Goal: Contribute content: Contribute content

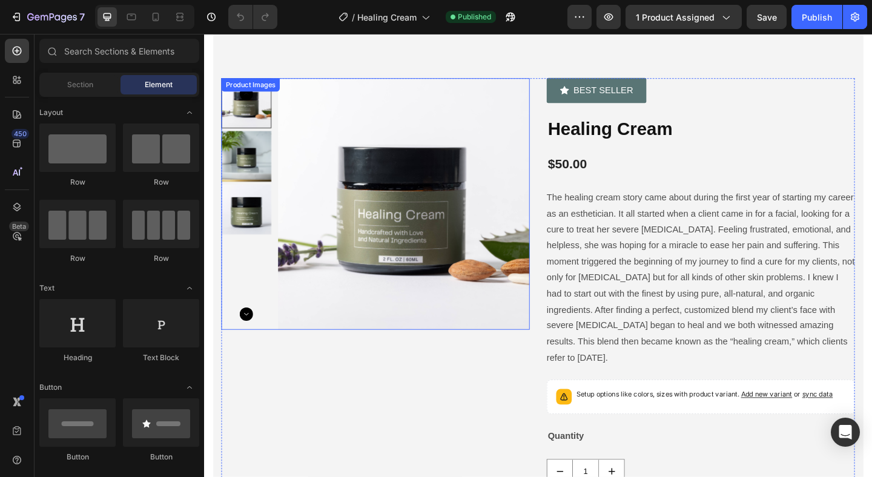
scroll to position [20, 0]
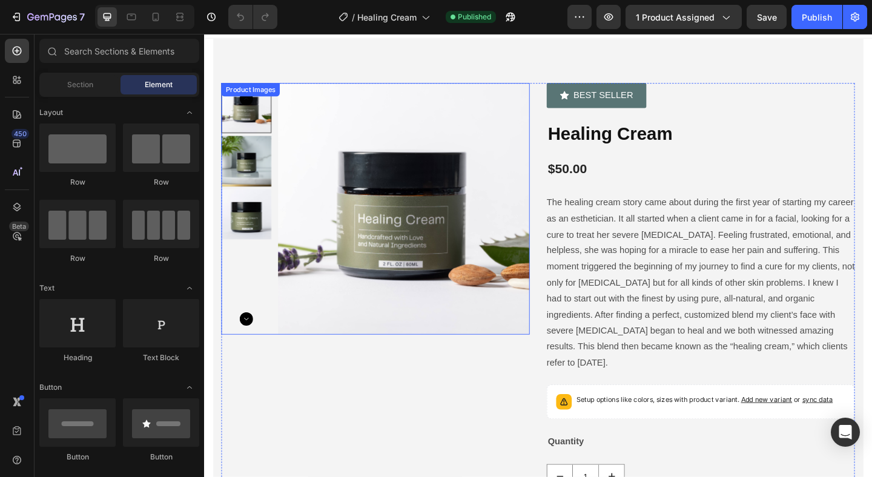
click at [328, 240] on img at bounding box center [421, 224] width 274 height 274
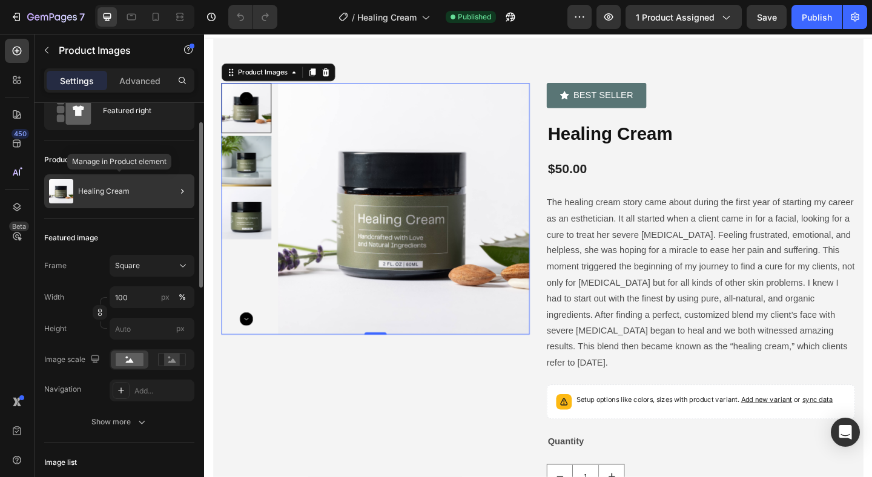
scroll to position [37, 0]
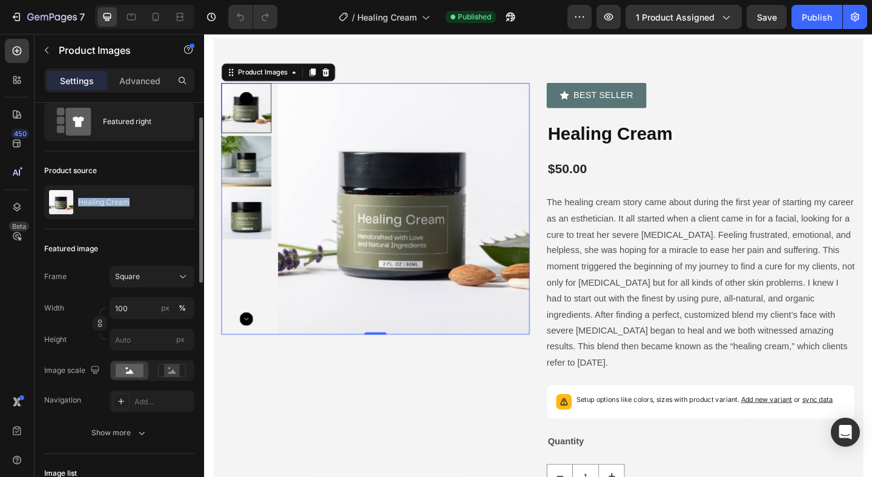
drag, startPoint x: 139, startPoint y: 192, endPoint x: 121, endPoint y: 220, distance: 33.2
click at [121, 220] on div "Product source Healing Cream" at bounding box center [119, 190] width 150 height 78
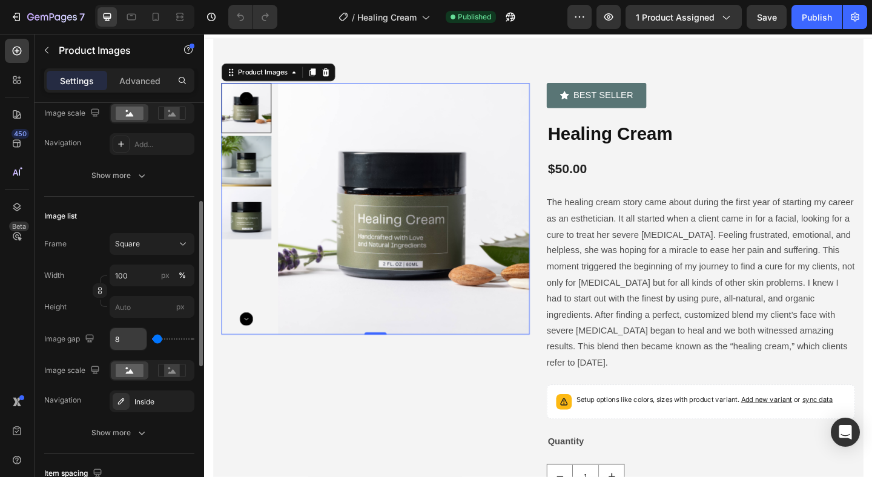
scroll to position [302, 0]
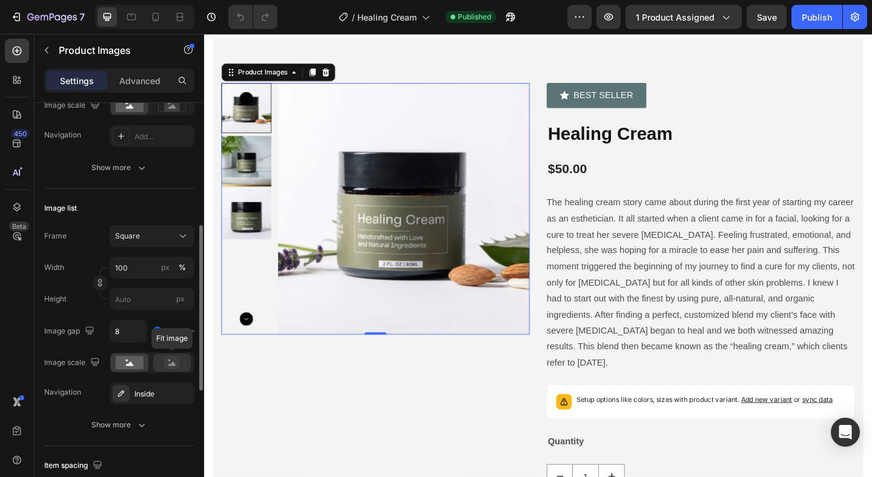
click at [164, 368] on rect at bounding box center [172, 362] width 16 height 12
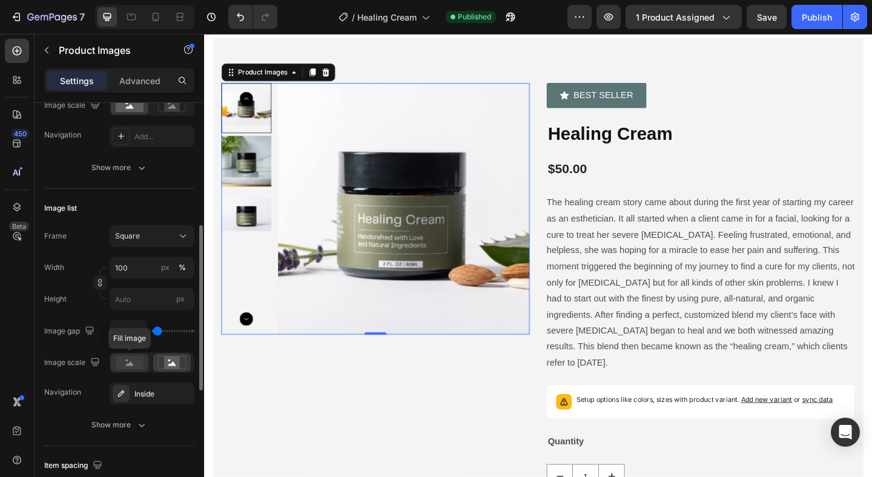
click at [136, 361] on rect at bounding box center [130, 362] width 28 height 13
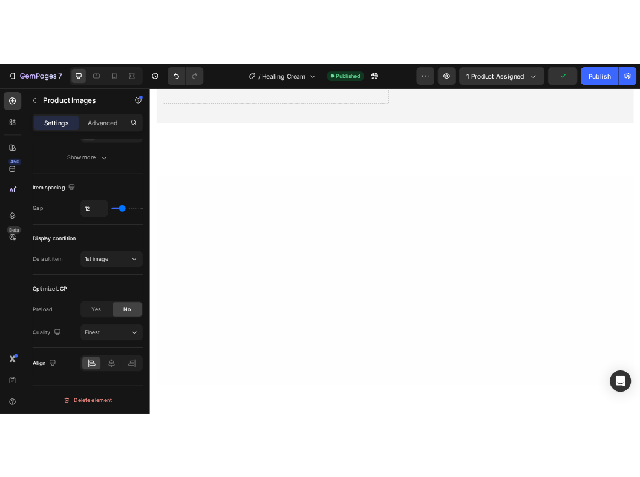
scroll to position [0, 0]
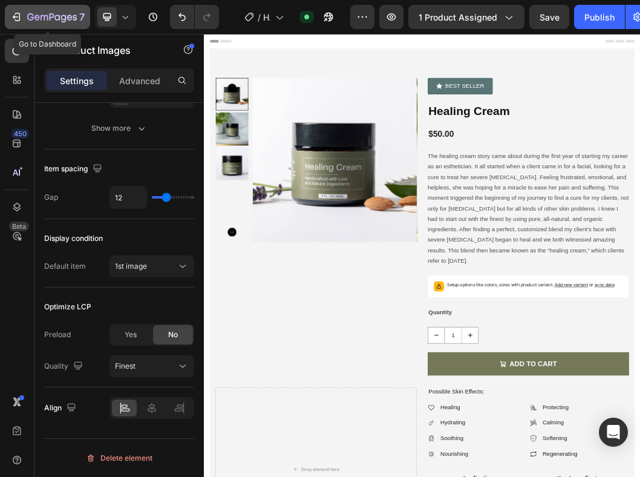
click at [16, 13] on icon "button" at bounding box center [16, 17] width 12 height 12
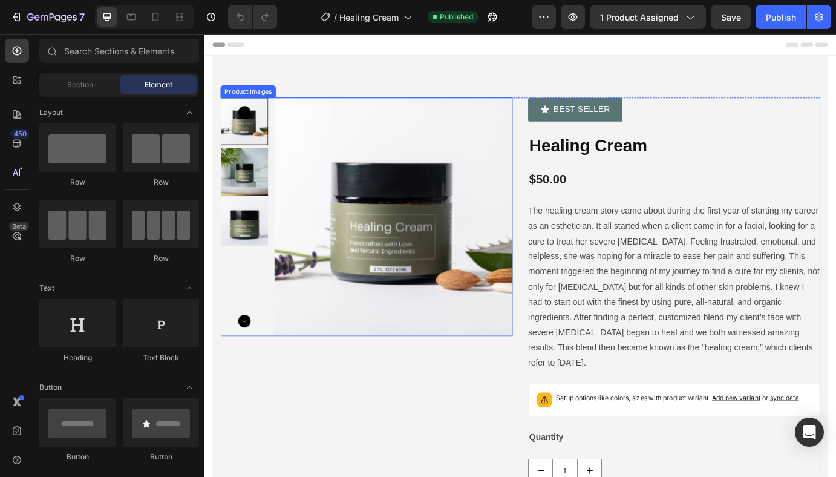
click at [247, 189] on img at bounding box center [250, 192] width 54 height 54
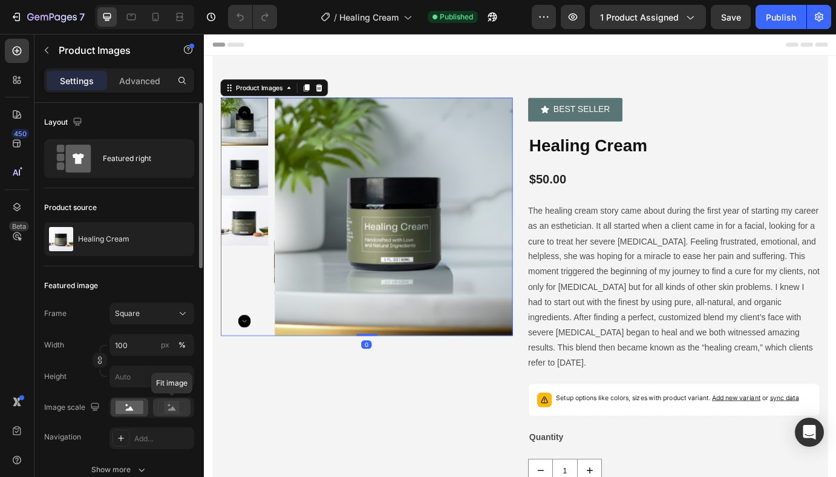
click at [180, 412] on icon at bounding box center [172, 407] width 28 height 13
click at [132, 405] on rect at bounding box center [130, 407] width 28 height 13
click at [169, 404] on circle at bounding box center [169, 405] width 2 height 2
click at [247, 197] on img at bounding box center [250, 192] width 54 height 54
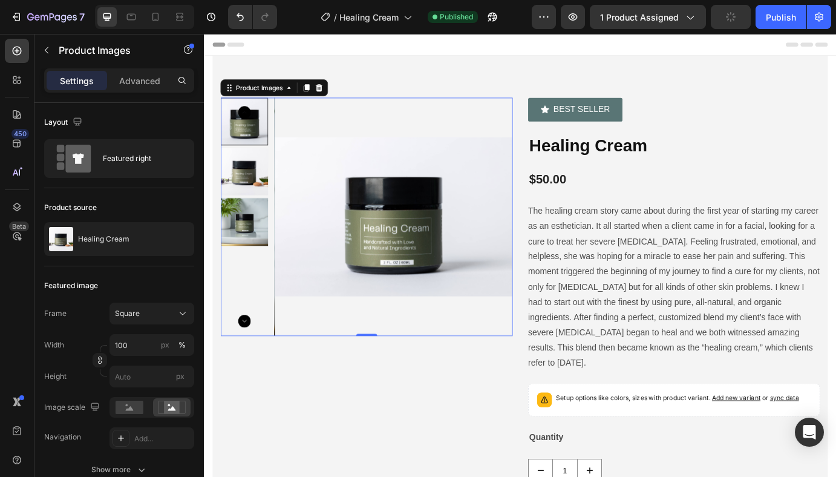
click at [245, 248] on img at bounding box center [250, 250] width 54 height 54
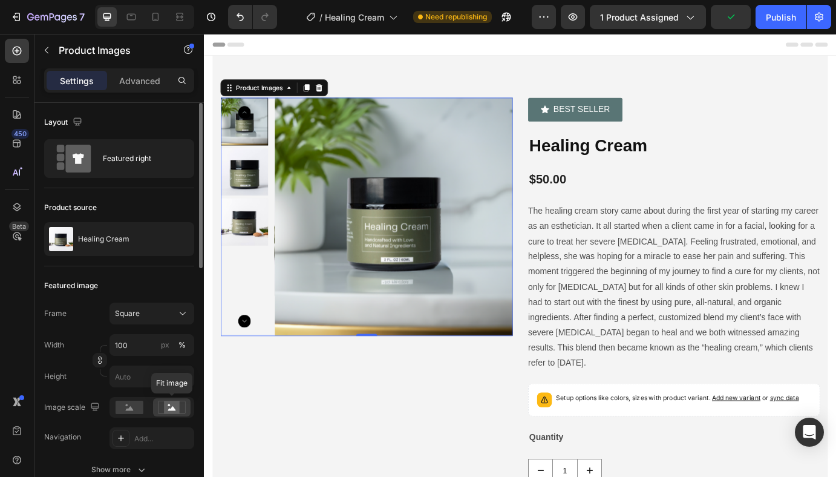
click at [173, 404] on rect at bounding box center [172, 407] width 16 height 12
click at [180, 404] on icon at bounding box center [172, 407] width 28 height 13
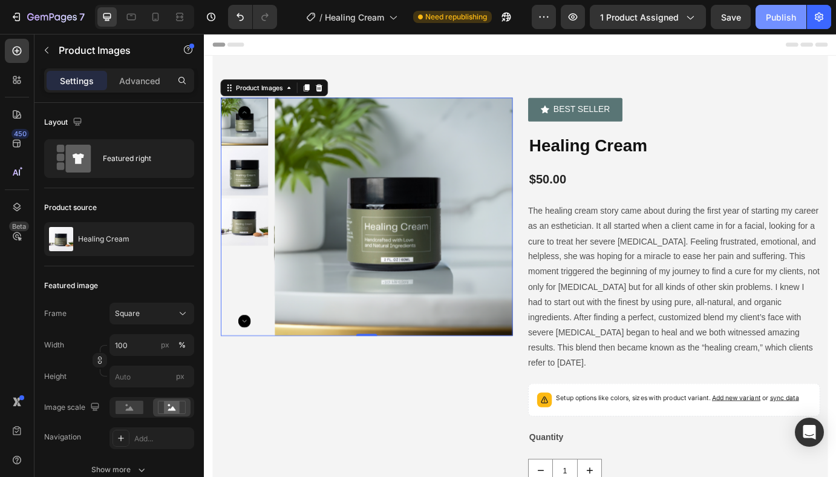
click at [786, 16] on div "Publish" at bounding box center [781, 17] width 30 height 13
click at [778, 19] on icon "button" at bounding box center [781, 16] width 11 height 11
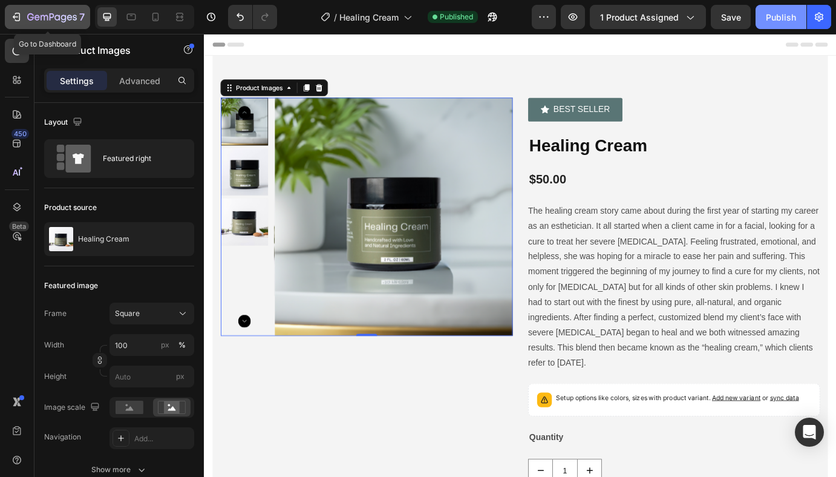
click at [66, 24] on button "7" at bounding box center [47, 17] width 85 height 24
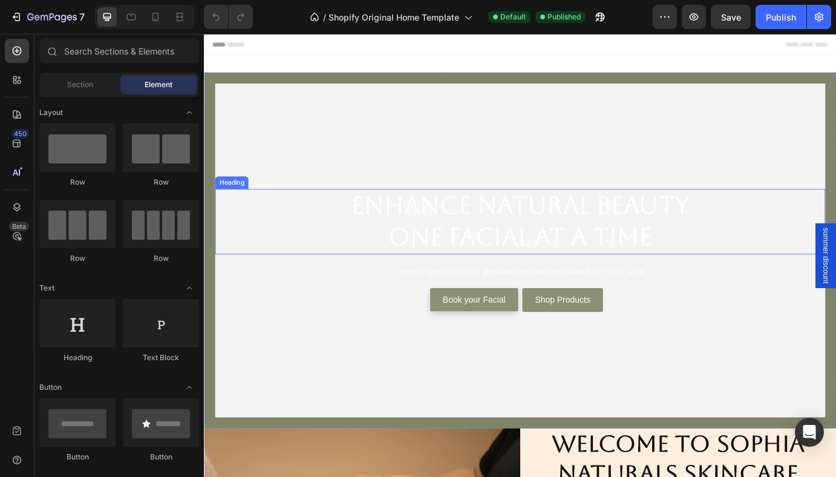
click at [356, 264] on h2 "Enhance Natural Beauty One Facial at a time" at bounding box center [567, 249] width 701 height 75
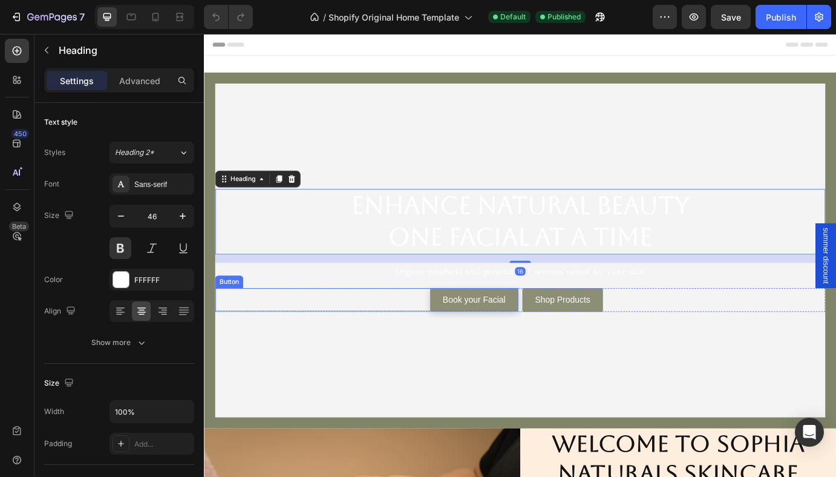
click at [315, 330] on div "Book your Facial Button" at bounding box center [391, 339] width 348 height 27
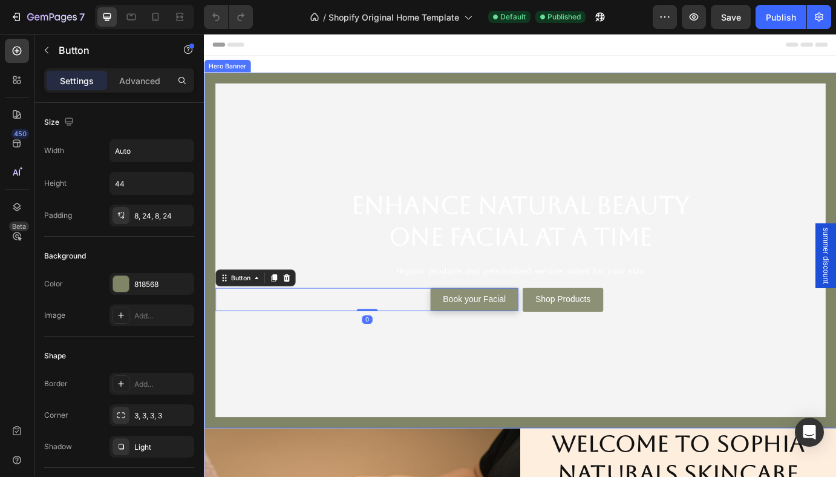
click at [315, 104] on video "Background Image" at bounding box center [567, 288] width 701 height 394
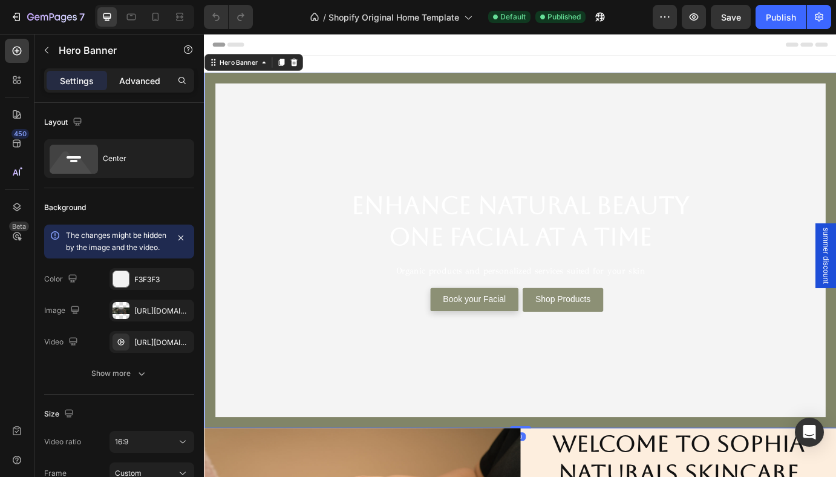
click at [145, 82] on p "Advanced" at bounding box center [139, 80] width 41 height 13
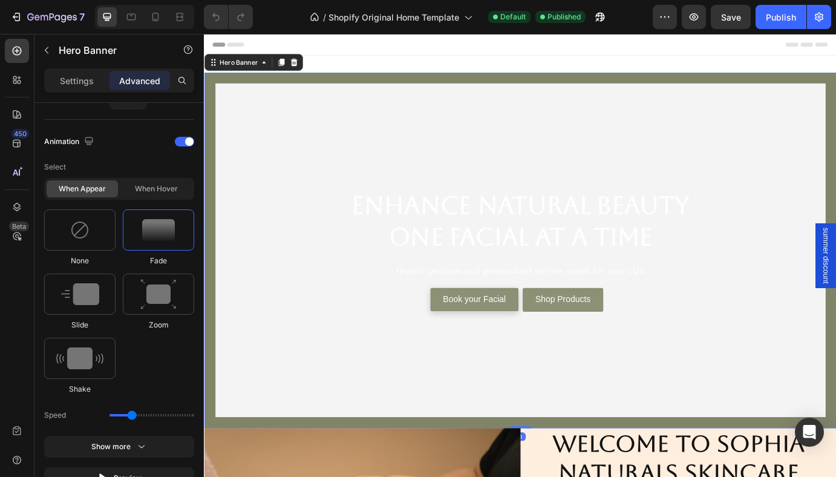
scroll to position [737, 0]
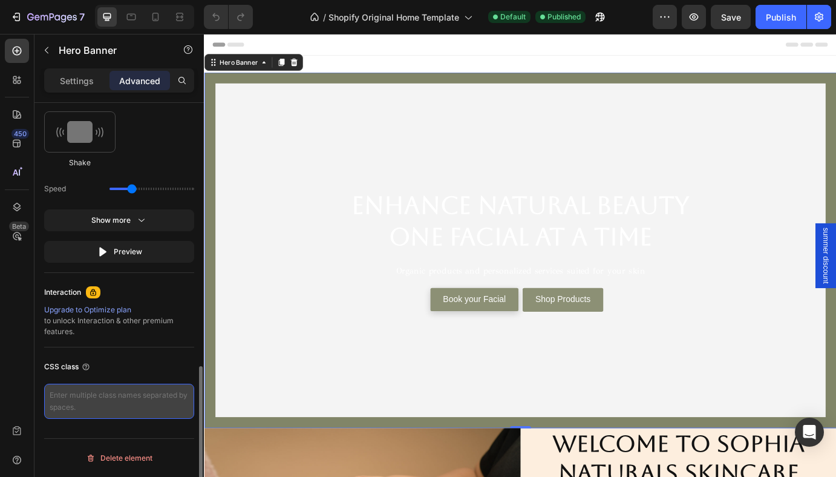
click at [84, 397] on textarea at bounding box center [119, 401] width 150 height 35
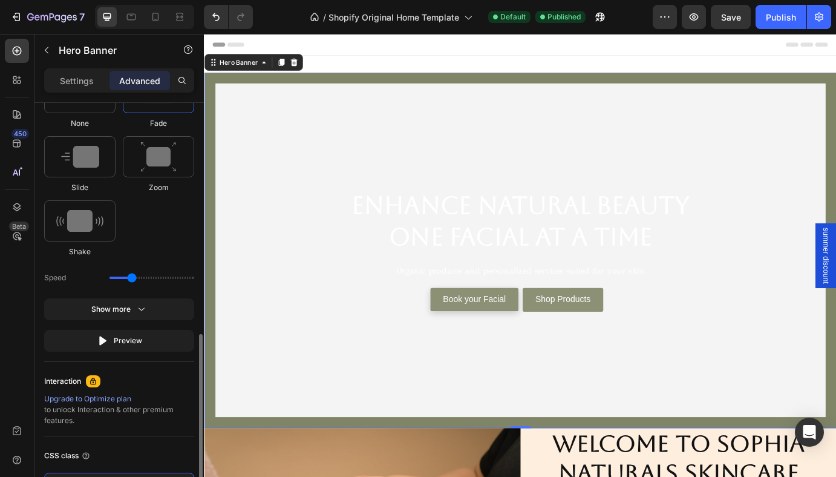
scroll to position [617, 0]
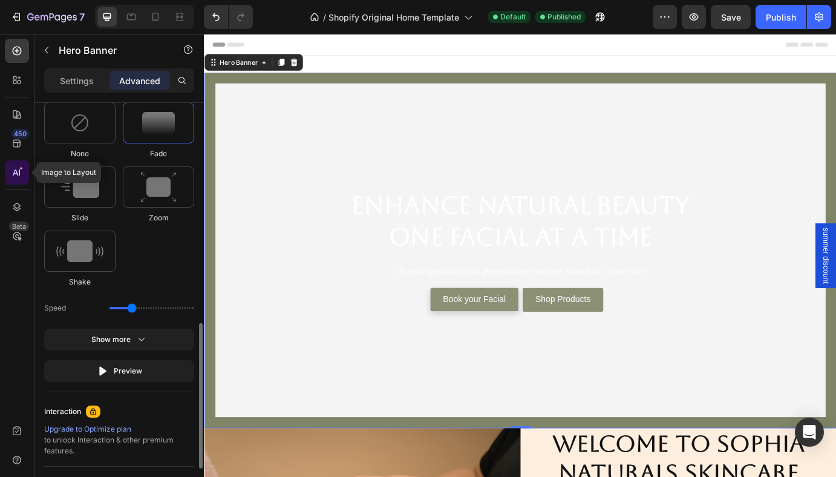
click at [23, 177] on div at bounding box center [17, 172] width 24 height 24
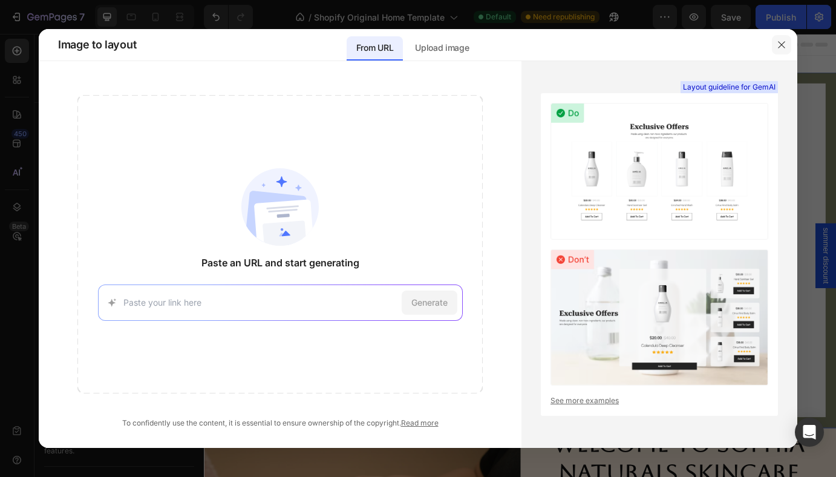
click at [781, 48] on icon "button" at bounding box center [782, 45] width 10 height 10
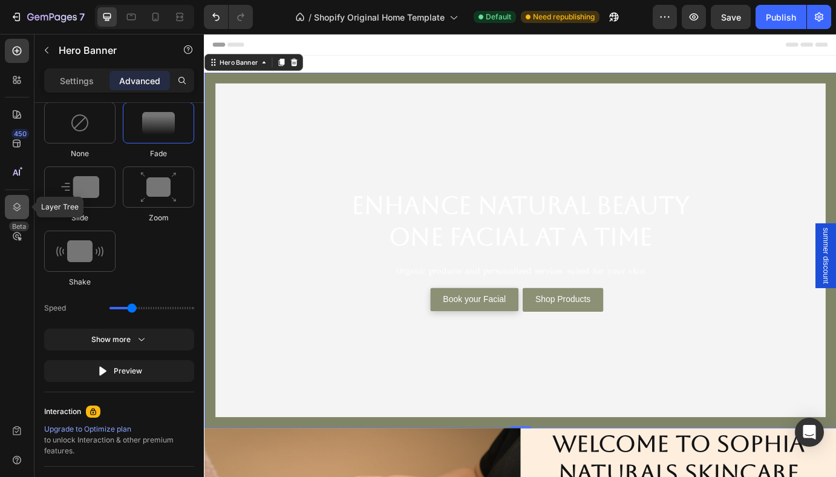
click at [19, 209] on icon at bounding box center [17, 207] width 12 height 12
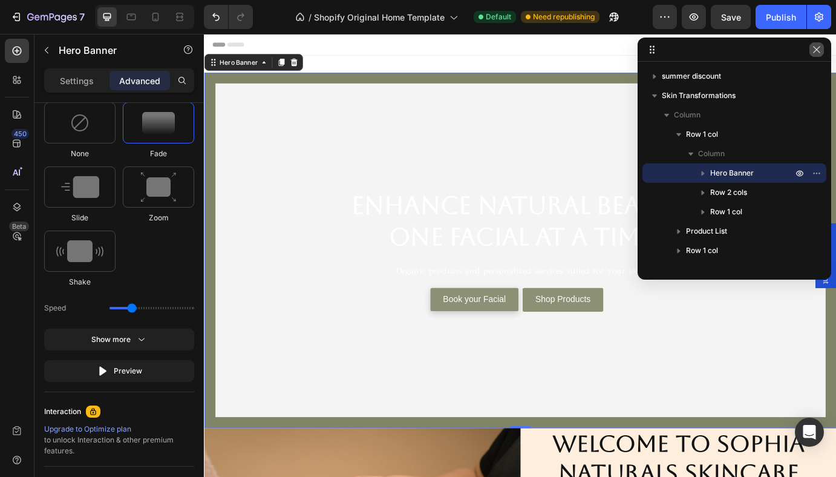
click at [819, 54] on icon "button" at bounding box center [817, 50] width 10 height 10
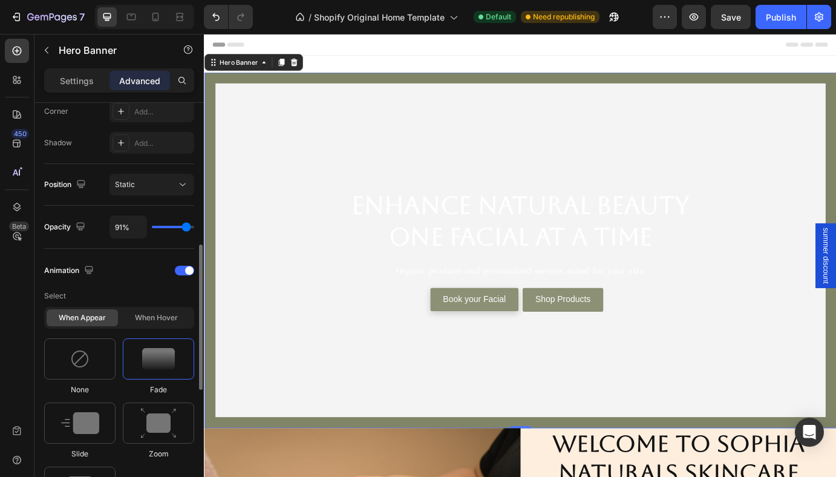
scroll to position [381, 0]
click at [79, 73] on div "Settings" at bounding box center [77, 80] width 61 height 19
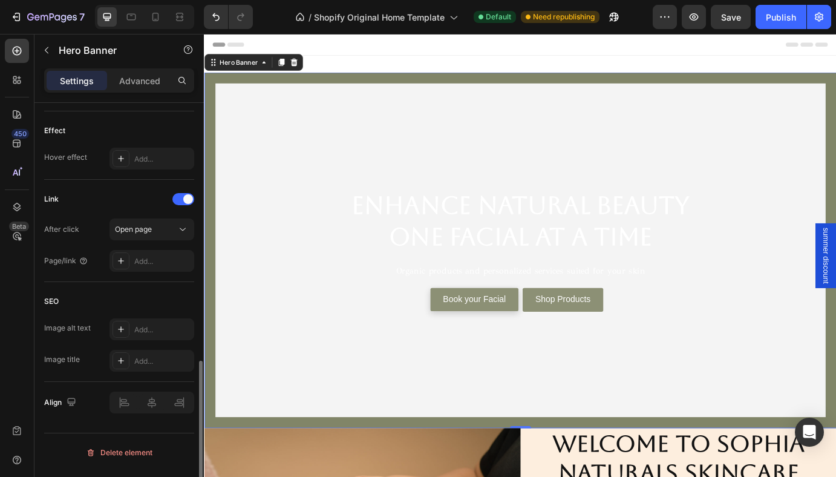
scroll to position [717, 0]
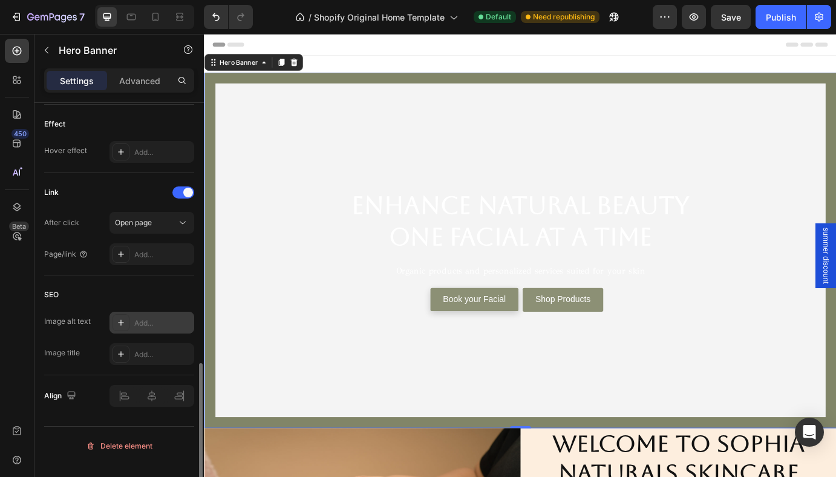
click at [146, 329] on div "Add..." at bounding box center [162, 323] width 57 height 11
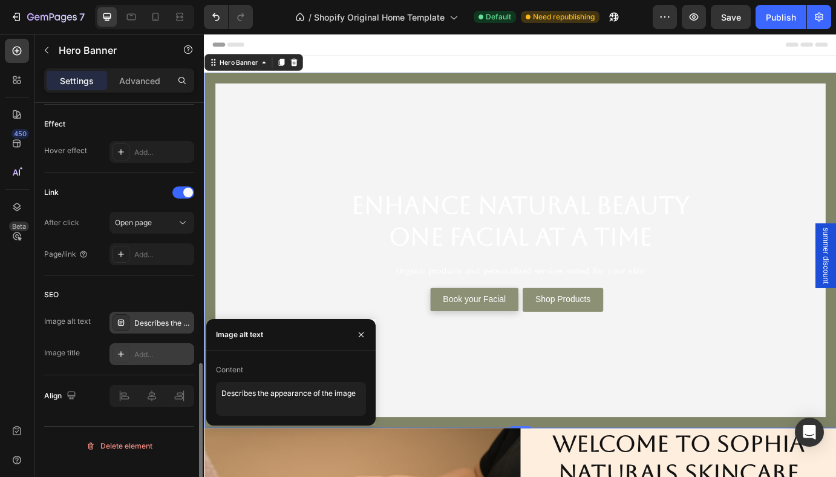
click at [166, 360] on div "Add..." at bounding box center [162, 354] width 57 height 11
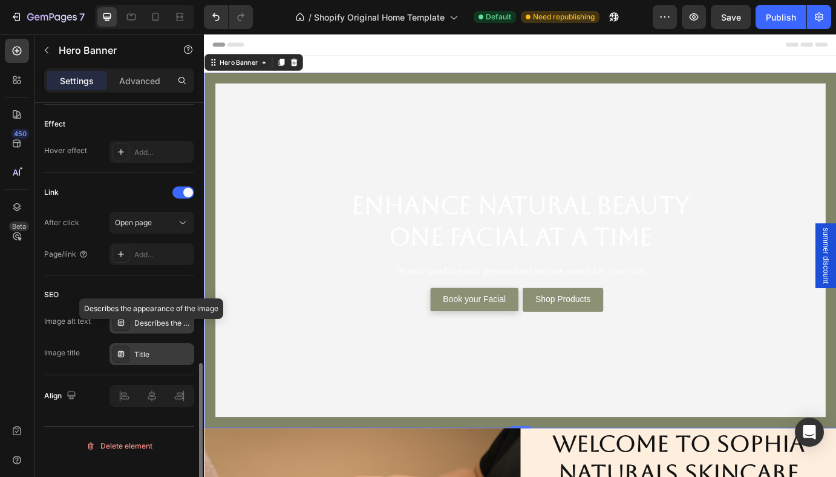
click at [153, 327] on div "Describes the appearance of the image" at bounding box center [152, 323] width 85 height 22
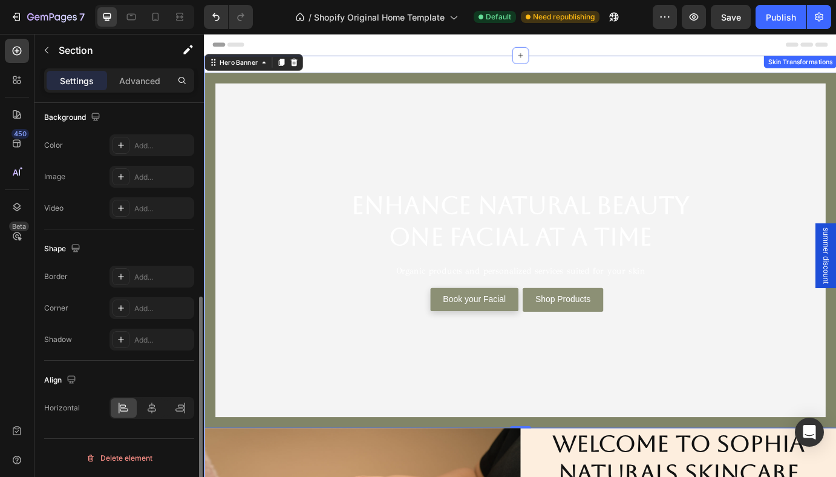
scroll to position [0, 0]
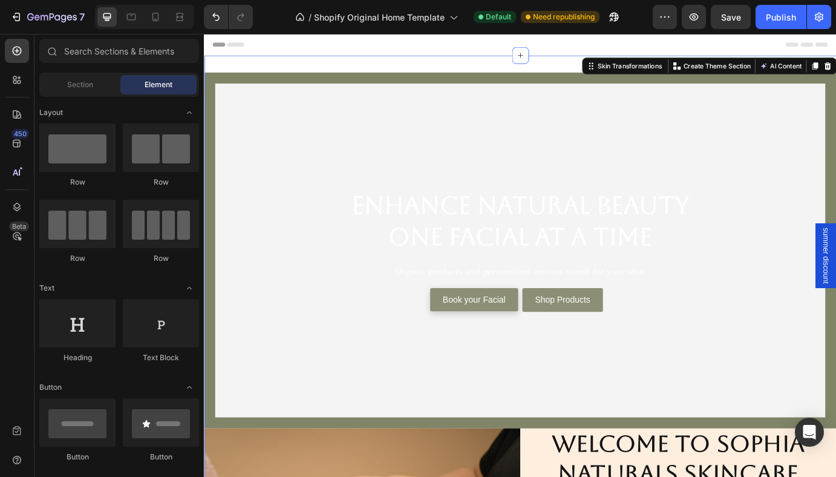
click at [493, 44] on div at bounding box center [567, 46] width 707 height 24
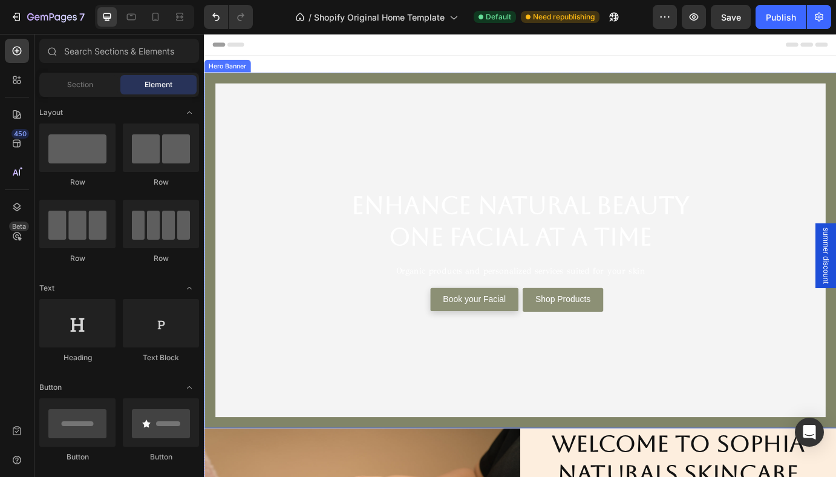
click at [450, 117] on video "Background Image" at bounding box center [567, 288] width 701 height 394
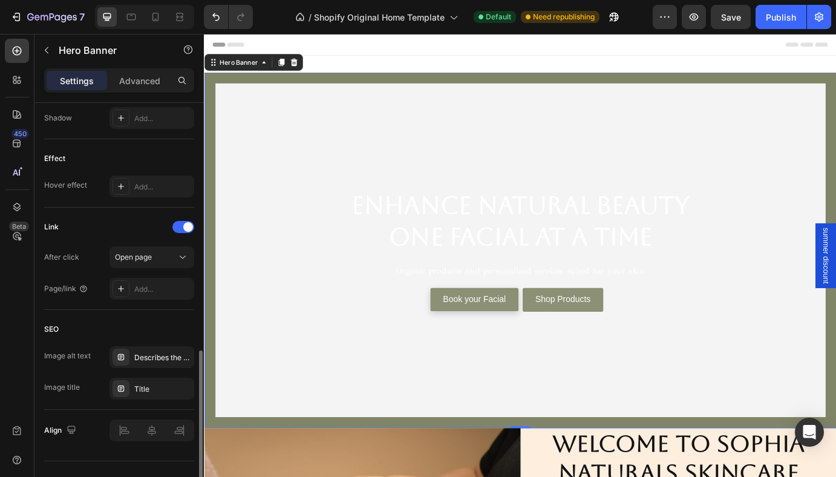
scroll to position [717, 0]
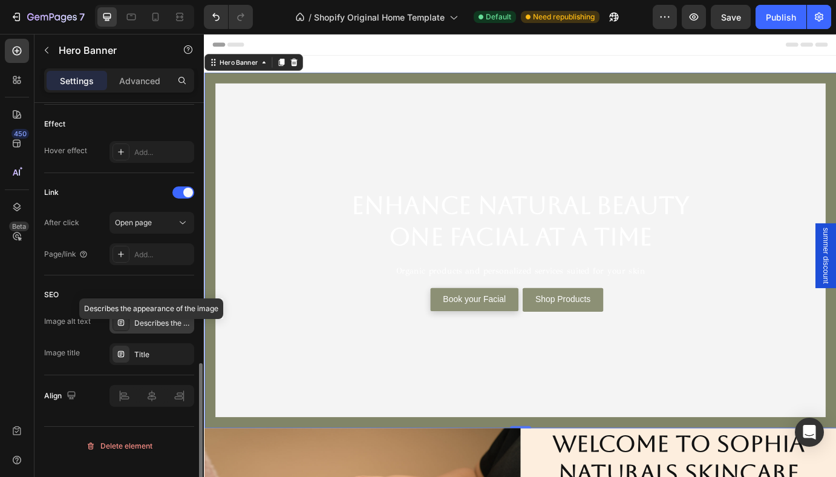
click at [153, 329] on div "Describes the appearance of the image" at bounding box center [162, 323] width 57 height 11
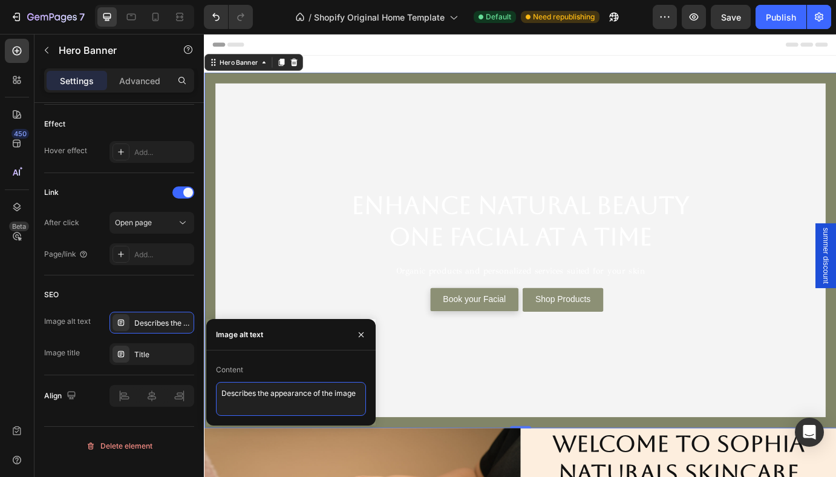
click at [347, 393] on textarea "Describes the appearance of the image" at bounding box center [291, 399] width 150 height 34
drag, startPoint x: 359, startPoint y: 393, endPoint x: 214, endPoint y: 392, distance: 144.7
click at [214, 392] on div "Content Describes the appearance of the image" at bounding box center [290, 388] width 169 height 56
click at [237, 389] on textarea at bounding box center [291, 399] width 150 height 34
paste textarea "Licensed esthetician performing a custom organic facial at Sophia Naturals Skin…"
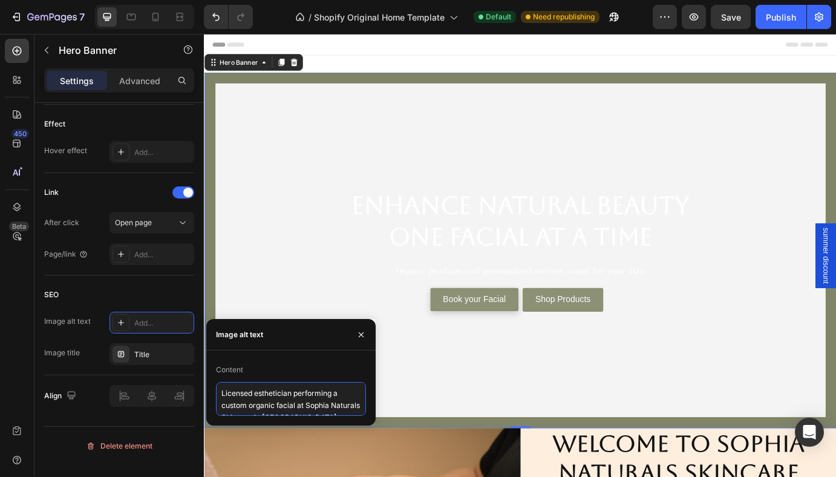
scroll to position [67, 0]
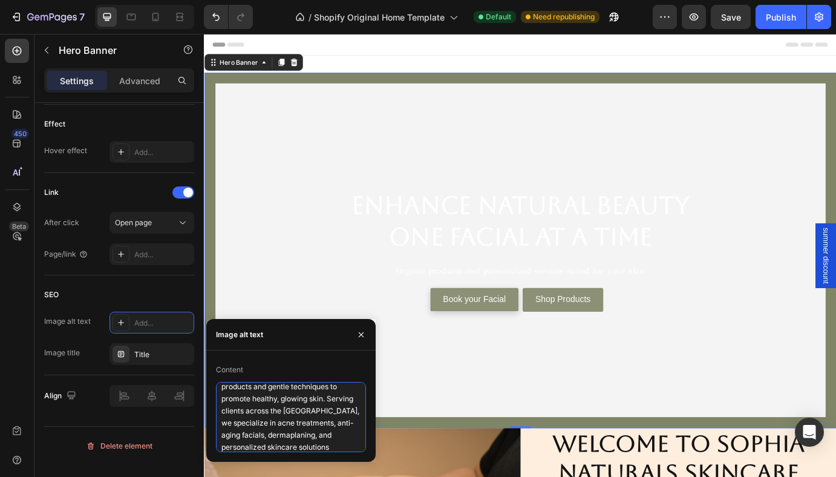
type textarea "Licensed esthetician performing a custom organic facial at Sophia Naturals Skin…"
click at [328, 361] on div "Content" at bounding box center [291, 369] width 150 height 19
click at [165, 300] on div "SEO" at bounding box center [119, 294] width 150 height 19
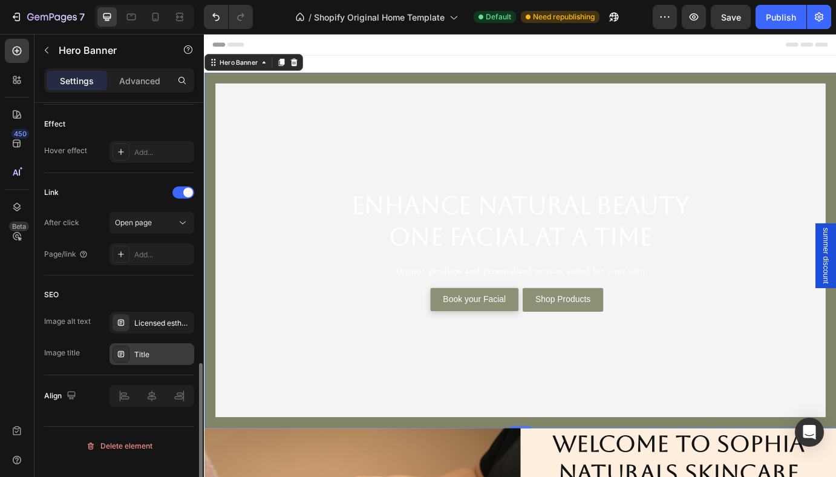
click at [154, 360] on div "Title" at bounding box center [162, 354] width 57 height 11
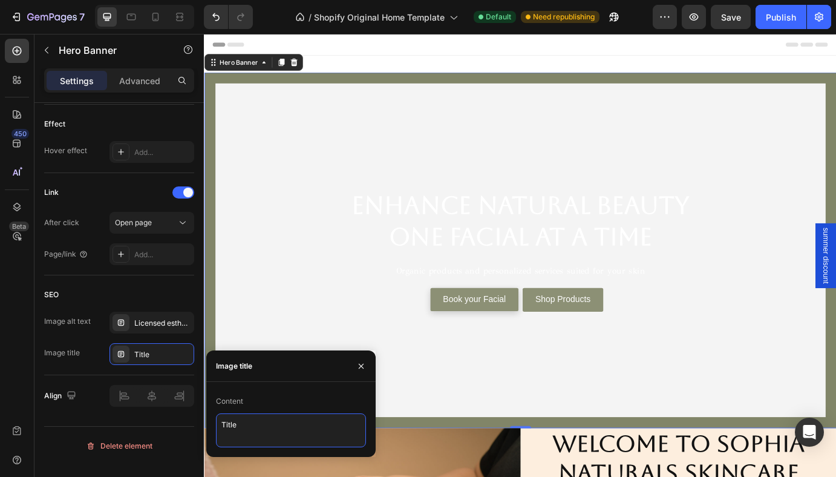
click at [259, 426] on textarea "Title" at bounding box center [291, 430] width 150 height 34
type textarea "T"
paste textarea "Santa Clara’s Premier Holistic Skincare & Facial Spa"
type textarea "Santa Clara’s Premier Holistic Skincare & Facial Spa."
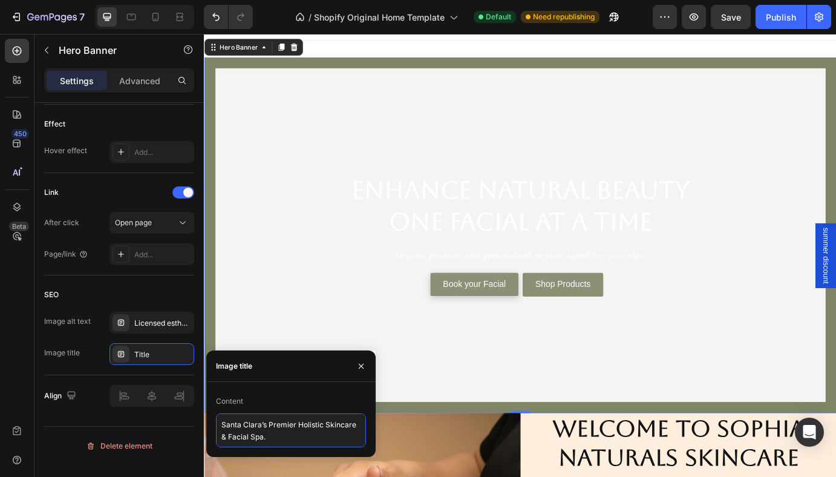
scroll to position [88, 0]
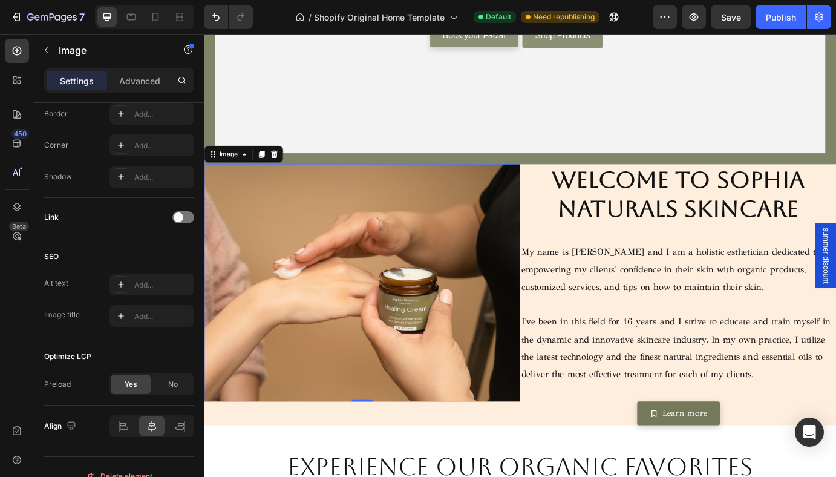
scroll to position [304, 0]
click at [149, 287] on div "Add..." at bounding box center [162, 285] width 57 height 11
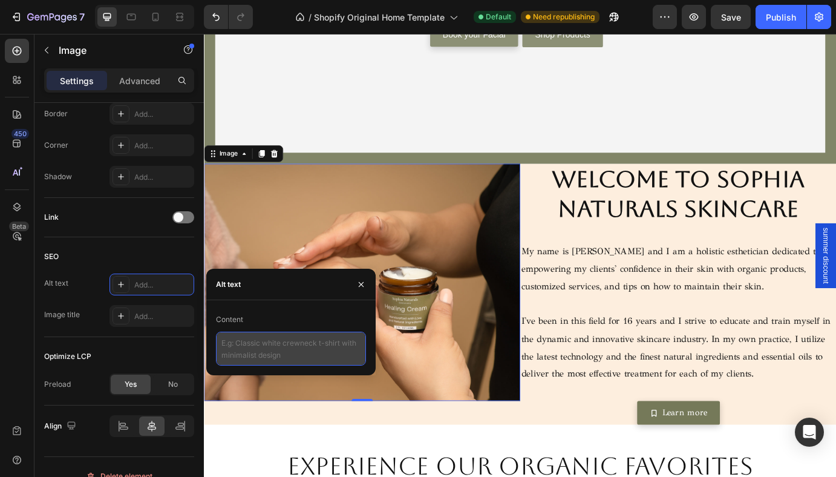
click at [238, 338] on textarea at bounding box center [291, 349] width 150 height 34
paste textarea "Sophia Naturals Healing Cream — a handcrafted organic skincare product made wit…"
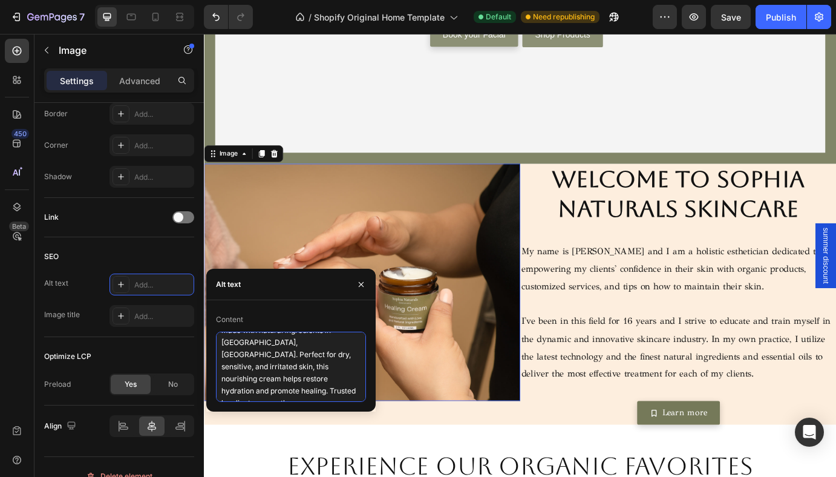
scroll to position [74, 0]
type textarea "Sophia Naturals Healing Cream — a handcrafted organic skincare product made wit…"
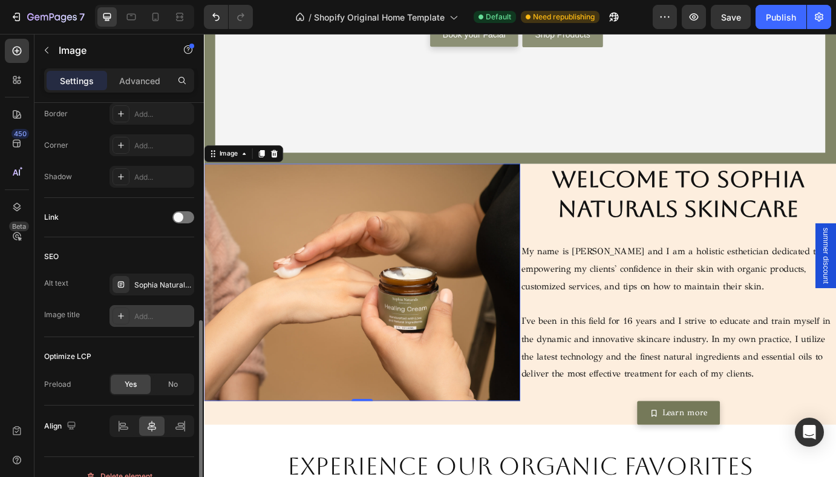
click at [151, 322] on div "Add..." at bounding box center [152, 316] width 85 height 22
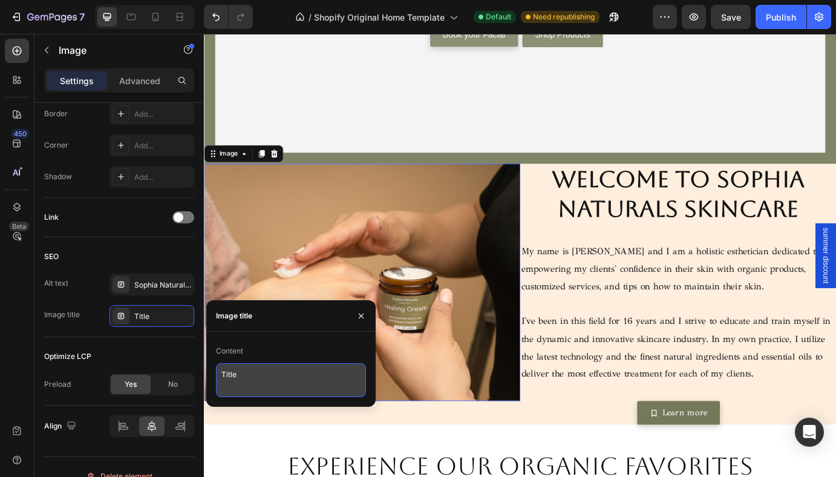
click at [237, 365] on textarea "Title" at bounding box center [291, 380] width 150 height 34
drag, startPoint x: 243, startPoint y: 370, endPoint x: 210, endPoint y: 370, distance: 32.7
click at [210, 370] on div "Content Title" at bounding box center [290, 369] width 169 height 56
type textarea "Healing Cream- Sophia Naturals"
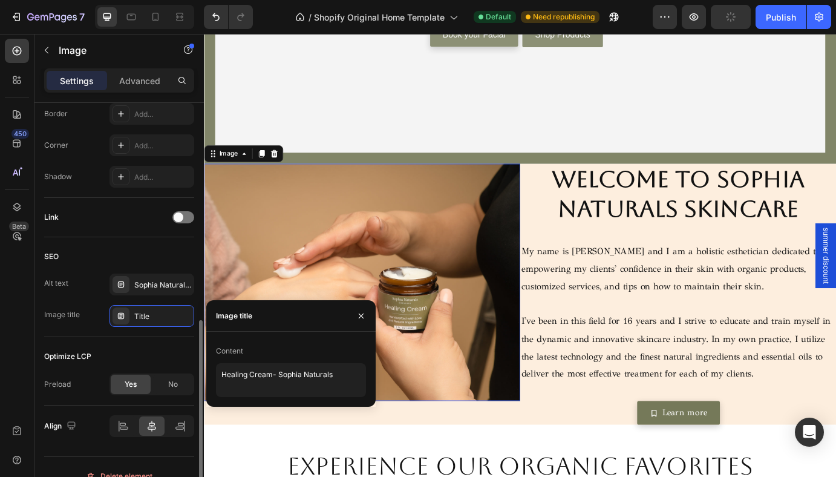
click at [149, 360] on div "Optimize LCP" at bounding box center [119, 356] width 150 height 19
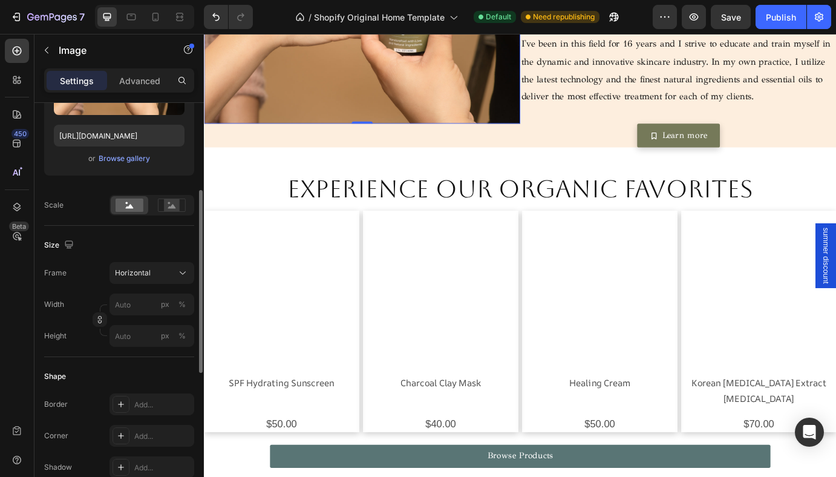
scroll to position [633, 0]
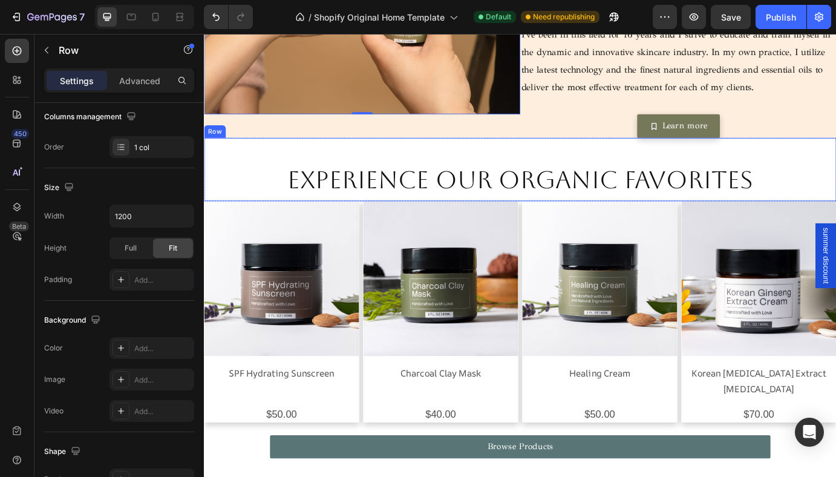
click at [522, 172] on div "Experience Our Organic Favorites Heading" at bounding box center [567, 189] width 726 height 73
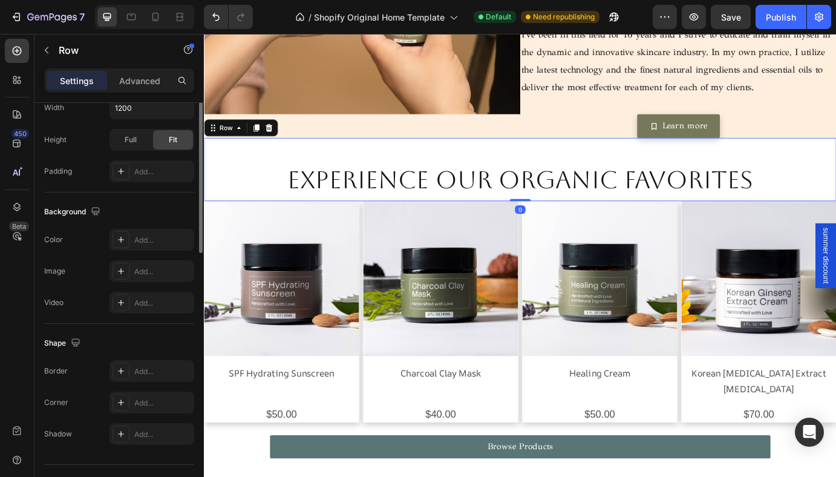
scroll to position [330, 0]
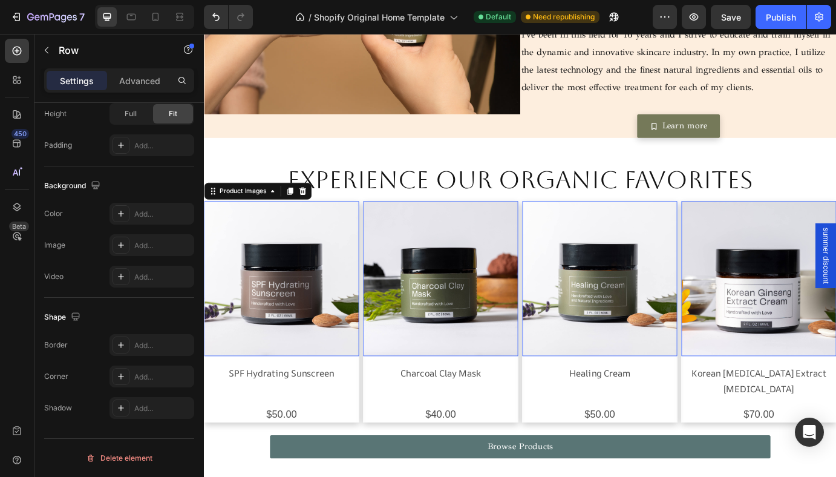
click at [231, 318] on img at bounding box center [293, 315] width 178 height 178
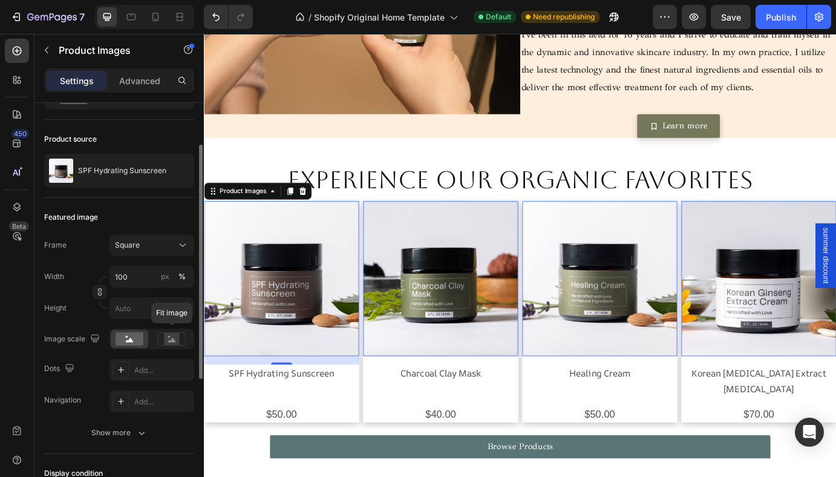
scroll to position [95, 0]
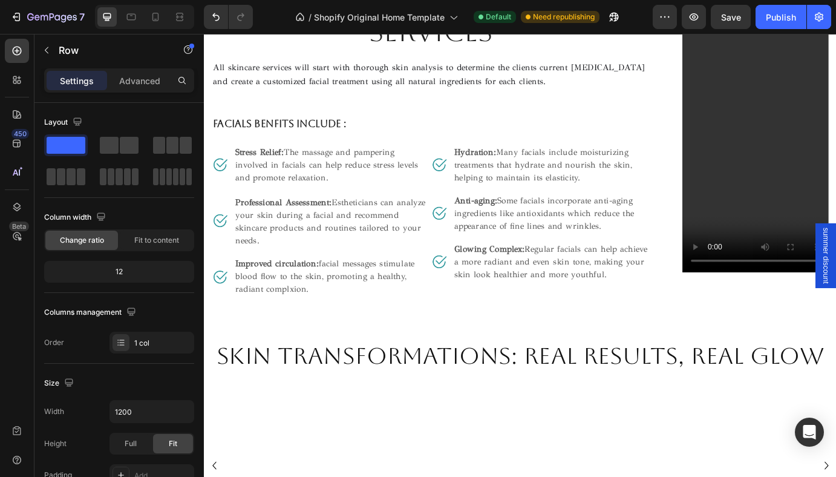
scroll to position [1212, 0]
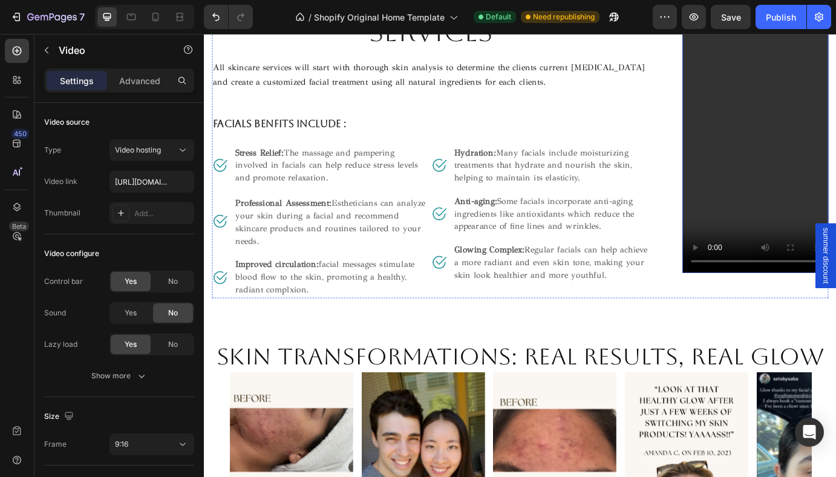
click at [790, 220] on video at bounding box center [838, 159] width 168 height 298
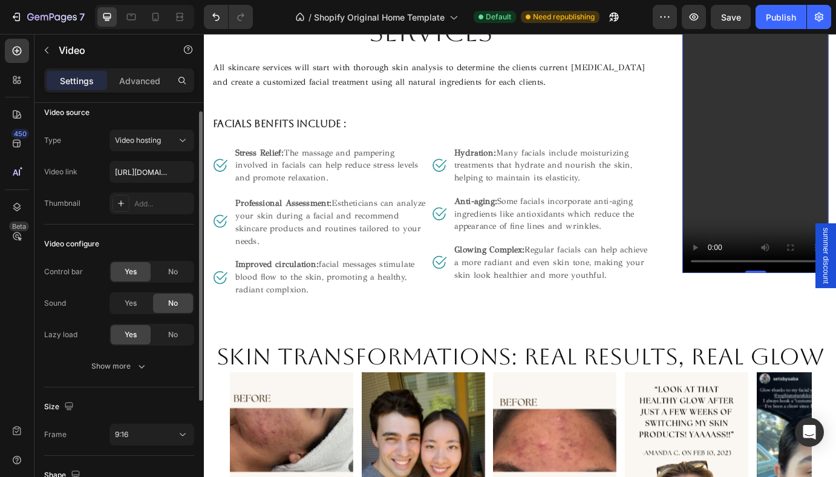
scroll to position [11, 0]
click at [168, 268] on span "No" at bounding box center [173, 270] width 10 height 11
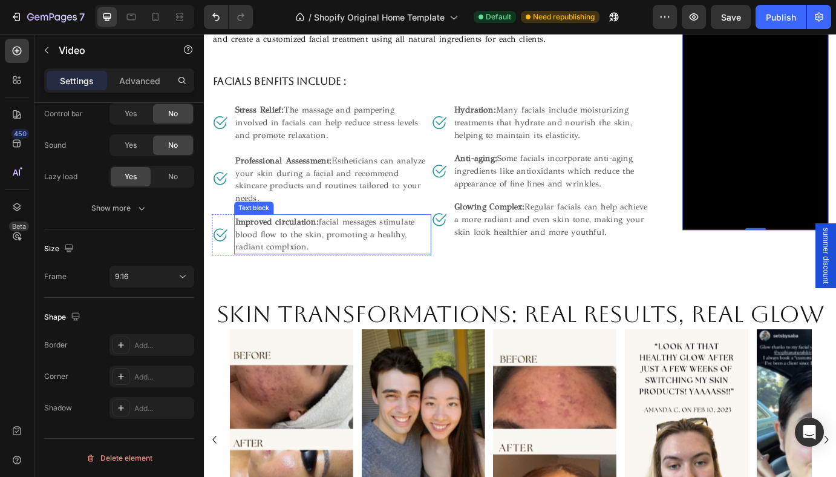
scroll to position [1278, 0]
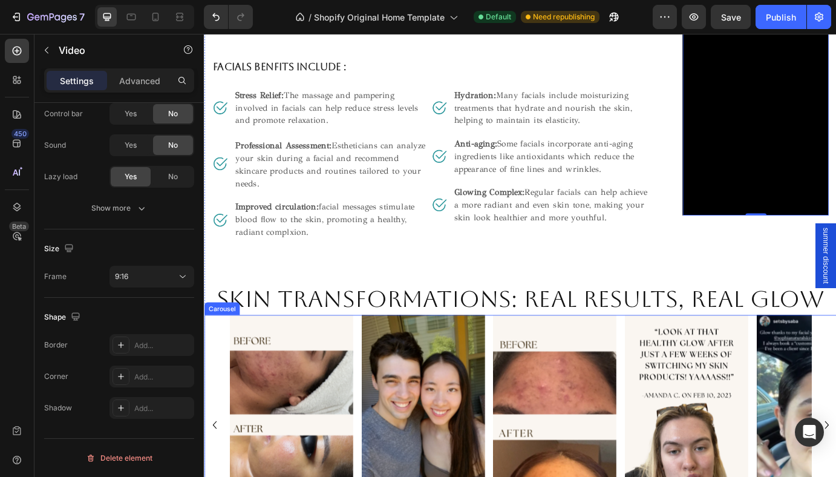
click at [383, 356] on div "Image Image Image Image Image Image Image Image Image Image Image Image Image I…" at bounding box center [567, 482] width 668 height 252
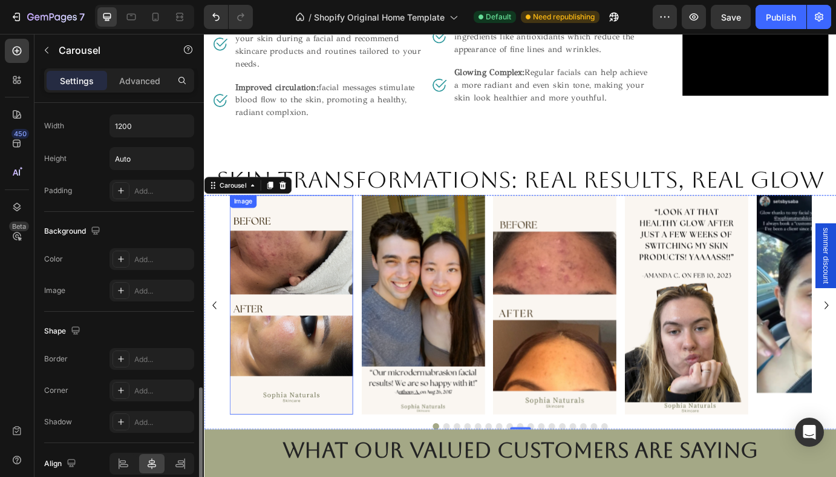
scroll to position [1458, 0]
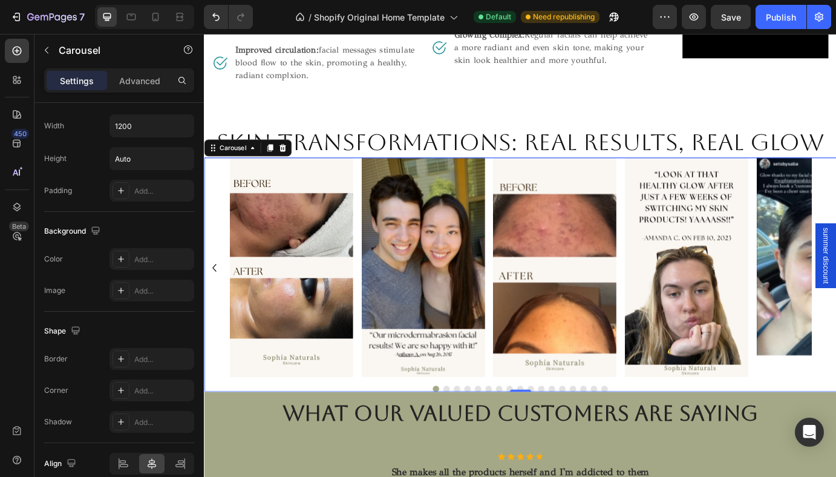
click at [439, 438] on div at bounding box center [567, 441] width 726 height 7
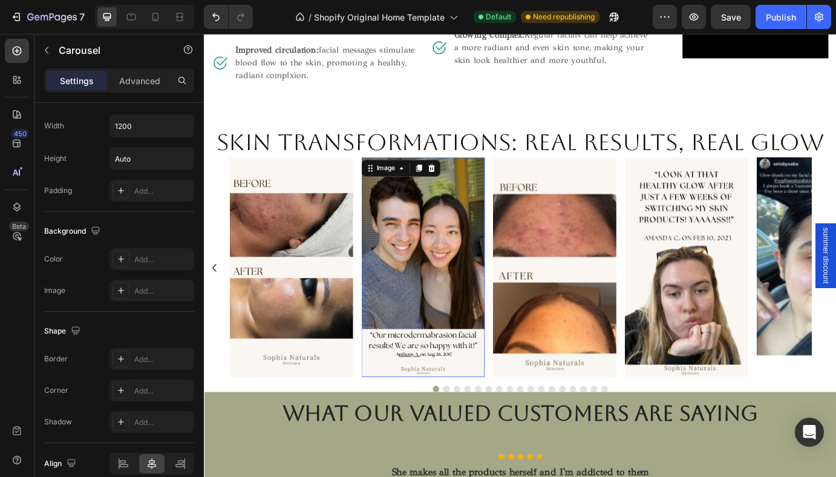
click at [461, 362] on img at bounding box center [455, 302] width 142 height 252
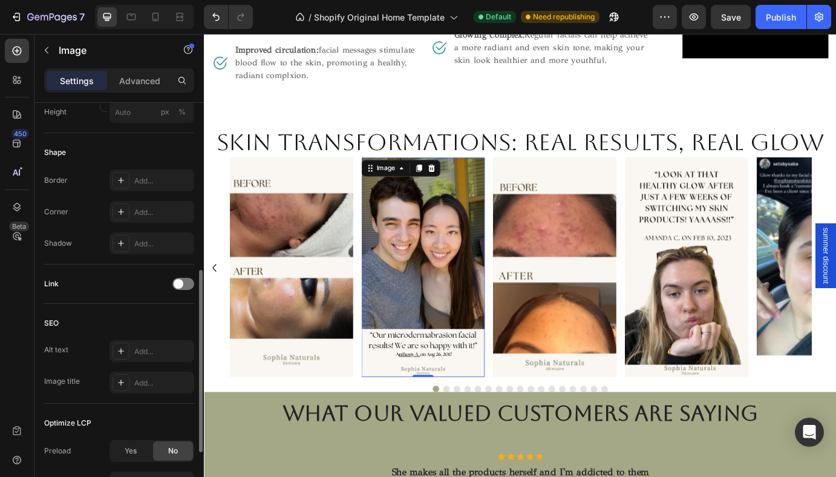
scroll to position [384, 0]
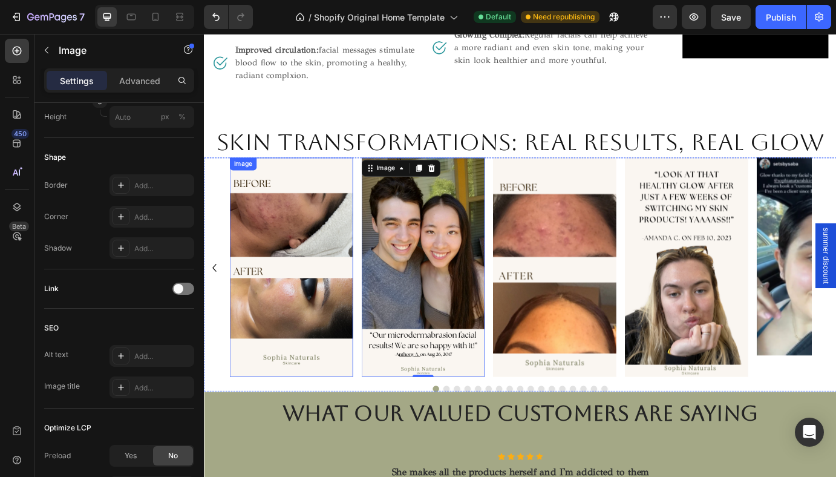
click at [313, 241] on img at bounding box center [304, 302] width 142 height 252
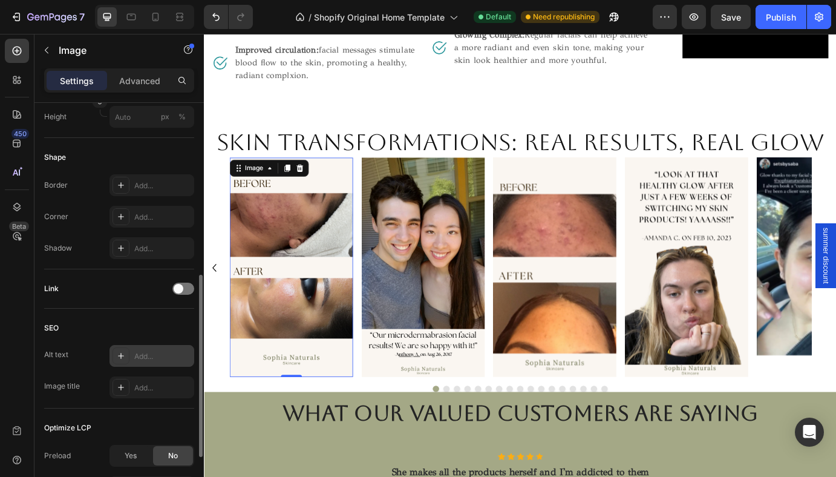
click at [157, 355] on div "Add..." at bounding box center [162, 356] width 57 height 11
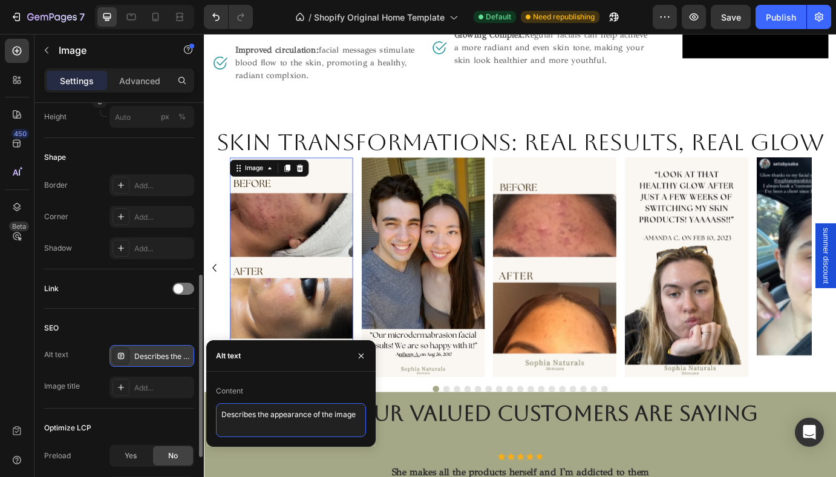
drag, startPoint x: 221, startPoint y: 416, endPoint x: 361, endPoint y: 416, distance: 139.8
click at [361, 416] on textarea "Describes the appearance of the image" at bounding box center [291, 420] width 150 height 34
paste textarea "Visible skin transformation after organic skincare treatments at Sophia Natural…"
type textarea "Visible skin transformation after organic skincare treatments at Sophia Natural…"
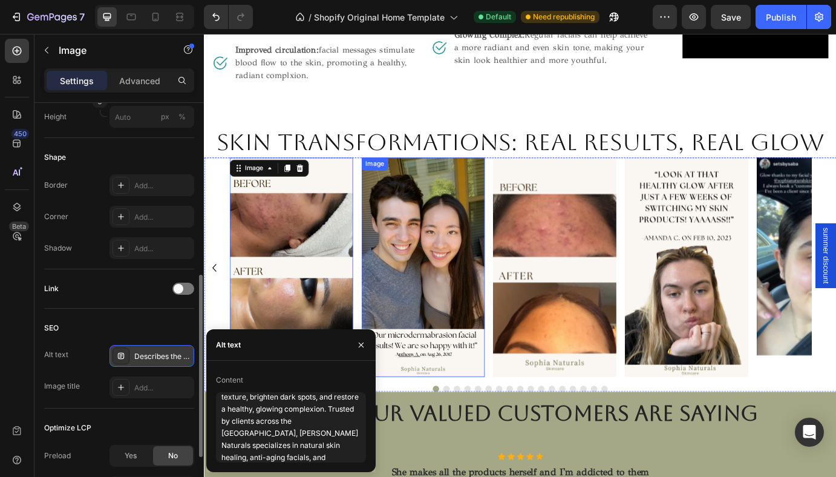
click at [479, 315] on img at bounding box center [455, 302] width 142 height 252
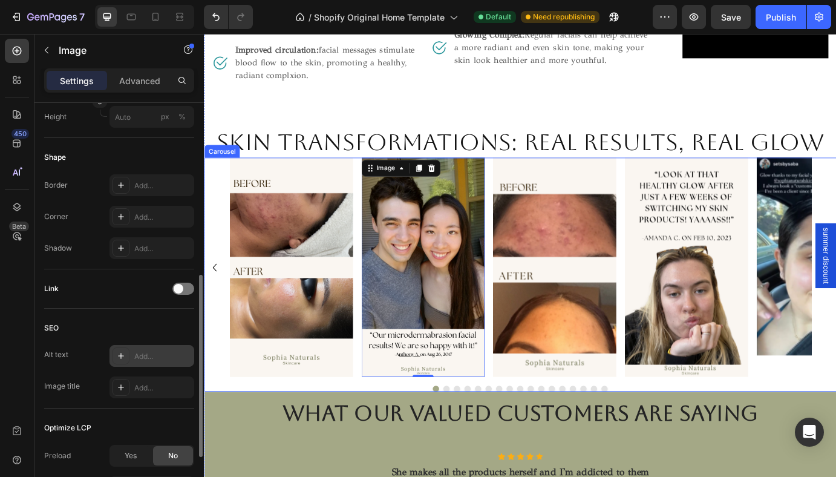
click at [590, 289] on img at bounding box center [607, 302] width 142 height 252
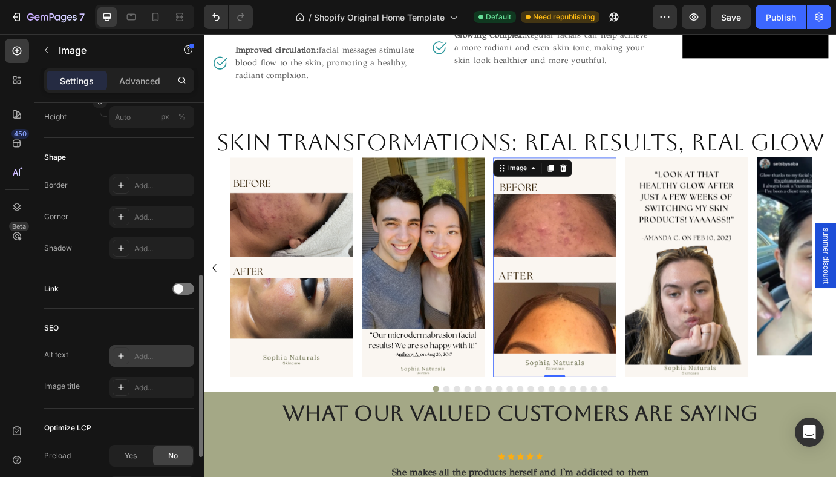
click at [154, 358] on div "Add..." at bounding box center [162, 356] width 57 height 11
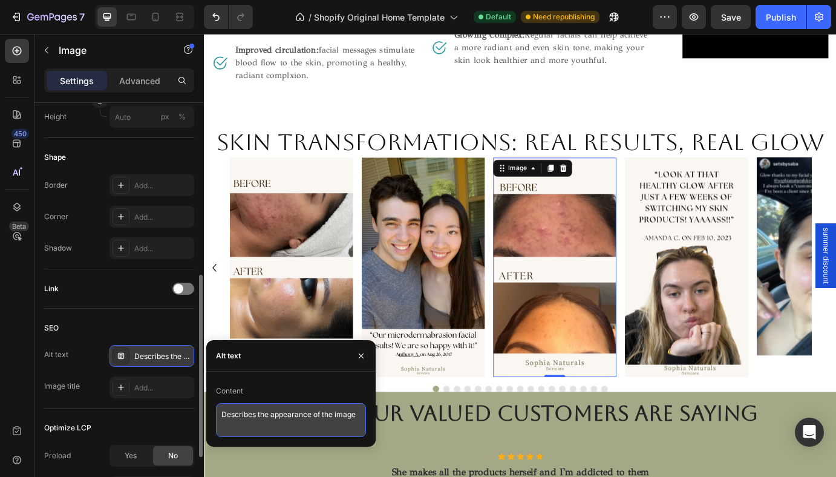
click at [249, 419] on textarea "Describes the appearance of the image" at bounding box center [291, 420] width 150 height 34
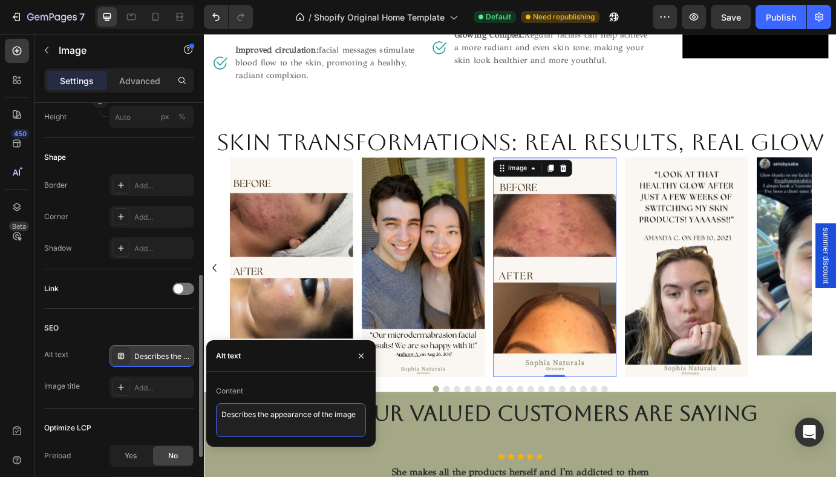
click at [249, 419] on textarea "Describes the appearance of the image" at bounding box center [291, 420] width 150 height 34
type textarea "the appearance of the image"
drag, startPoint x: 326, startPoint y: 421, endPoint x: 207, endPoint y: 416, distance: 119.3
click at [207, 416] on div "Content the appearance of the image" at bounding box center [290, 409] width 169 height 56
paste textarea "Visible skin transformation after organic skincare treatments at Sophia Natural…"
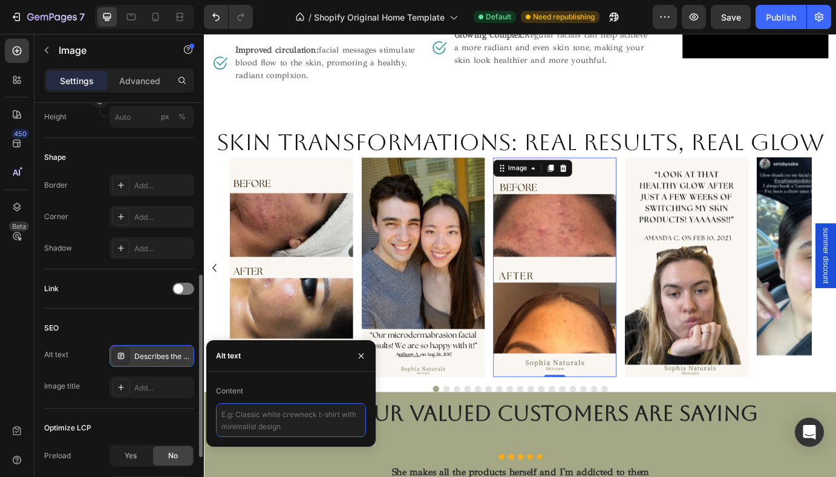
type textarea "Visible skin transformation after organic skincare treatments at Sophia Natural…"
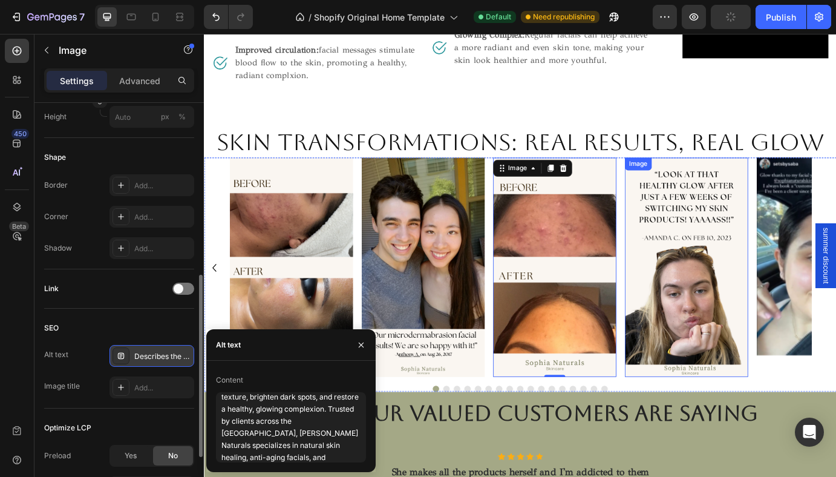
click at [729, 300] on img at bounding box center [758, 302] width 142 height 252
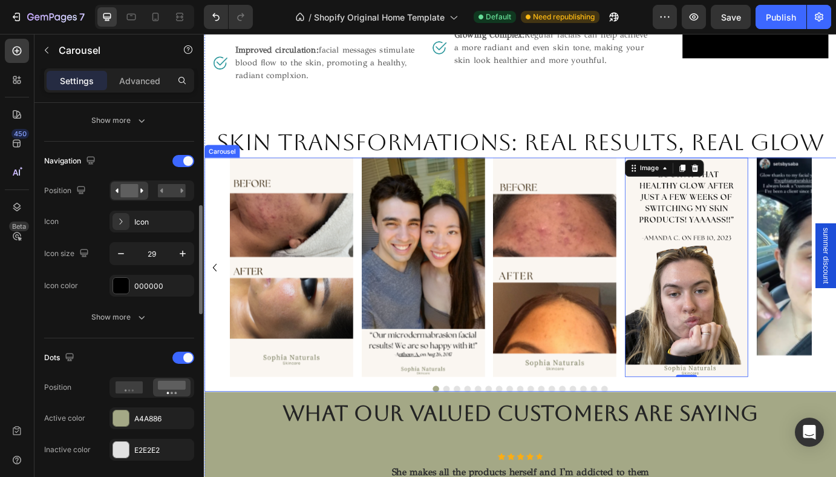
click at [482, 438] on button "Dot" at bounding box center [482, 441] width 7 height 7
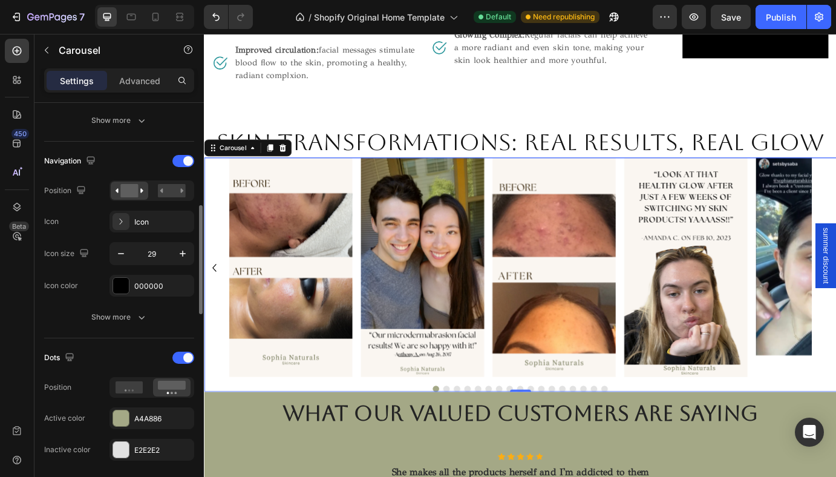
scroll to position [0, 0]
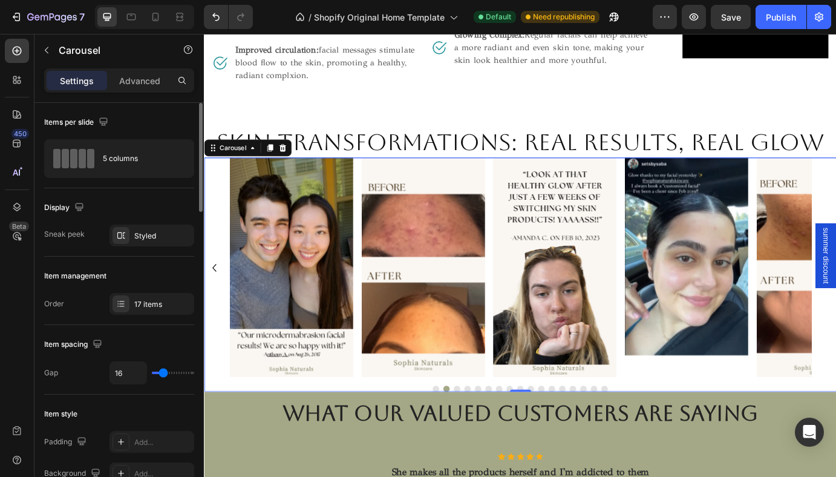
click at [494, 438] on button "Dot" at bounding box center [494, 441] width 7 height 7
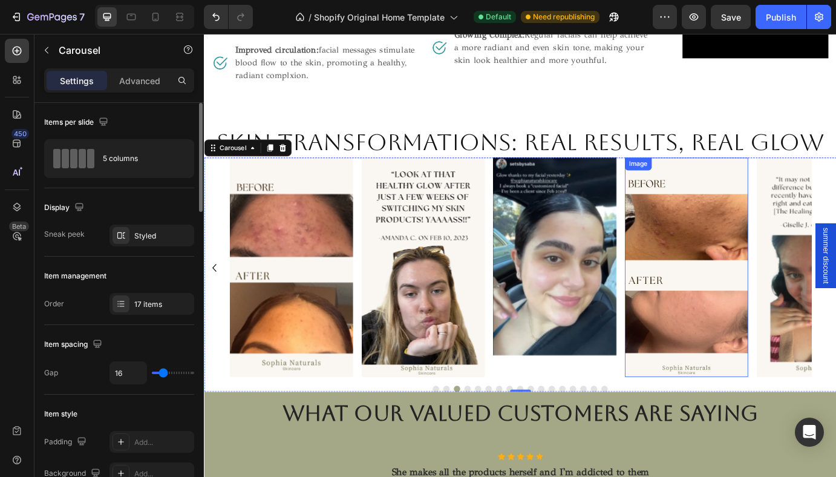
click at [767, 254] on img at bounding box center [758, 302] width 142 height 252
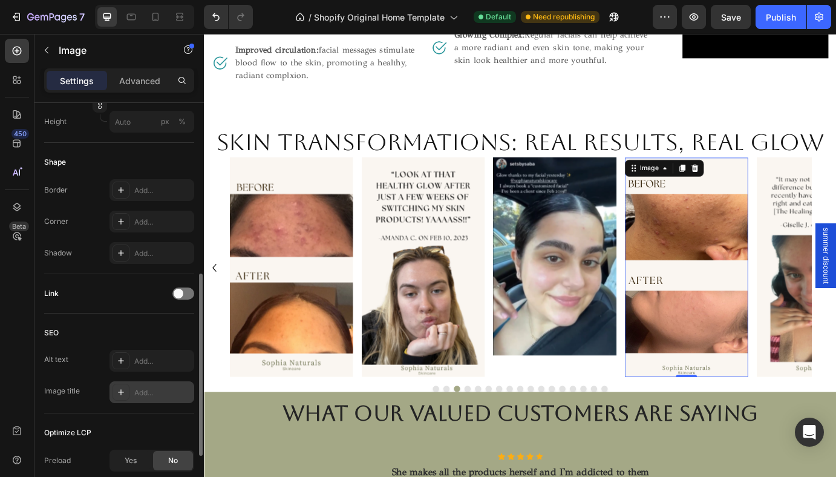
scroll to position [505, 0]
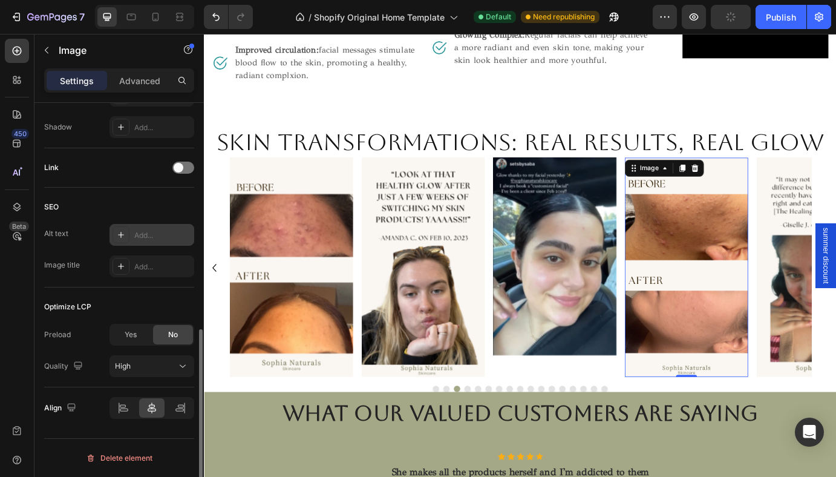
click at [148, 238] on div "Add..." at bounding box center [162, 235] width 57 height 11
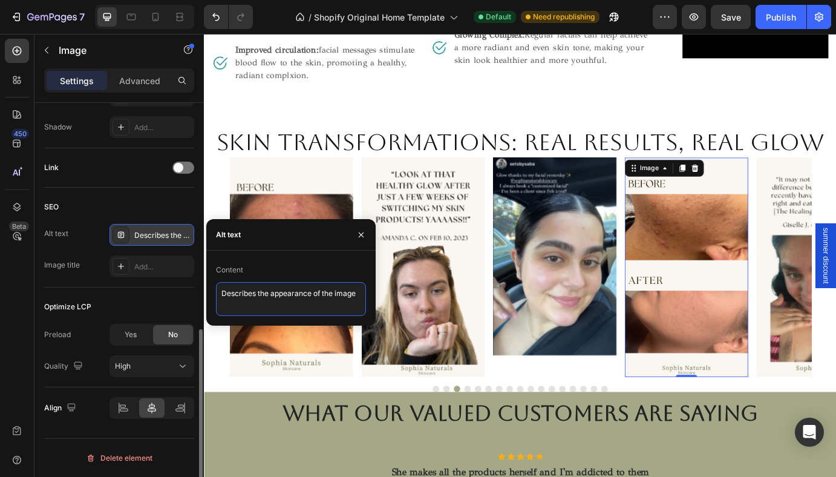
drag, startPoint x: 426, startPoint y: 330, endPoint x: 441, endPoint y: 337, distance: 16.5
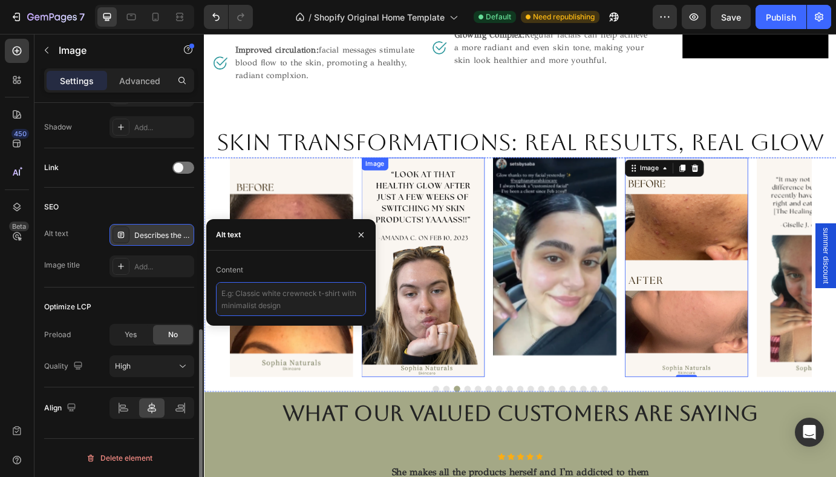
paste textarea "Visible skin transformation after organic skincare treatments at Sophia Natural…"
type textarea "Visible skin transformation after organic skincare treatments at Sophia Natural…"
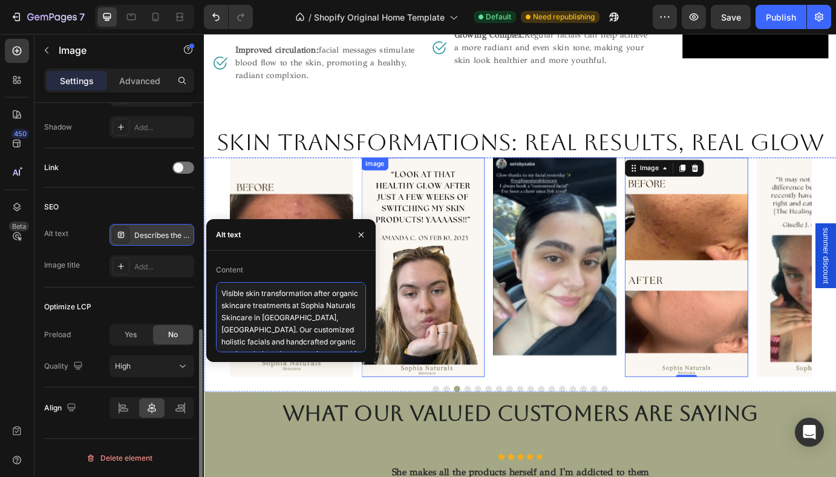
scroll to position [79, 0]
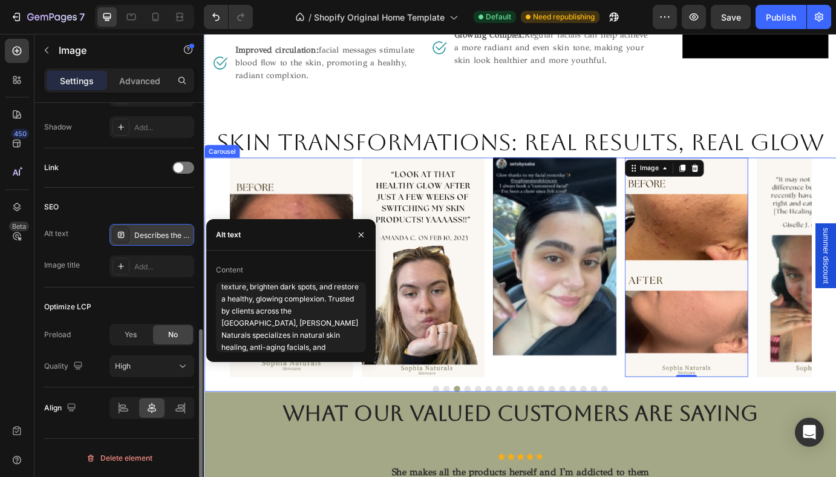
click at [511, 438] on div at bounding box center [567, 441] width 726 height 7
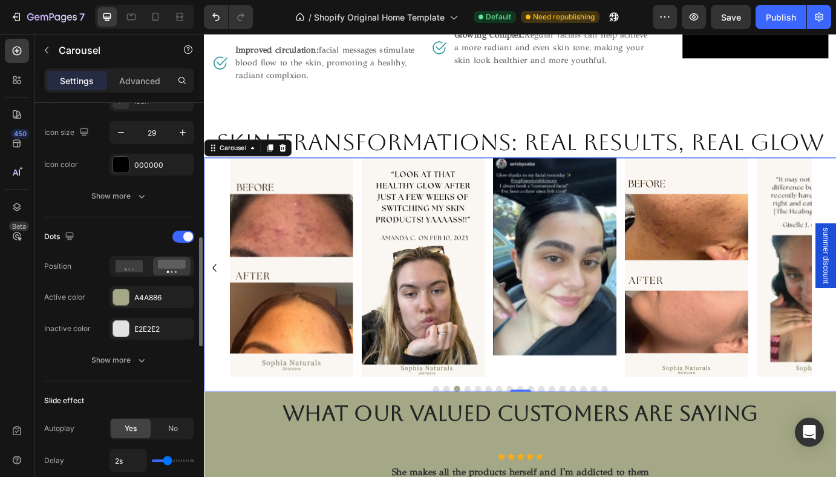
scroll to position [0, 0]
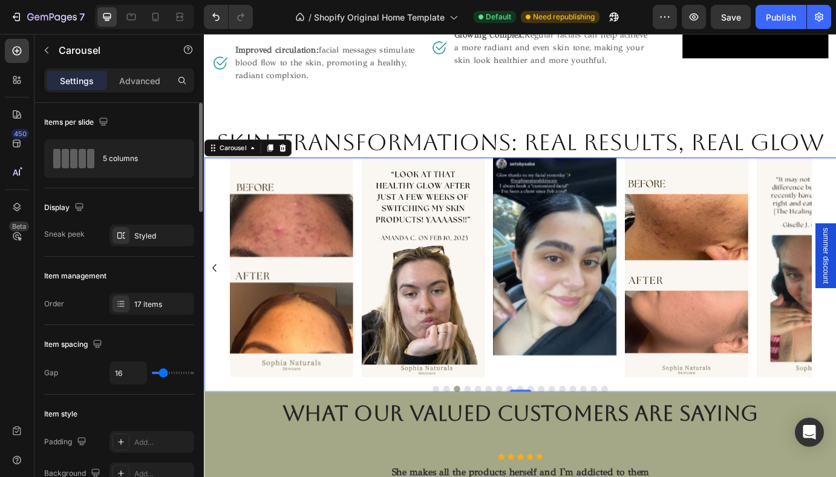
click at [507, 438] on button "Dot" at bounding box center [506, 441] width 7 height 7
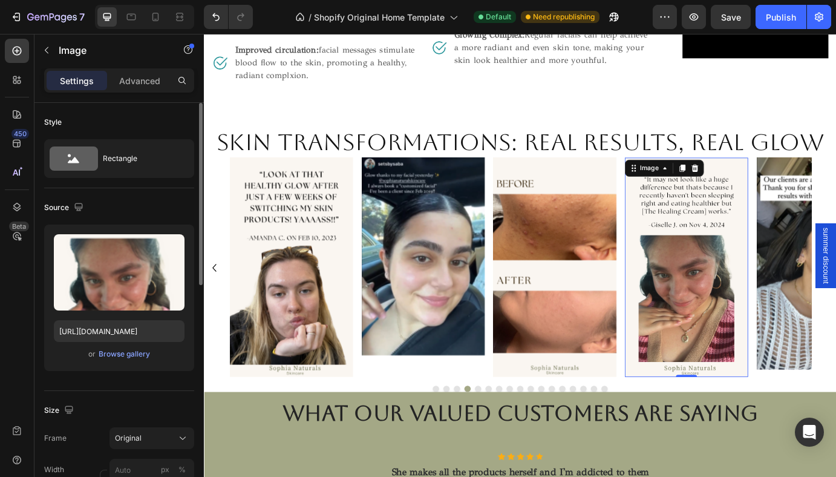
click at [725, 290] on img at bounding box center [758, 302] width 142 height 252
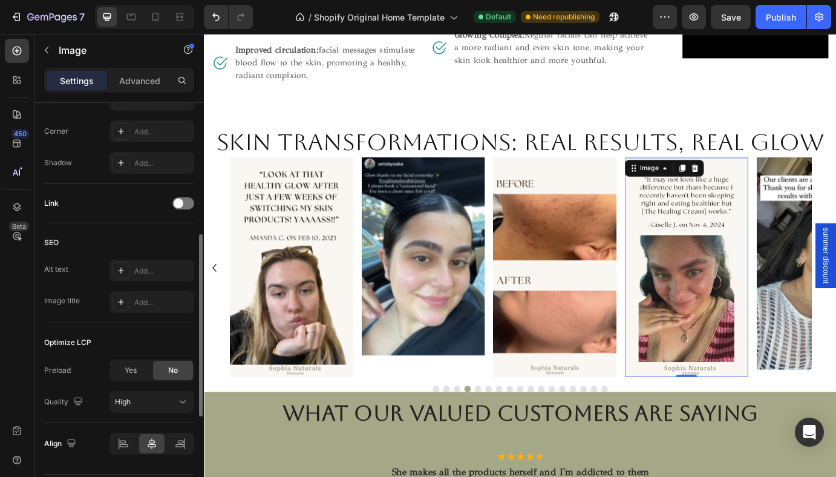
scroll to position [490, 0]
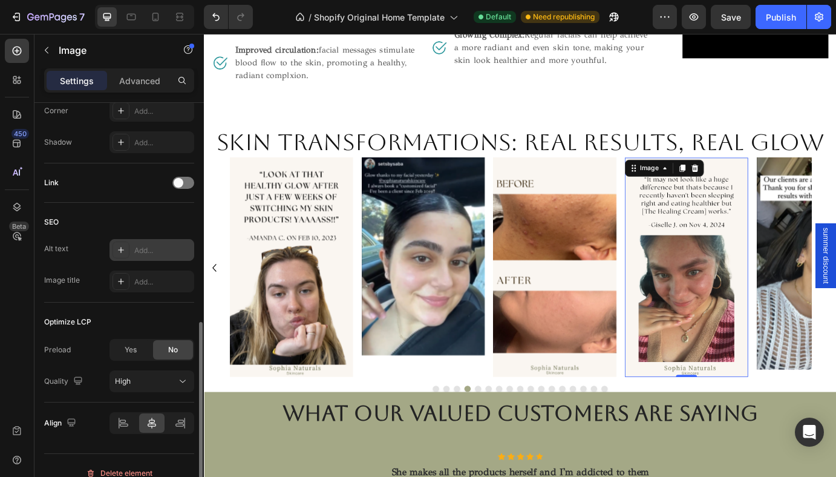
click at [160, 249] on div "Add..." at bounding box center [162, 250] width 57 height 11
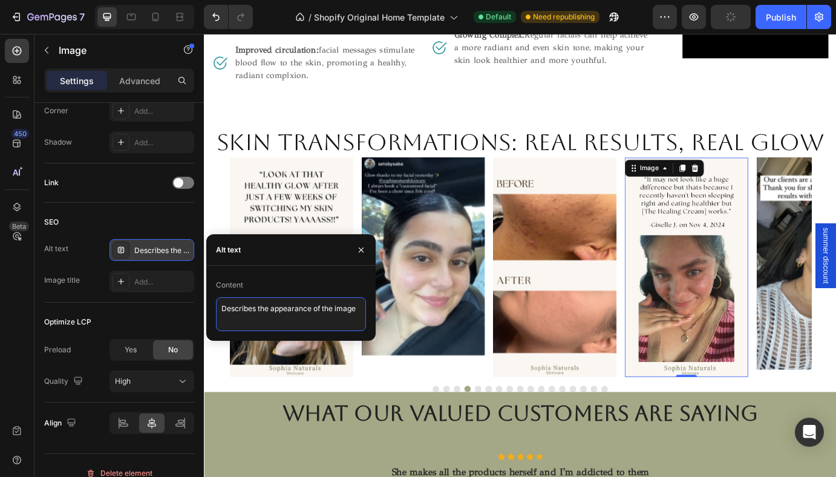
drag, startPoint x: 220, startPoint y: 310, endPoint x: 347, endPoint y: 312, distance: 127.7
click at [347, 312] on textarea "Describes the appearance of the image" at bounding box center [291, 314] width 150 height 34
type textarea "g"
paste textarea "Visible skin transformation after organic skincare treatments at Sophia Natural…"
type textarea "Visible skin transformation after organic skincare treatments at Sophia Natural…"
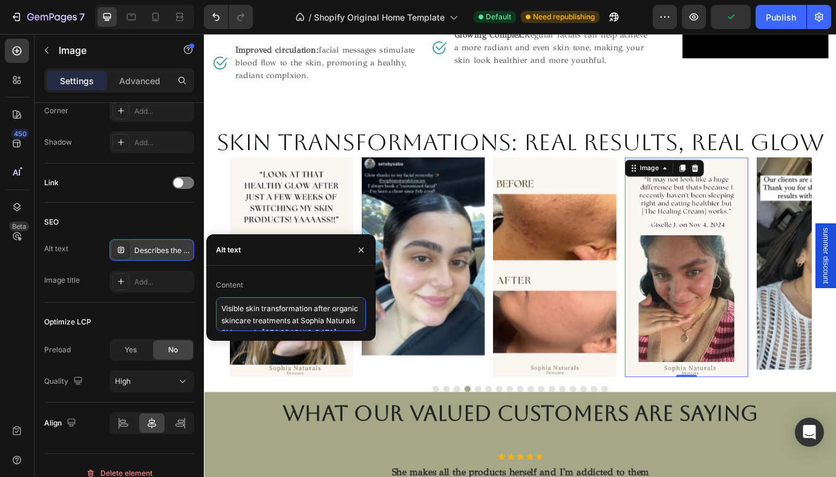
scroll to position [79, 0]
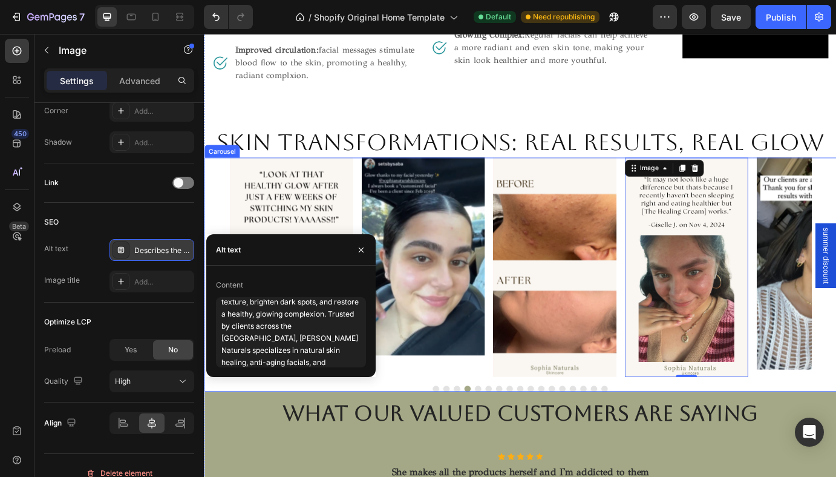
click at [519, 438] on button "Dot" at bounding box center [518, 441] width 7 height 7
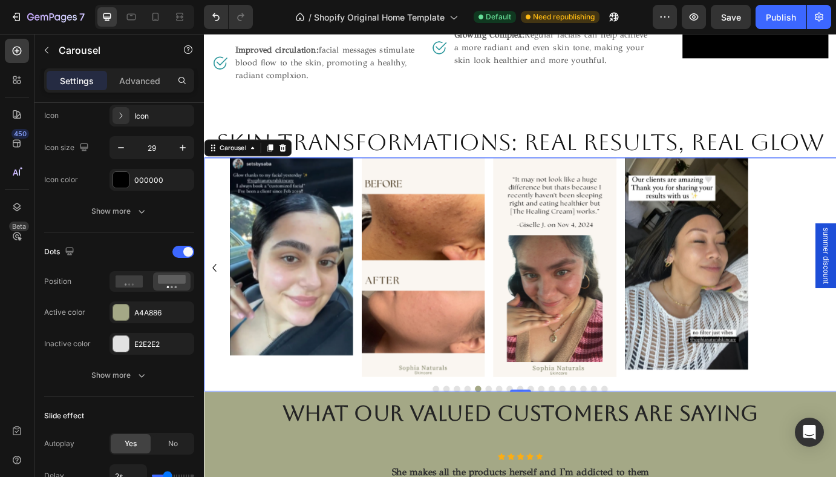
scroll to position [0, 0]
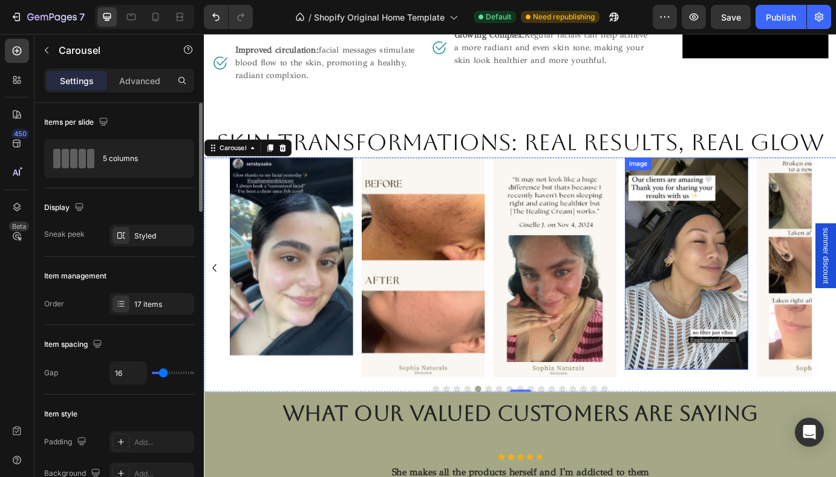
click at [751, 319] on img at bounding box center [758, 297] width 142 height 243
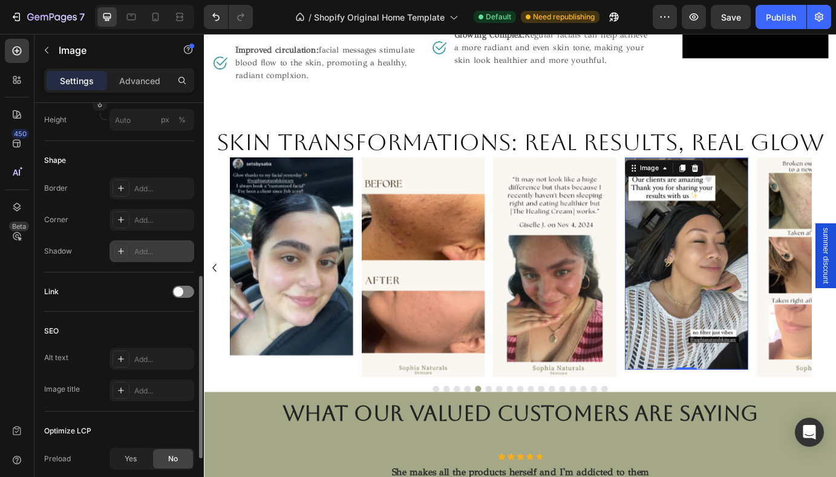
scroll to position [386, 0]
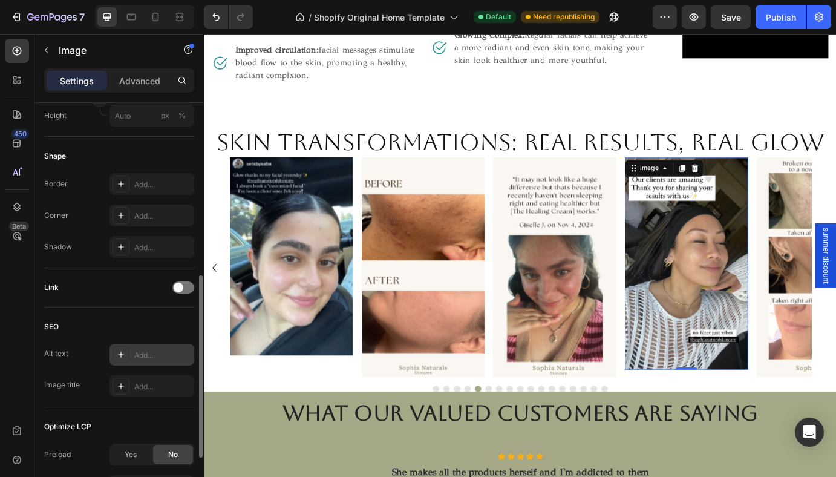
click at [152, 355] on div "Add..." at bounding box center [162, 355] width 57 height 11
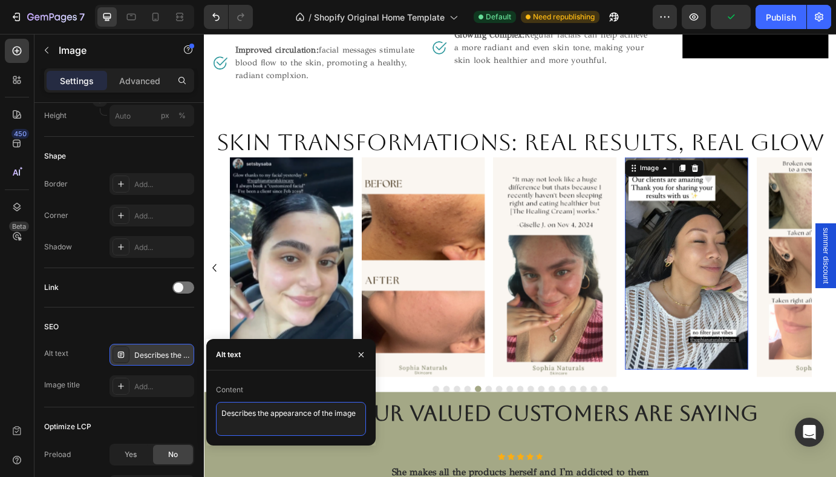
drag, startPoint x: 220, startPoint y: 414, endPoint x: 370, endPoint y: 412, distance: 150.7
click at [370, 412] on div "Content Describes the appearance of the image" at bounding box center [290, 408] width 169 height 56
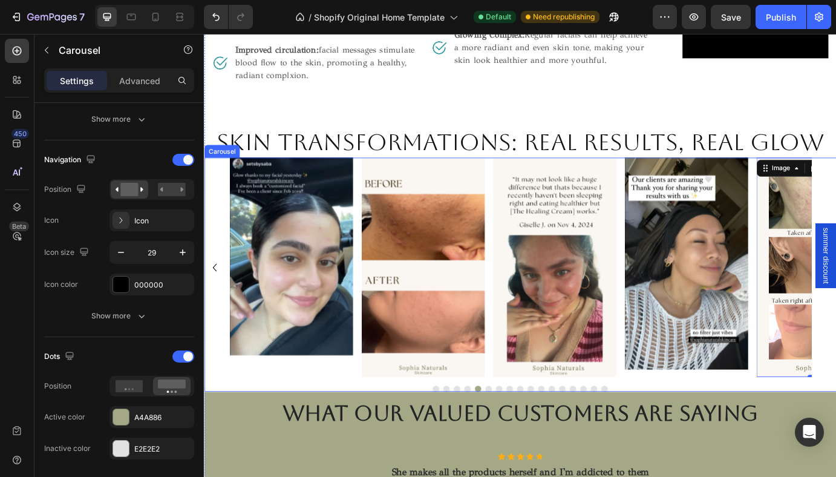
click at [531, 438] on button "Dot" at bounding box center [530, 441] width 7 height 7
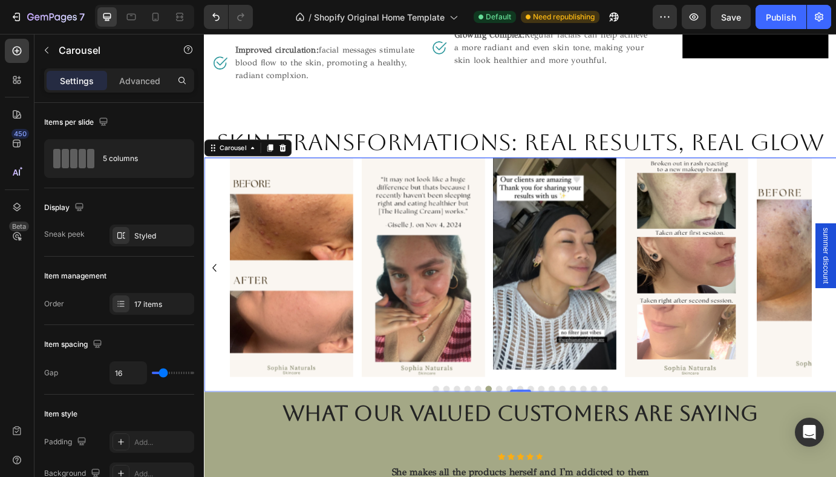
click at [541, 438] on button "Dot" at bounding box center [542, 441] width 7 height 7
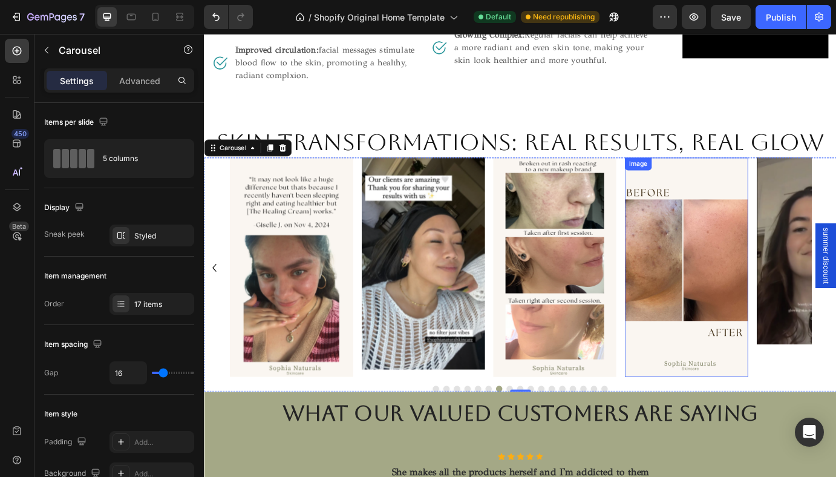
click at [715, 284] on img at bounding box center [758, 302] width 142 height 252
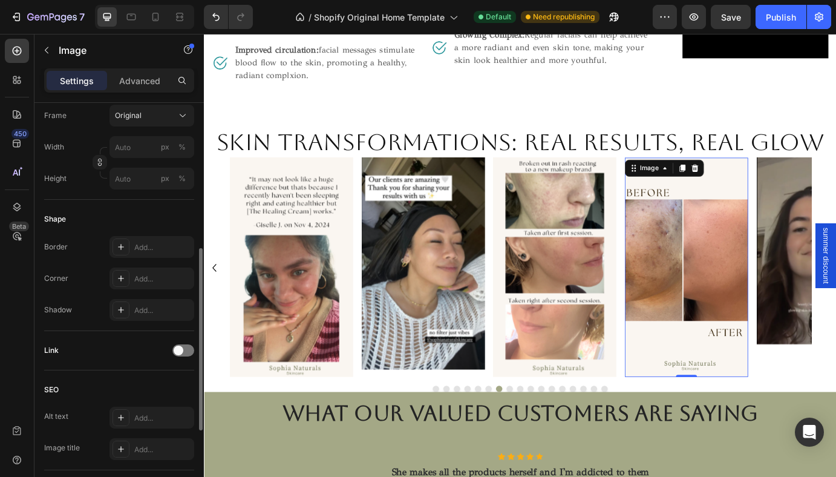
scroll to position [323, 0]
click at [154, 413] on div "Add..." at bounding box center [162, 417] width 57 height 11
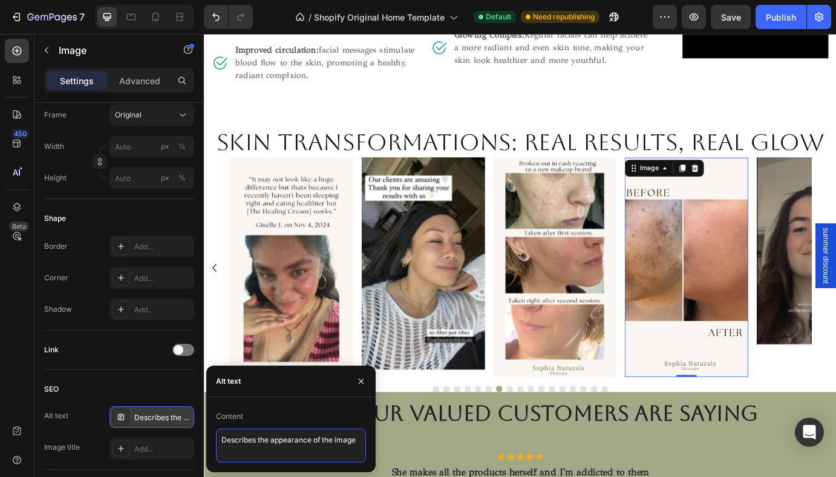
drag, startPoint x: 223, startPoint y: 438, endPoint x: 367, endPoint y: 439, distance: 144.1
click at [367, 439] on div "Content Describes the appearance of the image" at bounding box center [290, 435] width 169 height 56
paste textarea "Visible skin transformation after organic skincare treatments at Sophia Natural…"
type textarea "Visible skin transformation after organic skincare treatments at Sophia Natural…"
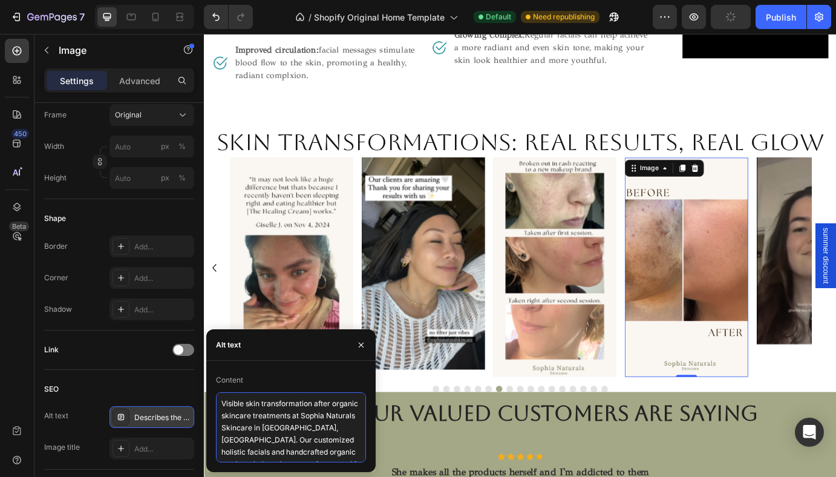
scroll to position [79, 0]
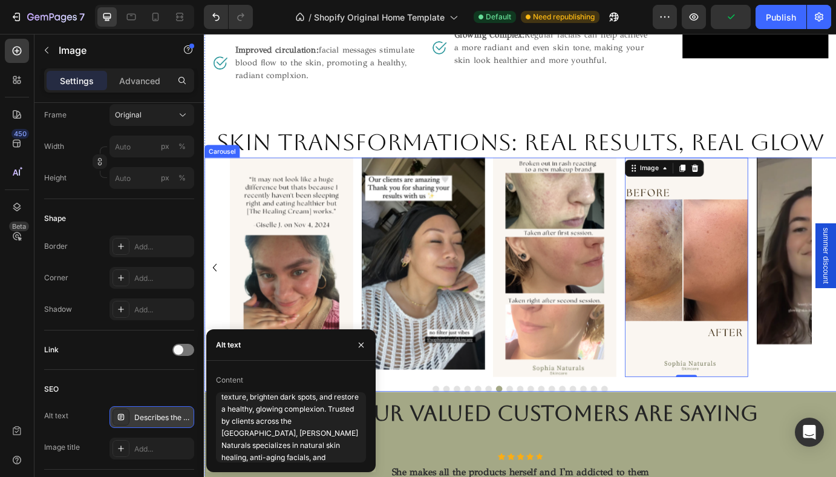
click at [553, 438] on button "Dot" at bounding box center [554, 441] width 7 height 7
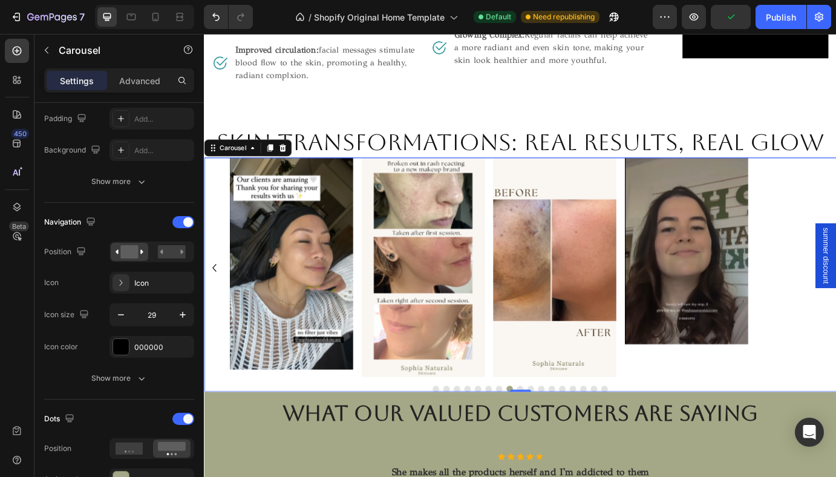
scroll to position [0, 0]
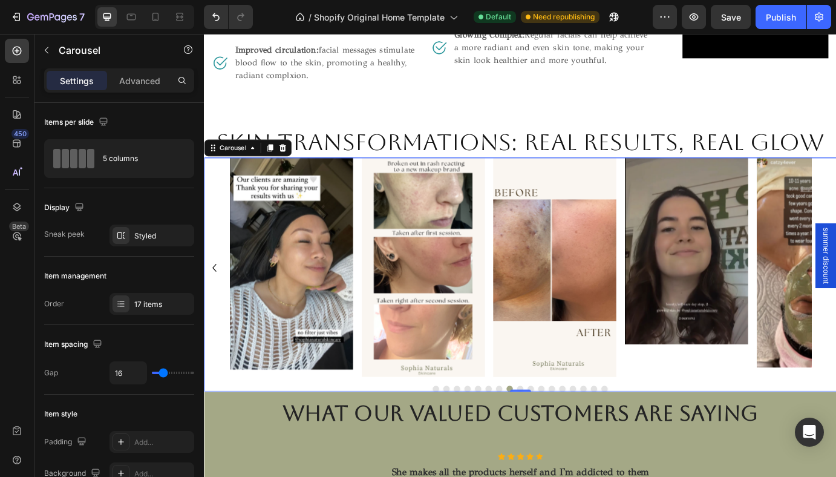
click at [568, 440] on div "0" at bounding box center [567, 445] width 12 height 10
click at [567, 438] on button "Dot" at bounding box center [566, 441] width 7 height 7
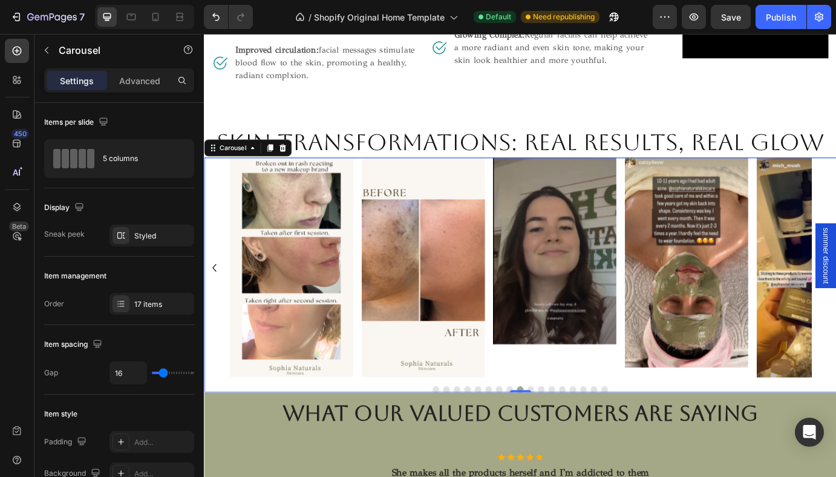
click at [579, 438] on button "Dot" at bounding box center [579, 441] width 7 height 7
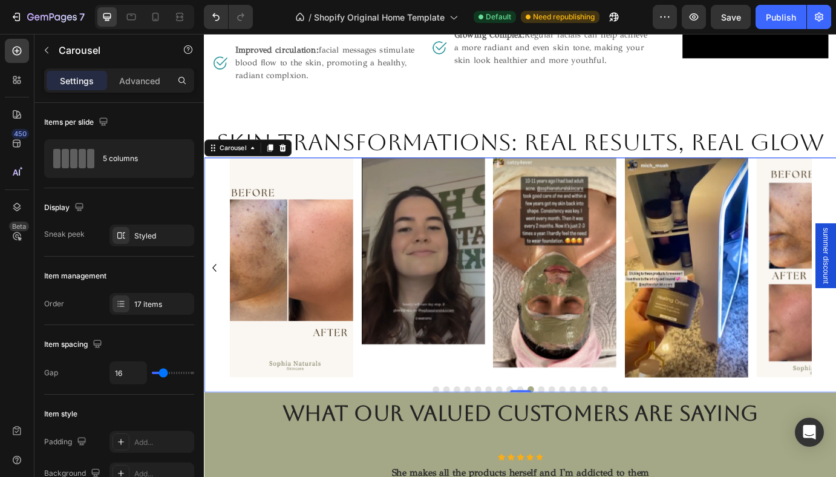
click at [591, 438] on button "Dot" at bounding box center [591, 441] width 7 height 7
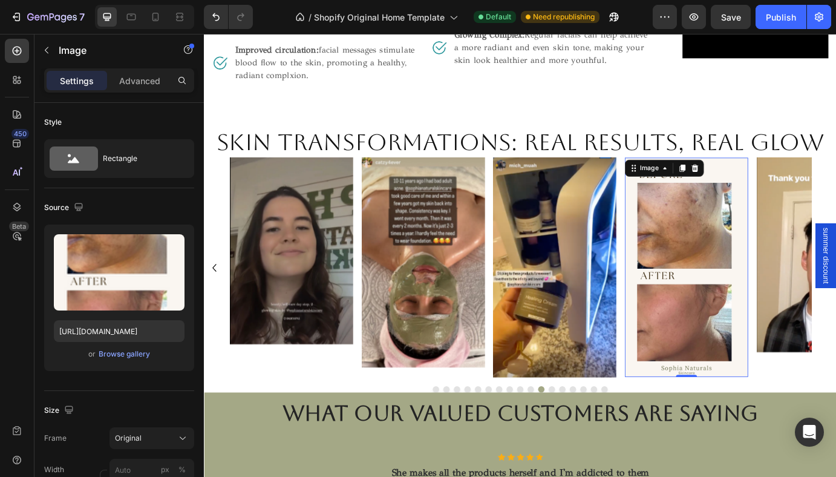
click at [734, 387] on img at bounding box center [758, 302] width 142 height 252
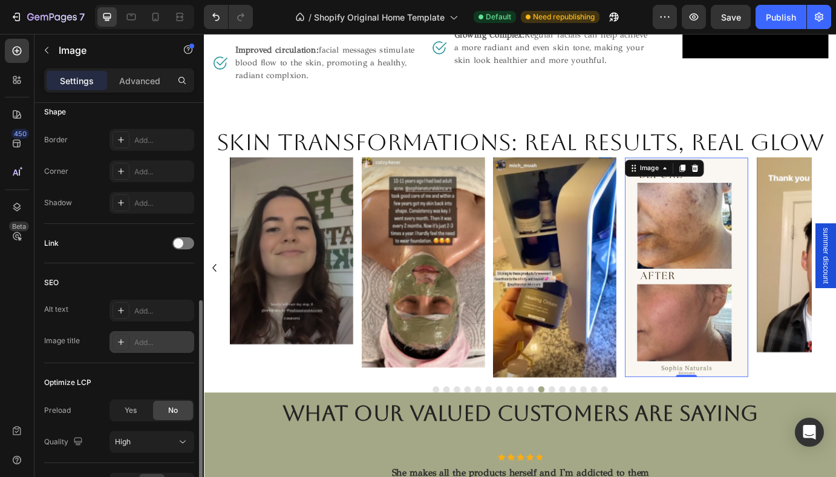
scroll to position [435, 0]
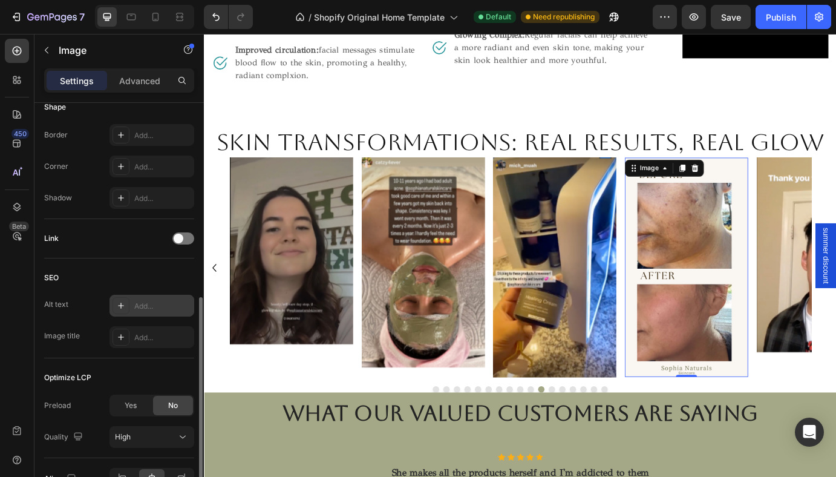
click at [157, 304] on div "Add..." at bounding box center [162, 306] width 57 height 11
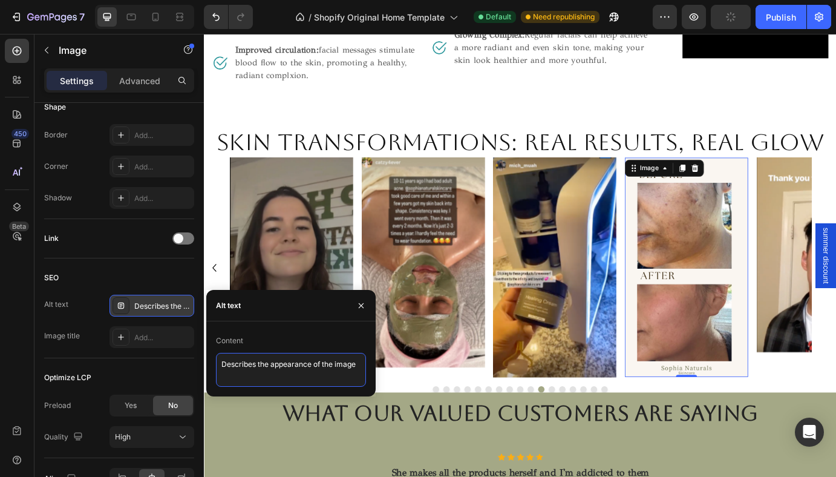
drag, startPoint x: 223, startPoint y: 364, endPoint x: 367, endPoint y: 367, distance: 144.7
click at [367, 367] on div "Content Describes the appearance of the image" at bounding box center [290, 359] width 169 height 56
paste textarea "Visible skin transformation after organic skincare treatments at Sophia Natural…"
type textarea "Visible skin transformation after organic skincare treatments at Sophia Natural…"
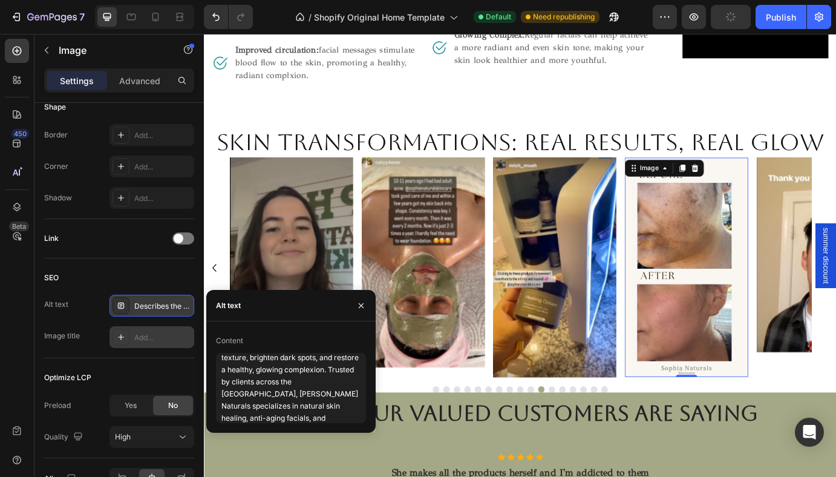
click at [163, 338] on div "Add..." at bounding box center [162, 337] width 57 height 11
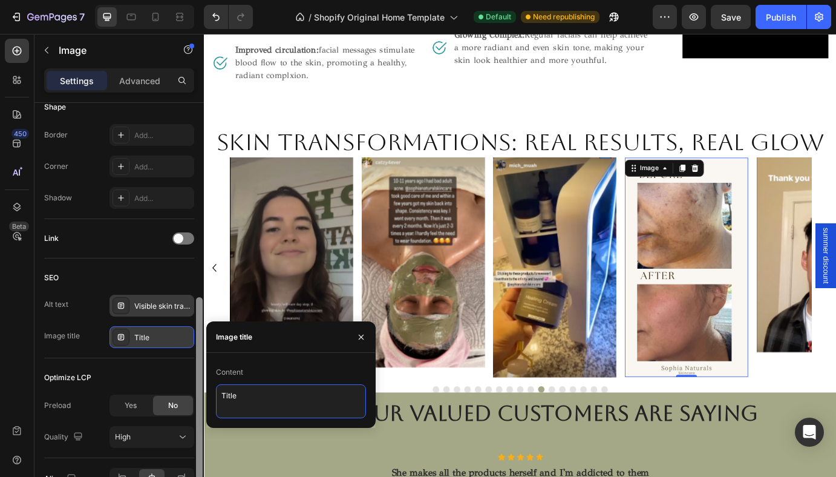
drag, startPoint x: 258, startPoint y: 393, endPoint x: 203, endPoint y: 393, distance: 55.1
click at [203, 393] on div "450 Beta Sections(18) Elements(83) Section Element Hero Section Product Detail …" at bounding box center [102, 255] width 204 height 443
type textarea "Before and After skin transformation"
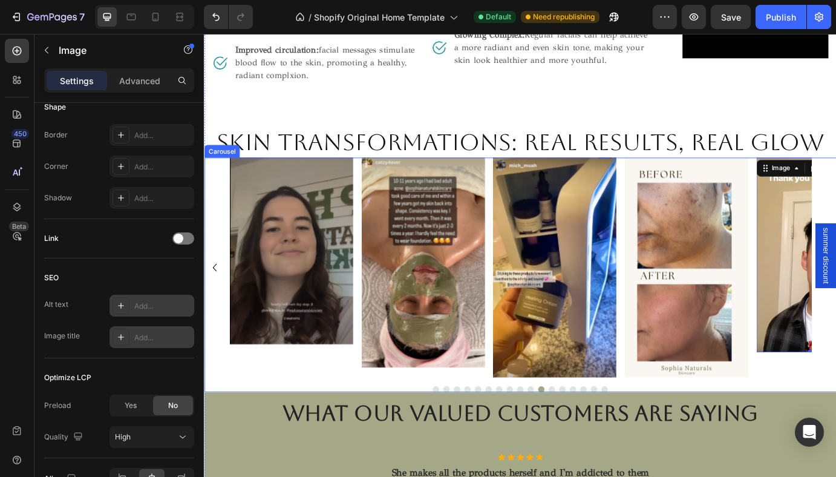
click at [602, 438] on button "Dot" at bounding box center [603, 441] width 7 height 7
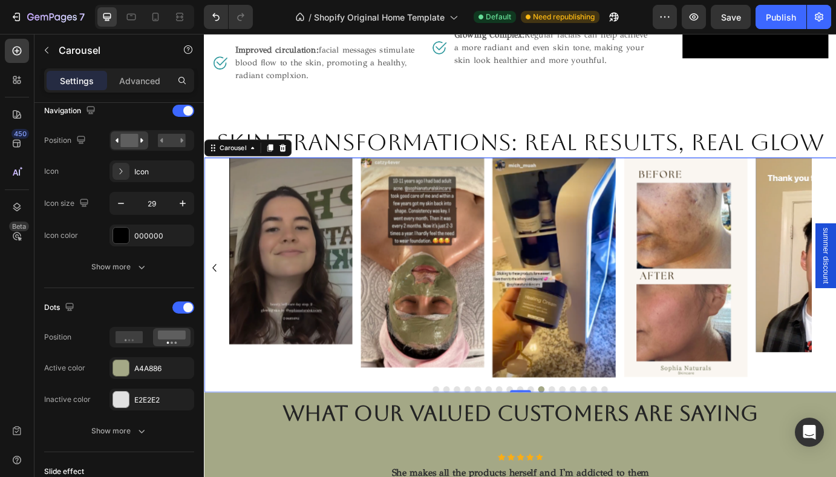
scroll to position [0, 0]
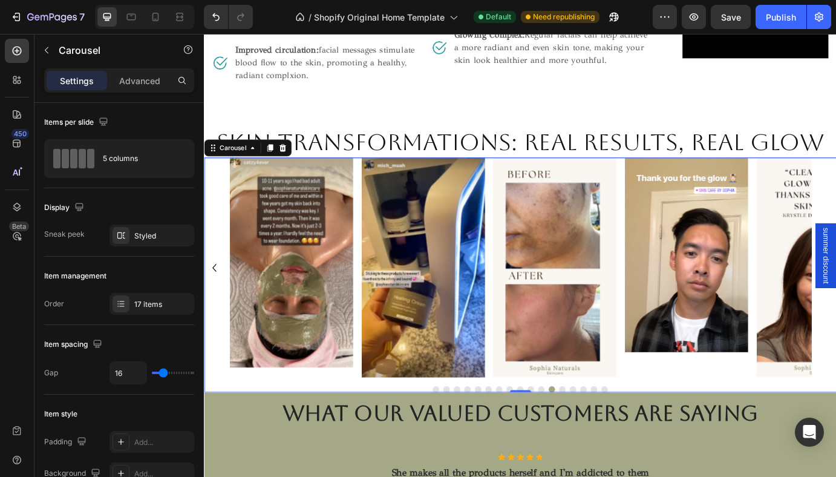
click at [613, 438] on button "Dot" at bounding box center [615, 441] width 7 height 7
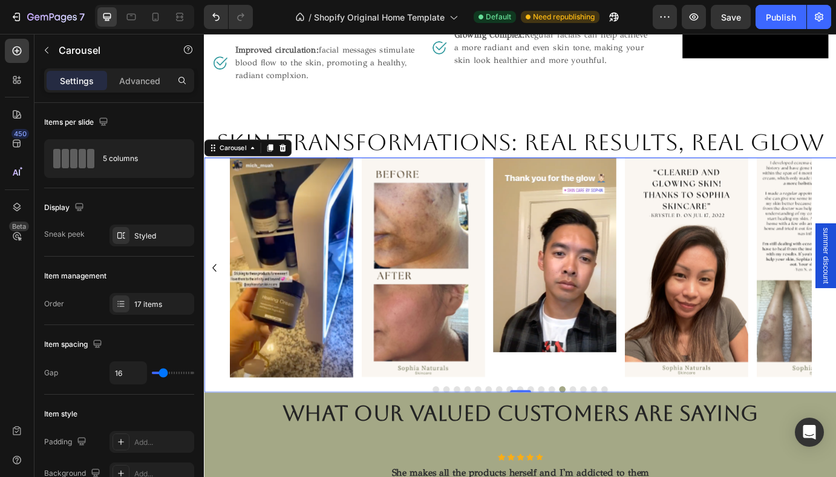
click at [626, 438] on button "Dot" at bounding box center [627, 441] width 7 height 7
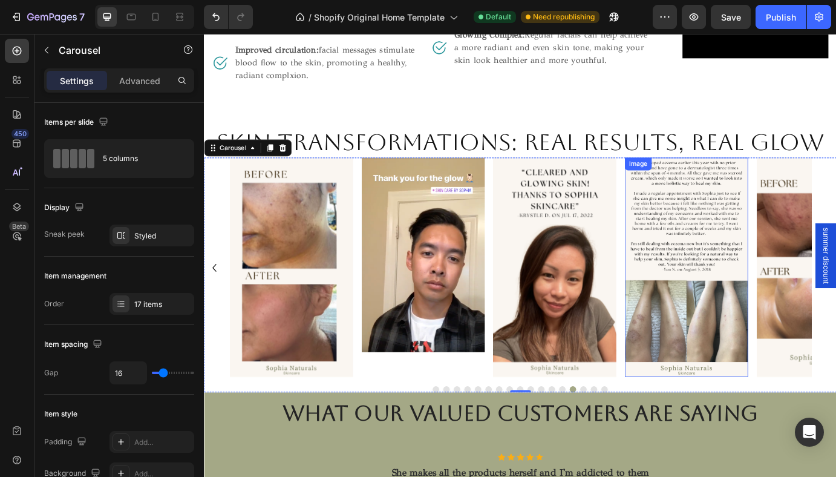
click at [733, 329] on img at bounding box center [758, 302] width 142 height 252
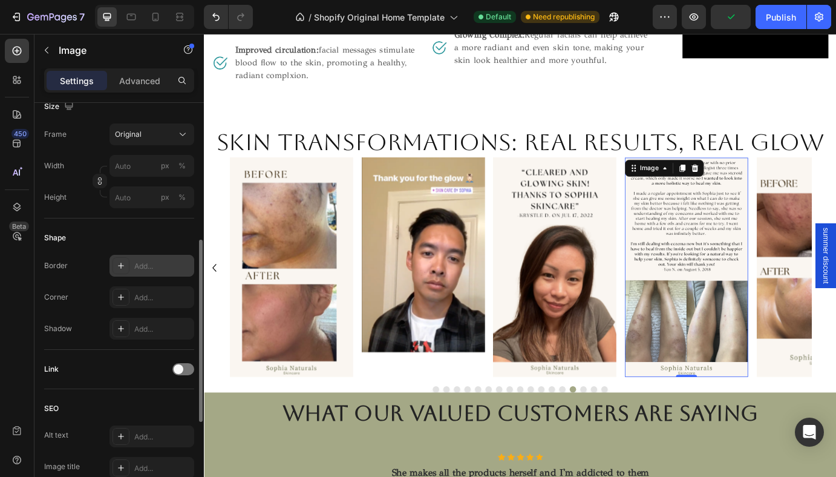
scroll to position [304, 0]
click at [143, 434] on div "Add..." at bounding box center [162, 436] width 57 height 11
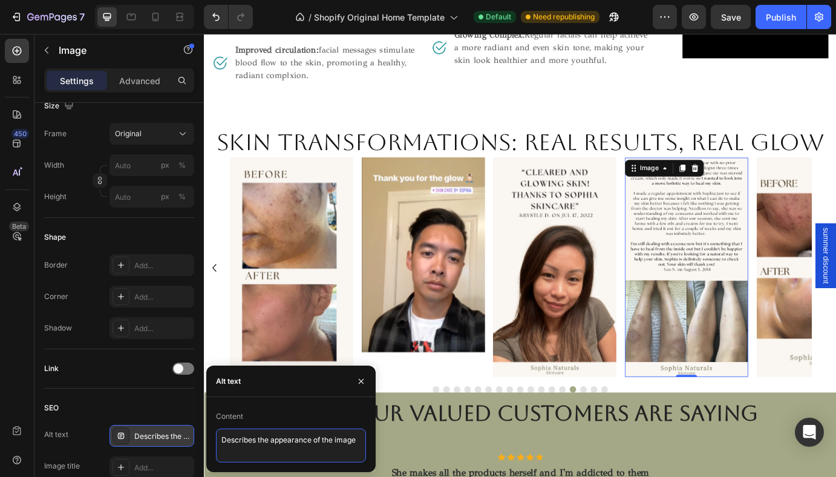
drag, startPoint x: 222, startPoint y: 441, endPoint x: 368, endPoint y: 439, distance: 146.5
click at [368, 439] on div "Content Describes the appearance of the image" at bounding box center [290, 435] width 169 height 56
paste textarea "Visible skin transformation after organic skincare treatments at Sophia Natural…"
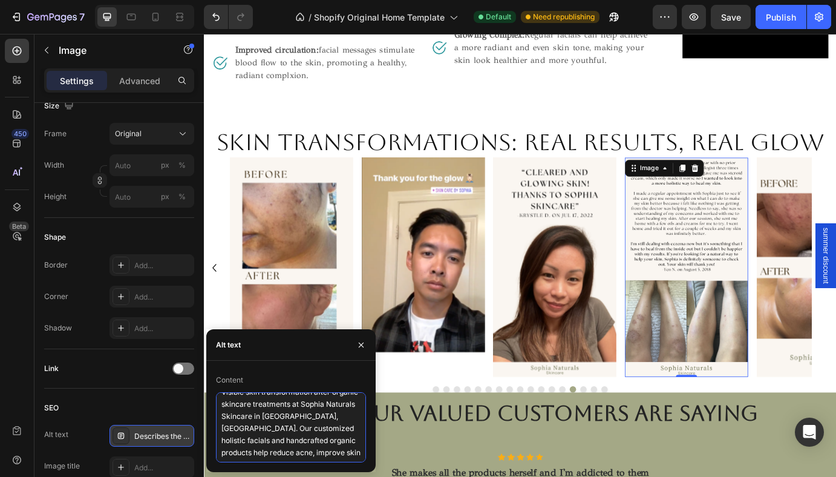
scroll to position [10, 0]
drag, startPoint x: 326, startPoint y: 432, endPoint x: 301, endPoint y: 433, distance: 24.9
click at [301, 433] on textarea "Visible skin transformation after organic skincare treatments at Sophia Natural…" at bounding box center [291, 427] width 150 height 70
click at [347, 450] on textarea "Visible skin transformation after organic skincare treatments at Sophia Natural…" at bounding box center [291, 427] width 150 height 70
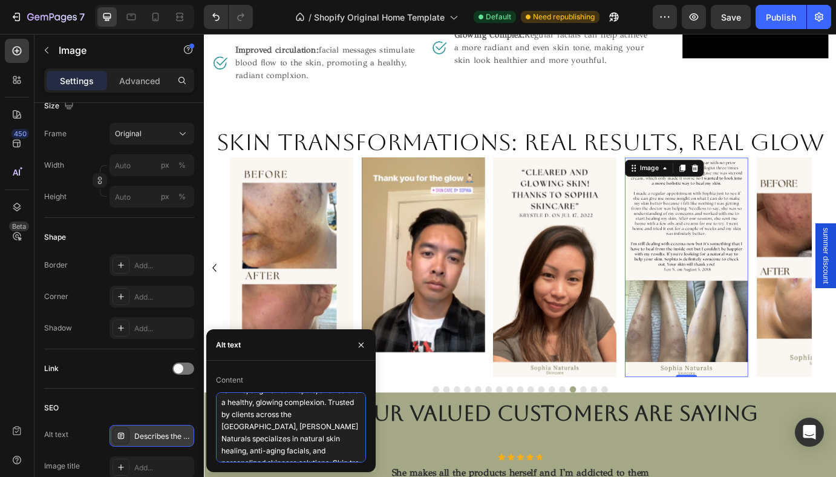
scroll to position [91, 0]
type textarea "Visible skin transformation after organic skincare treatments at Sophia Natural…"
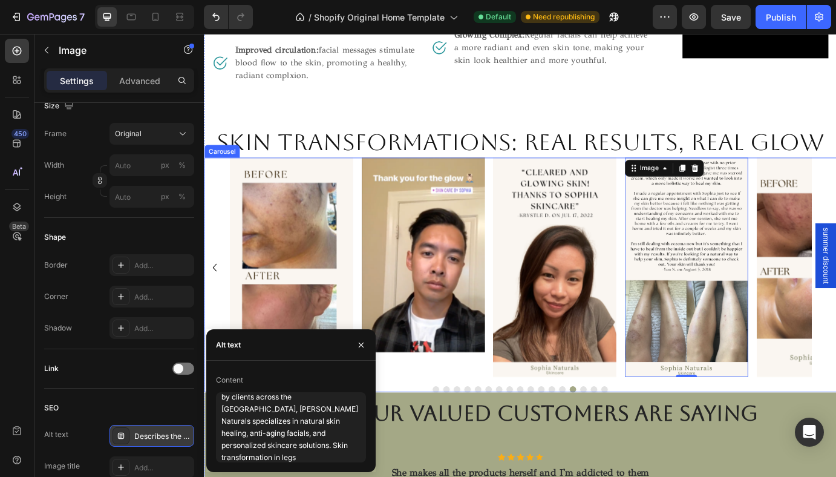
click at [422, 412] on div "Image" at bounding box center [455, 302] width 142 height 252
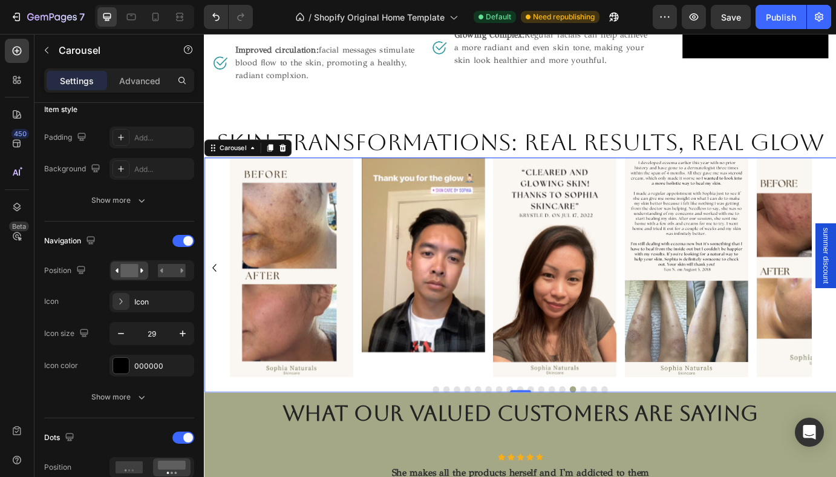
scroll to position [0, 0]
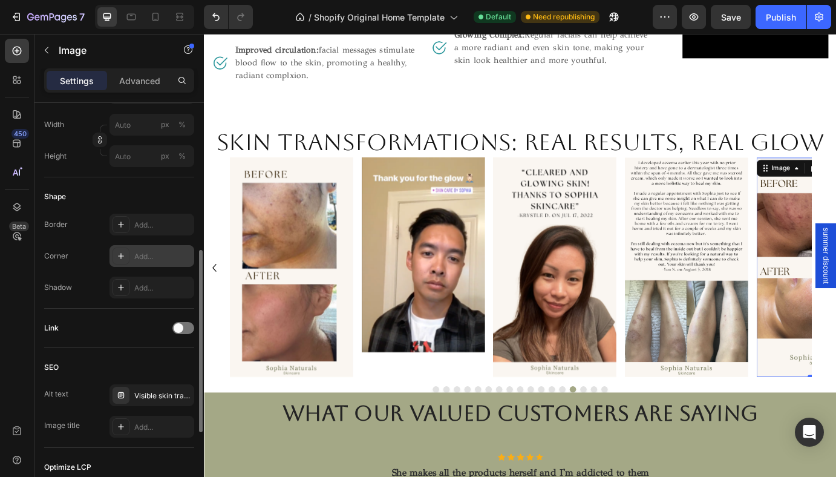
scroll to position [358, 0]
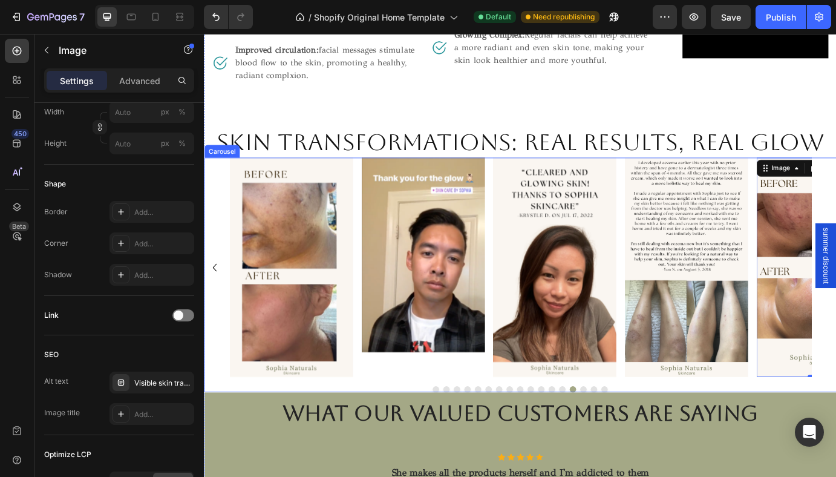
click at [639, 438] on button "Dot" at bounding box center [639, 441] width 7 height 7
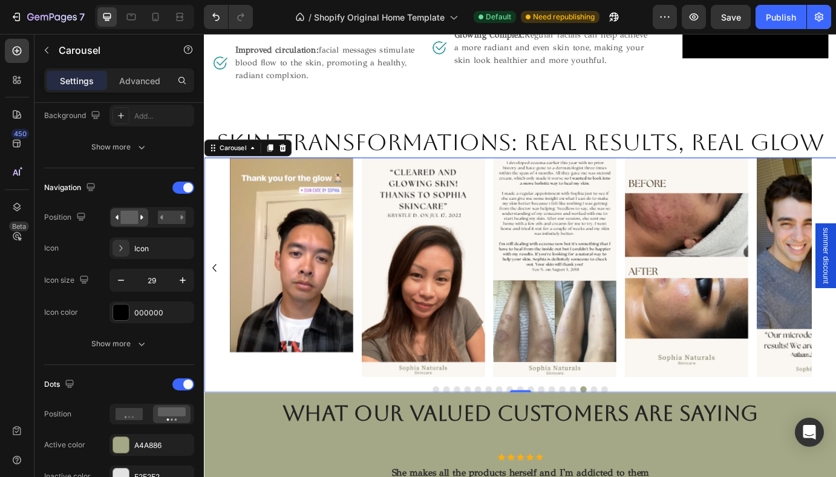
scroll to position [0, 0]
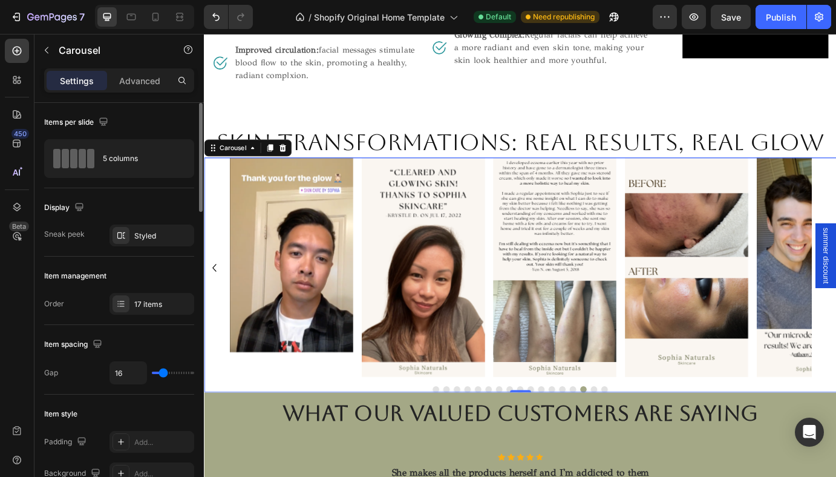
click at [652, 438] on button "Dot" at bounding box center [651, 441] width 7 height 7
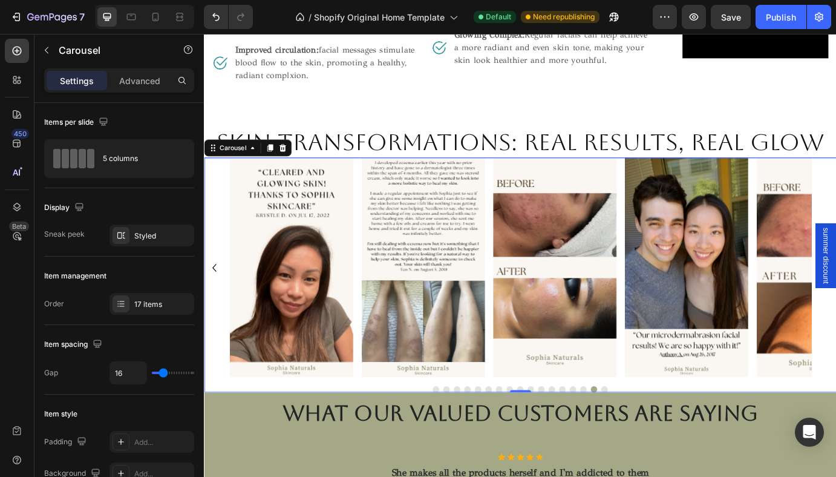
click at [662, 438] on button "Dot" at bounding box center [663, 441] width 7 height 7
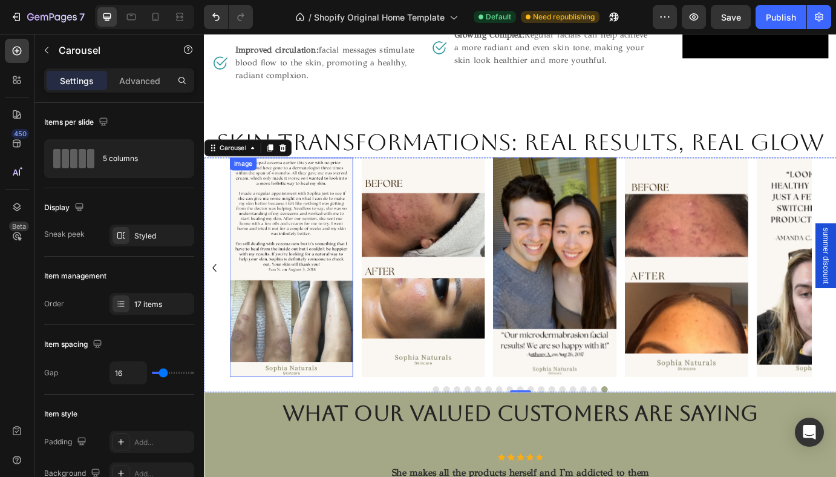
click at [337, 266] on img at bounding box center [304, 302] width 142 height 252
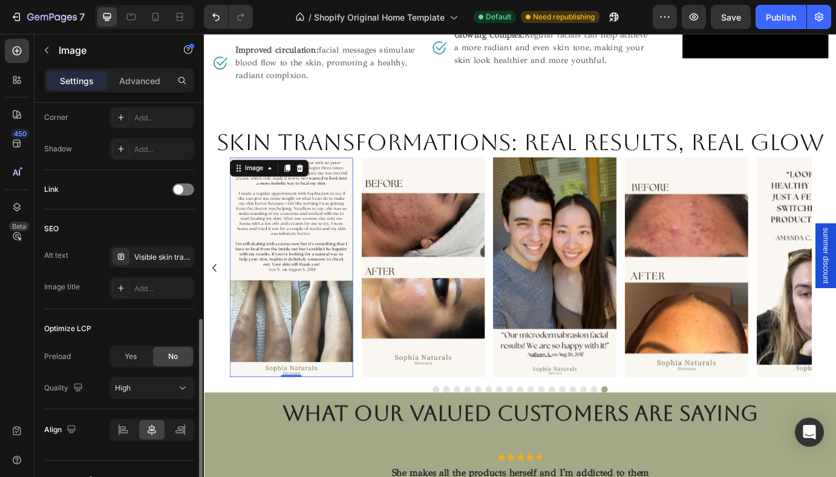
scroll to position [500, 0]
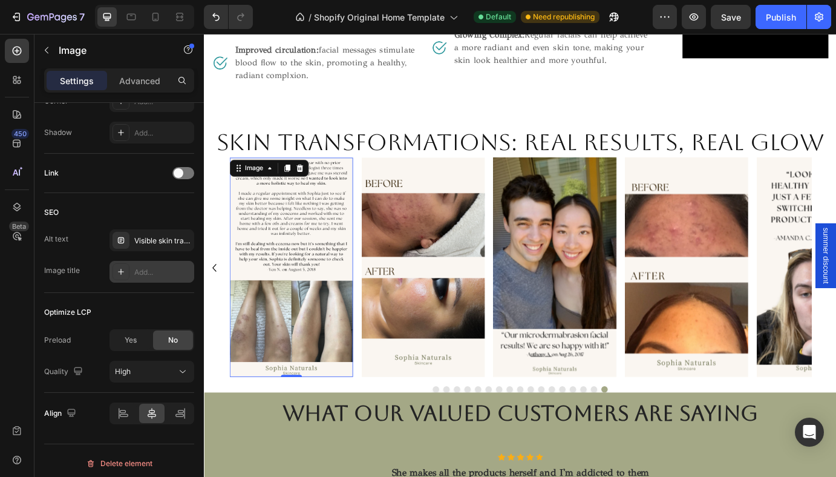
click at [154, 274] on div "Add..." at bounding box center [162, 272] width 57 height 11
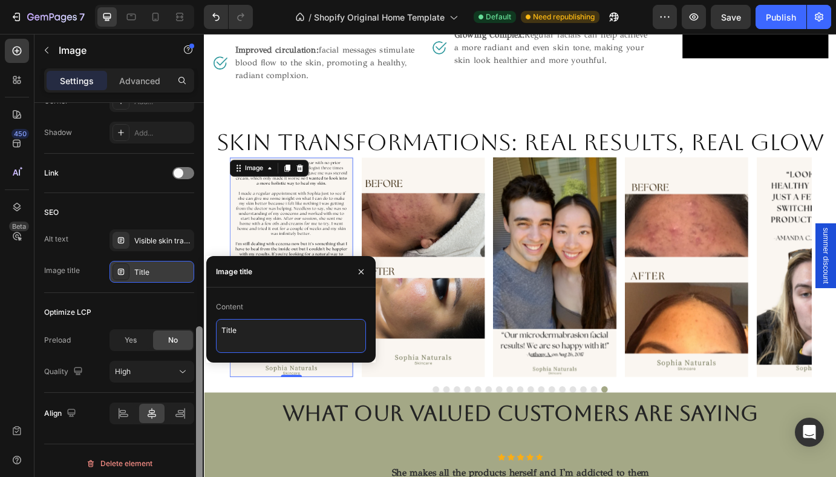
drag, startPoint x: 252, startPoint y: 332, endPoint x: 195, endPoint y: 332, distance: 57.5
click at [195, 332] on div "450 Beta Sections(18) Elements(83) Section Element Hero Section Product Detail …" at bounding box center [102, 255] width 204 height 443
type textarea "Before and After leg skin transformation"
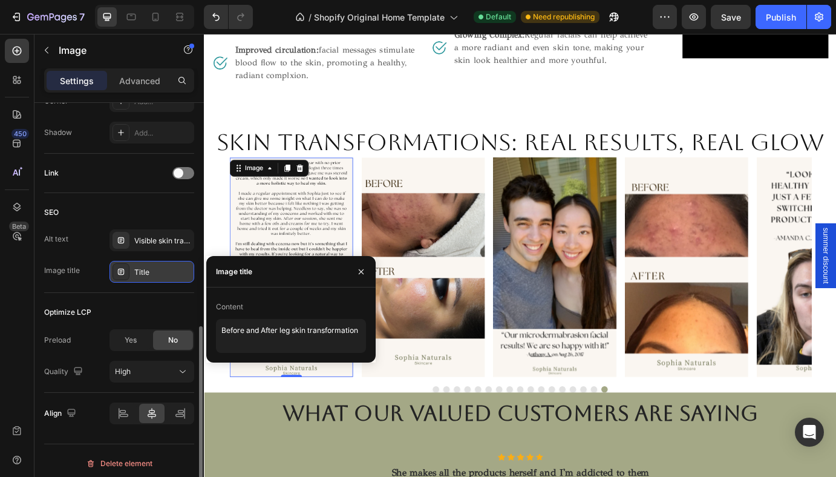
click at [151, 303] on div "Optimize LCP" at bounding box center [119, 312] width 150 height 19
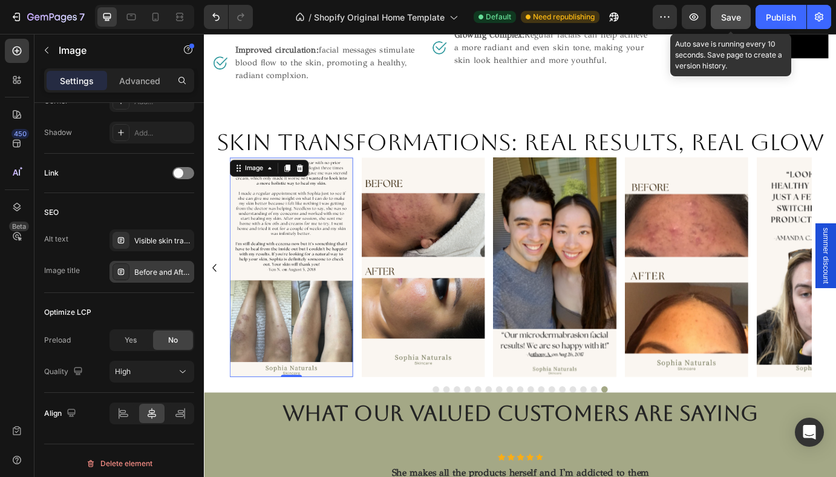
click at [744, 13] on button "Save" at bounding box center [731, 17] width 40 height 24
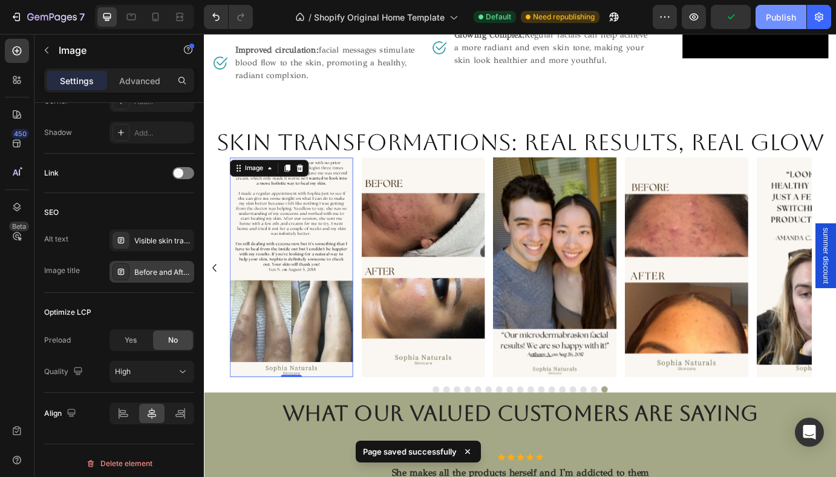
click at [772, 18] on div "Publish" at bounding box center [781, 17] width 30 height 13
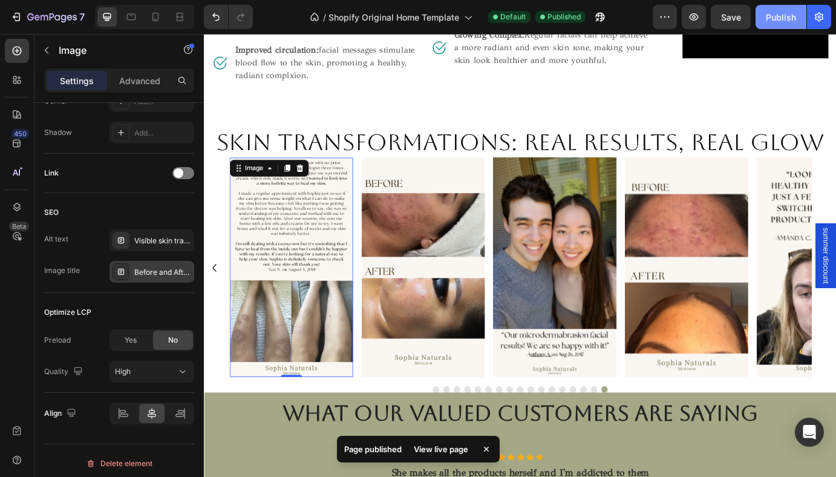
click at [767, 21] on div "Publish" at bounding box center [781, 17] width 30 height 13
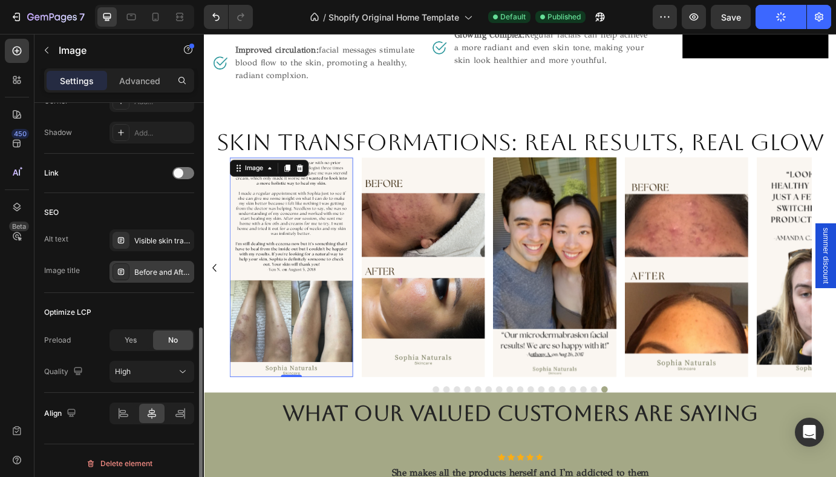
scroll to position [505, 0]
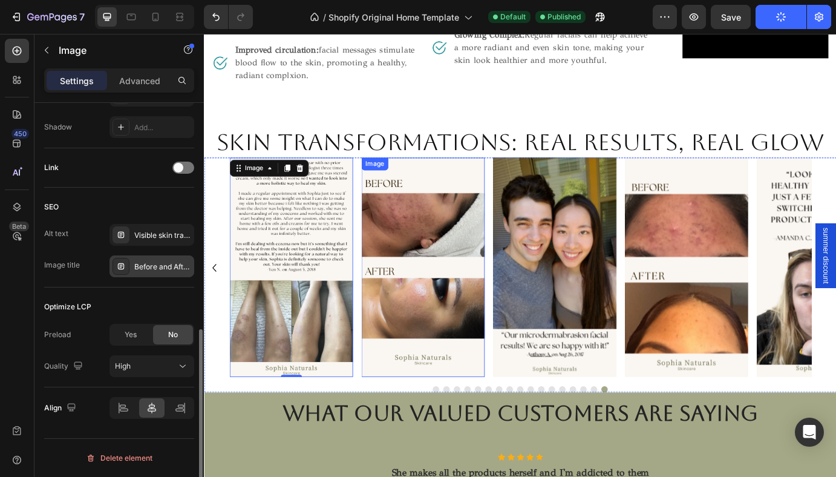
click at [439, 280] on img at bounding box center [455, 302] width 142 height 252
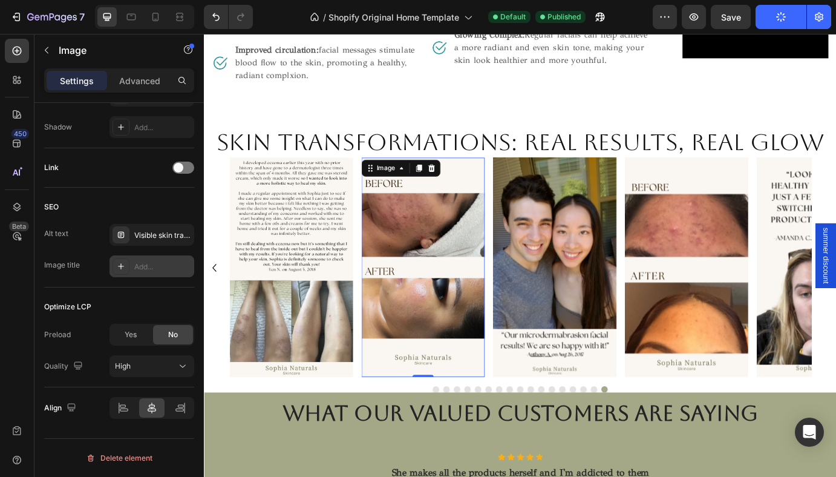
click at [155, 266] on div "Add..." at bounding box center [162, 266] width 57 height 11
type textarea "Title"
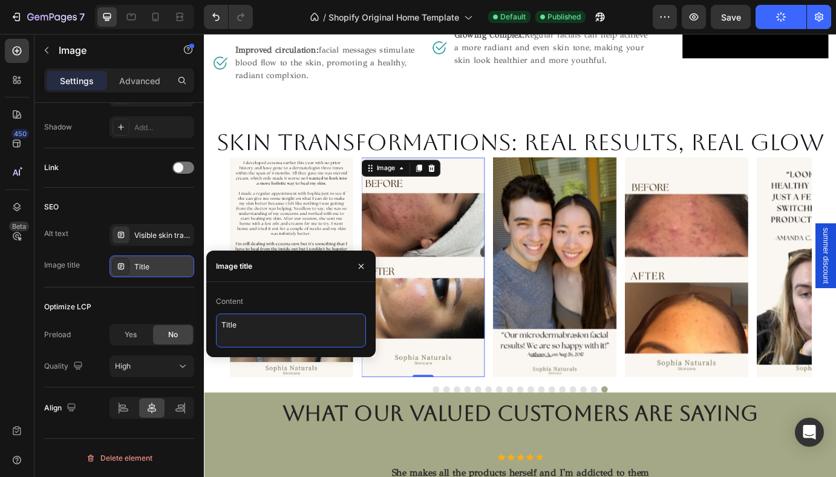
drag, startPoint x: 243, startPoint y: 321, endPoint x: 215, endPoint y: 320, distance: 27.9
click at [216, 321] on textarea "Title" at bounding box center [291, 331] width 150 height 34
type textarea "Before and After client transformation. Bay area skin"
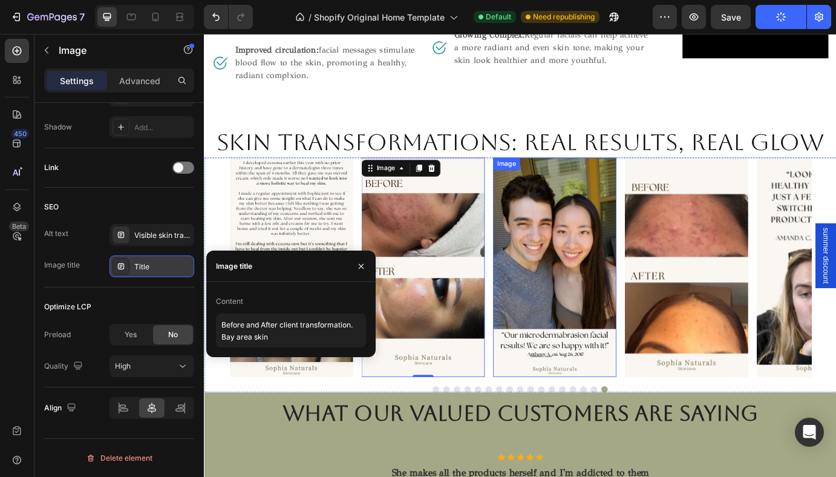
click at [613, 341] on img at bounding box center [607, 302] width 142 height 252
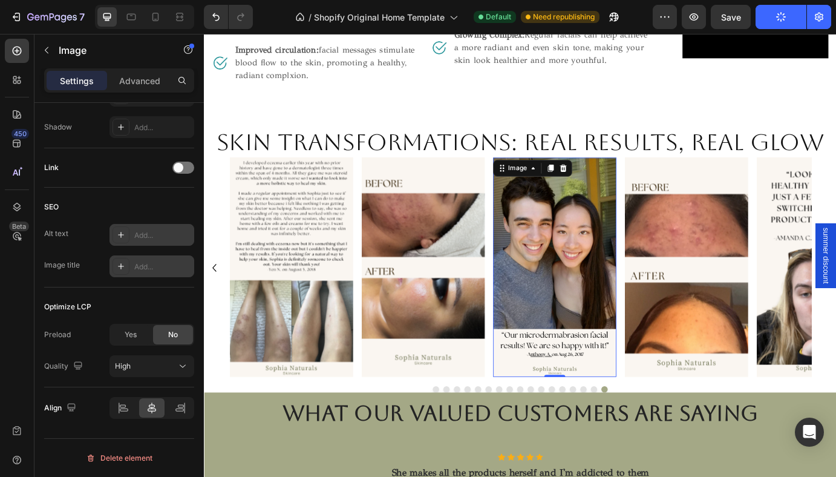
click at [150, 235] on div "Add..." at bounding box center [162, 235] width 57 height 11
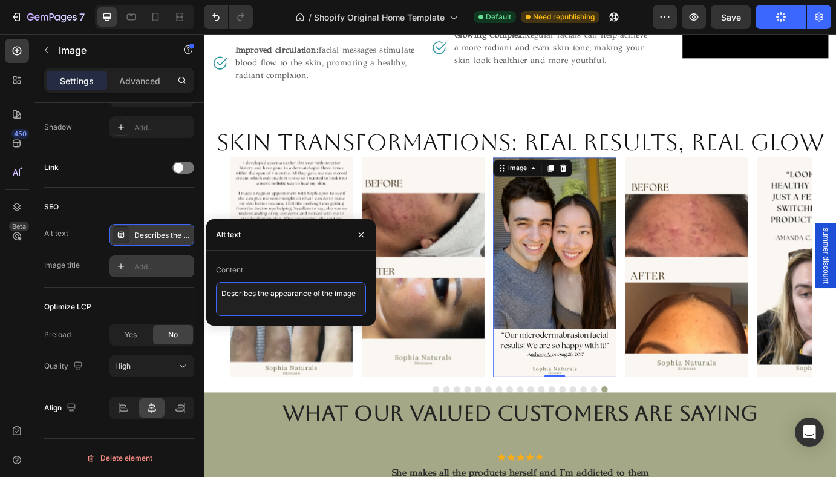
drag, startPoint x: 222, startPoint y: 291, endPoint x: 365, endPoint y: 292, distance: 143.5
click at [365, 292] on textarea "Describes the appearance of the image" at bounding box center [291, 299] width 150 height 34
paste textarea "This client experienced an incredible skin transformation after customized orga…"
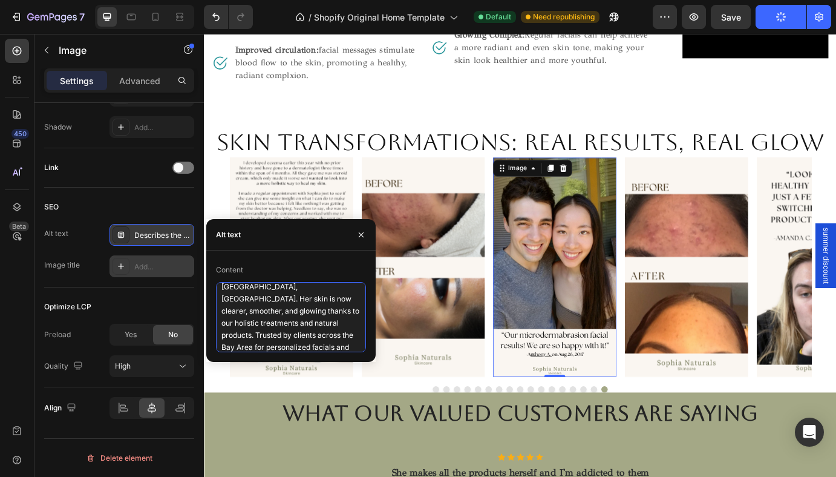
scroll to position [0, 0]
click at [237, 295] on textarea "This client experienced an incredible skin transformation after customized orga…" at bounding box center [291, 317] width 150 height 70
click at [295, 344] on textarea "These clients experienced an incredible skin transformation after customized or…" at bounding box center [291, 317] width 150 height 70
type textarea "These clients experienced an incredible skin transformation after customized or…"
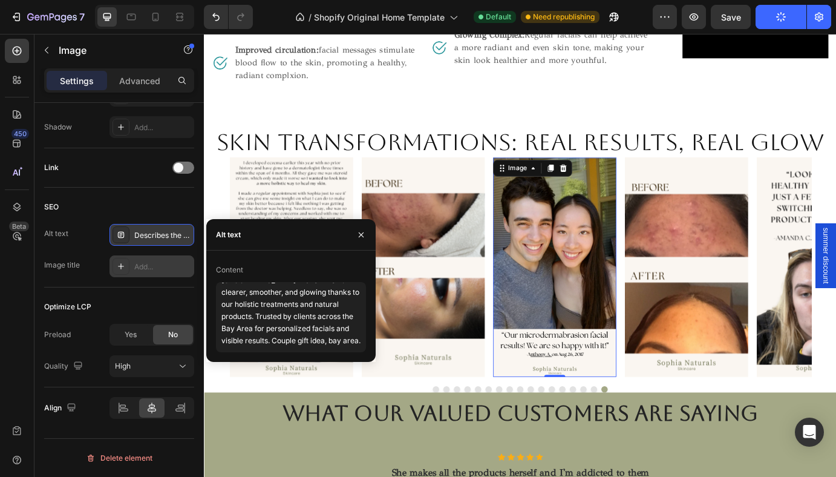
click at [162, 271] on div "Add..." at bounding box center [162, 266] width 57 height 11
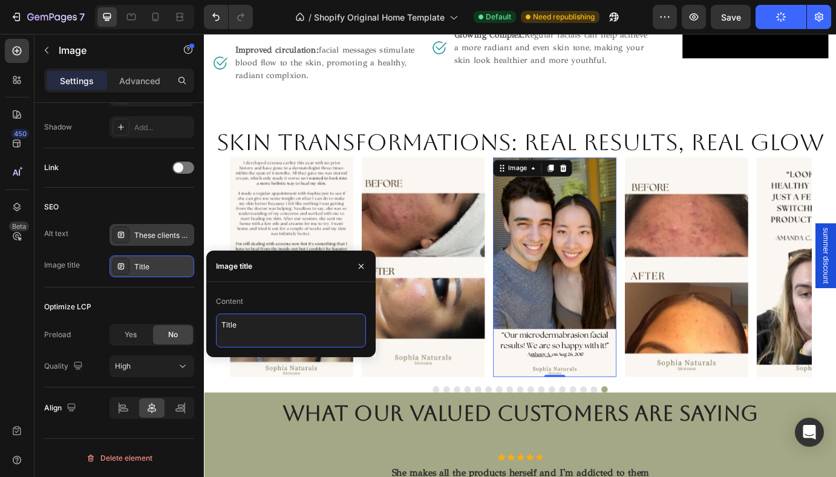
click at [249, 323] on textarea "Title" at bounding box center [291, 331] width 150 height 34
type textarea "T"
type textarea "Couple got facials together"
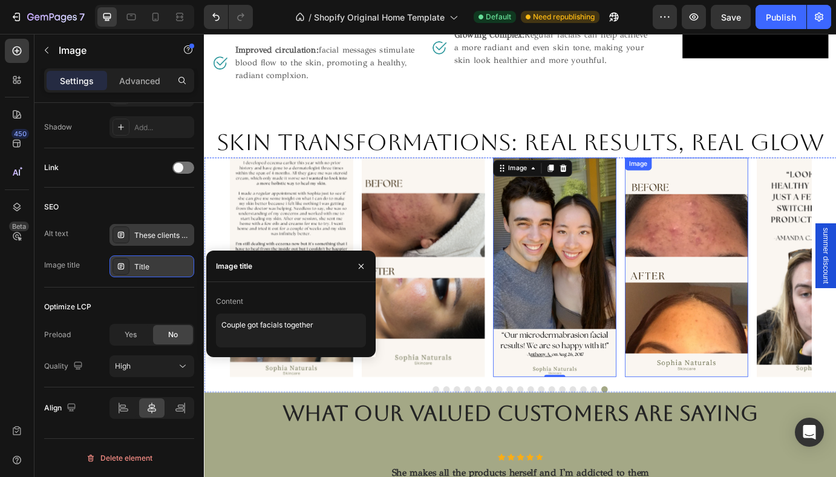
click at [732, 303] on img at bounding box center [758, 302] width 142 height 252
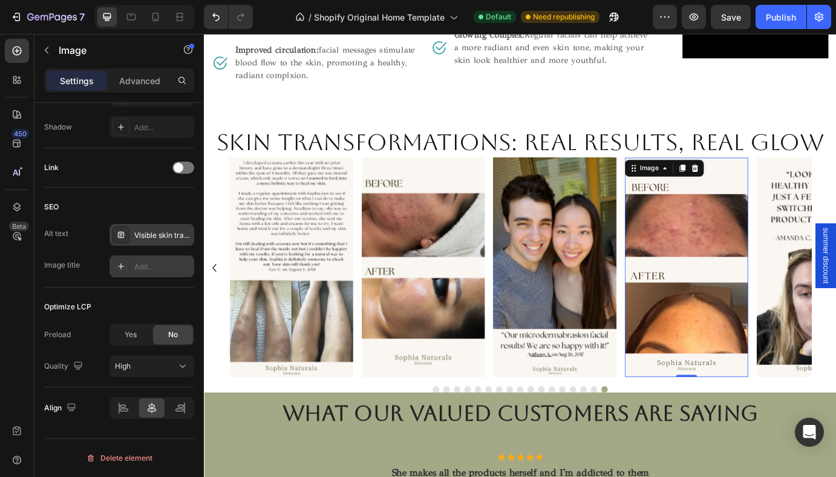
click at [145, 266] on div "Add..." at bounding box center [162, 266] width 57 height 11
type textarea "Title"
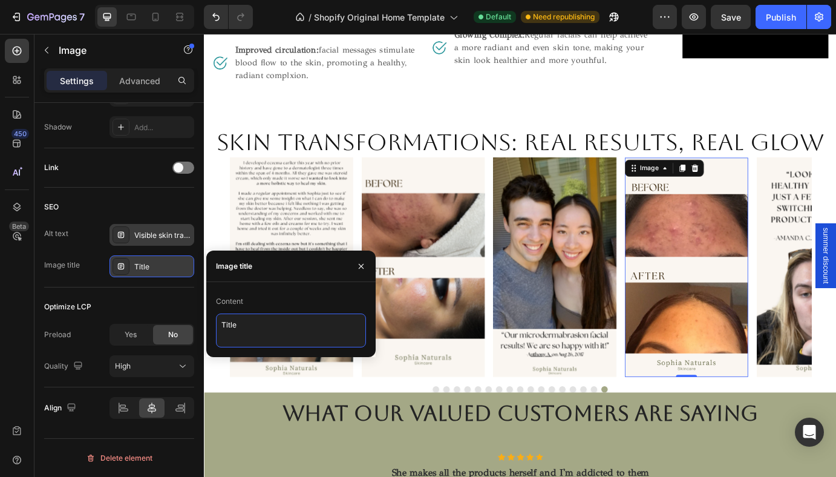
drag, startPoint x: 245, startPoint y: 326, endPoint x: 215, endPoint y: 326, distance: 29.1
click at [215, 326] on div "Content Title" at bounding box center [290, 320] width 169 height 56
type textarea "Before and After skin transformation. Bay Area Skincare"
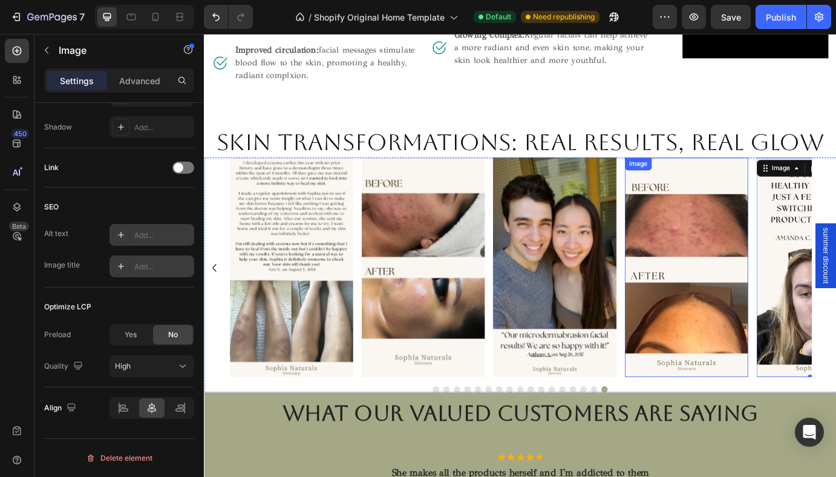
click at [765, 284] on img at bounding box center [758, 302] width 142 height 252
click at [158, 240] on div "Add..." at bounding box center [162, 235] width 57 height 11
type textarea "Describes the appearance of the image"
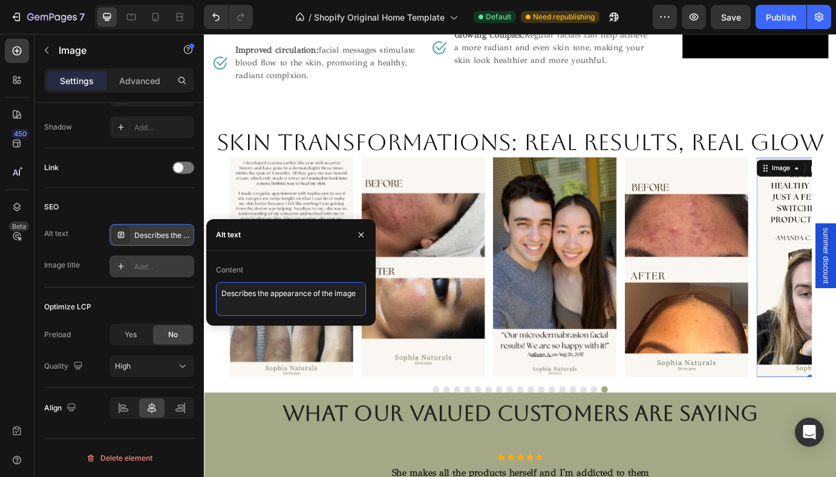
click at [240, 282] on textarea "Describes the appearance of the image" at bounding box center [291, 299] width 150 height 34
drag, startPoint x: 425, startPoint y: 330, endPoint x: 456, endPoint y: 338, distance: 31.7
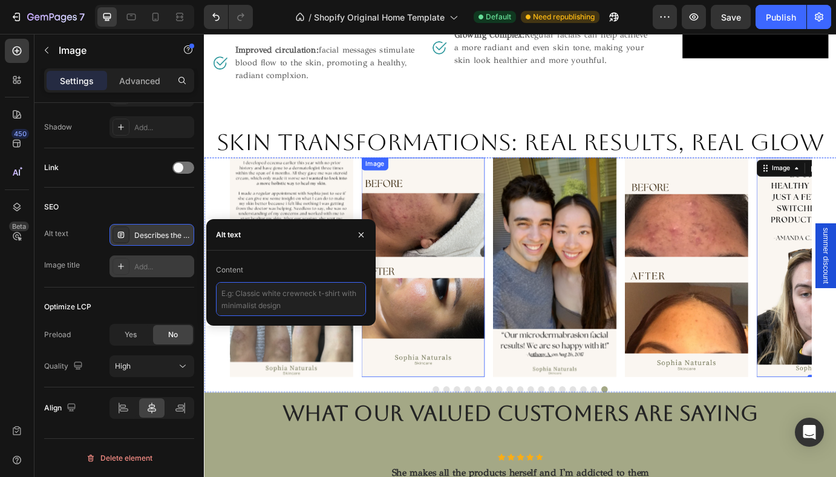
paste textarea "This client experienced an incredible skin transformation after customized orga…"
type textarea "This client experienced an incredible skin transformation after customized orga…"
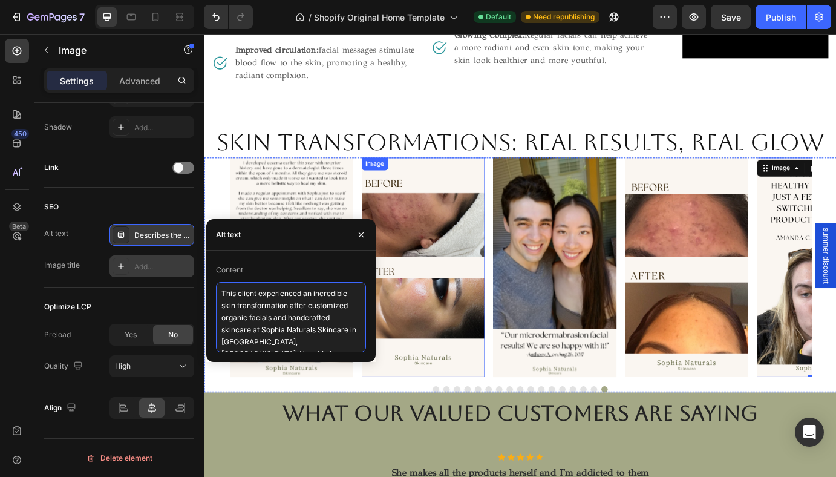
scroll to position [55, 0]
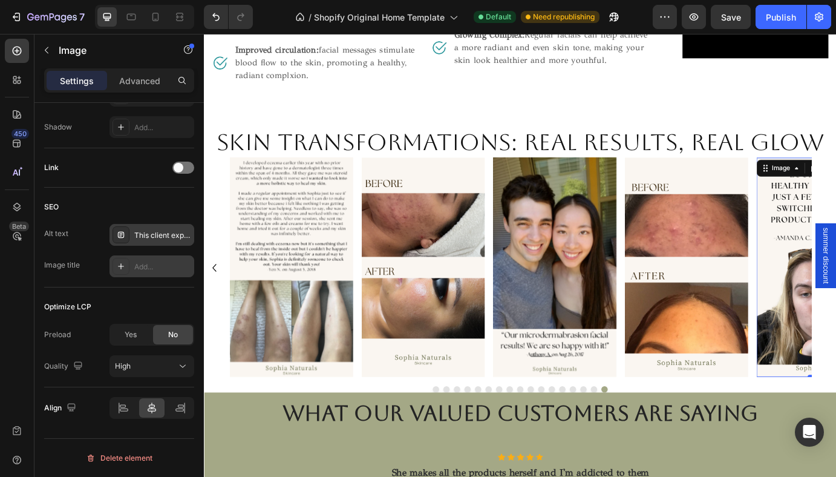
click at [160, 263] on div "Add..." at bounding box center [162, 266] width 57 height 11
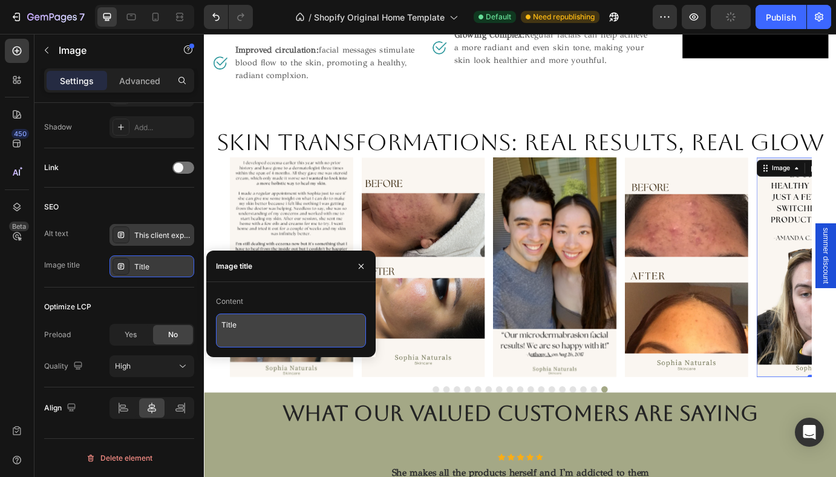
click at [254, 329] on textarea "Title" at bounding box center [291, 331] width 150 height 34
type textarea "T"
type textarea "Client review of skin treatment"
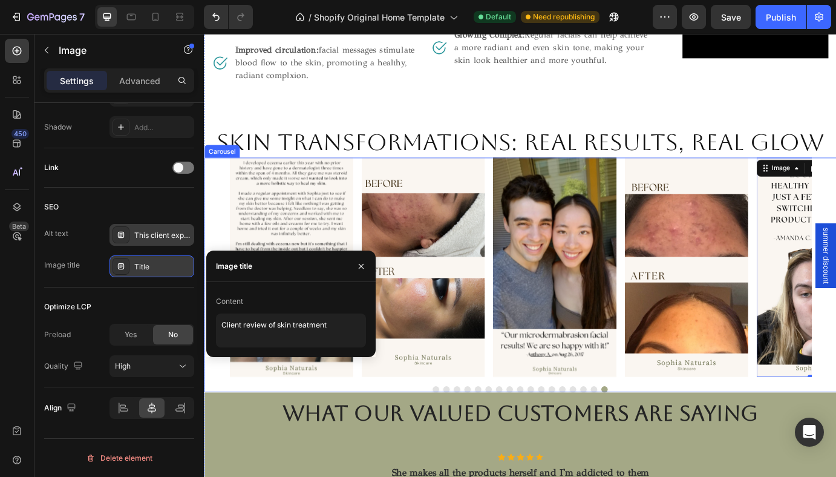
click at [387, 416] on div "Image Image Image Image 0 Image Image Image Image Image Image Image Image Image…" at bounding box center [567, 310] width 726 height 269
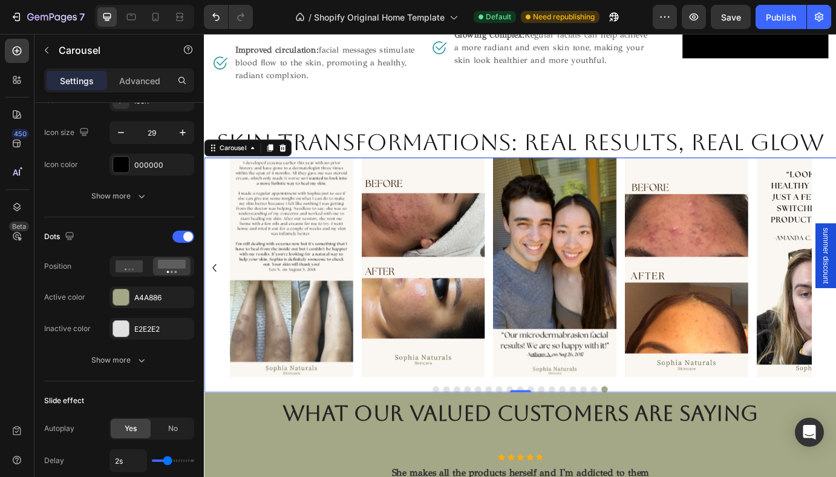
scroll to position [0, 0]
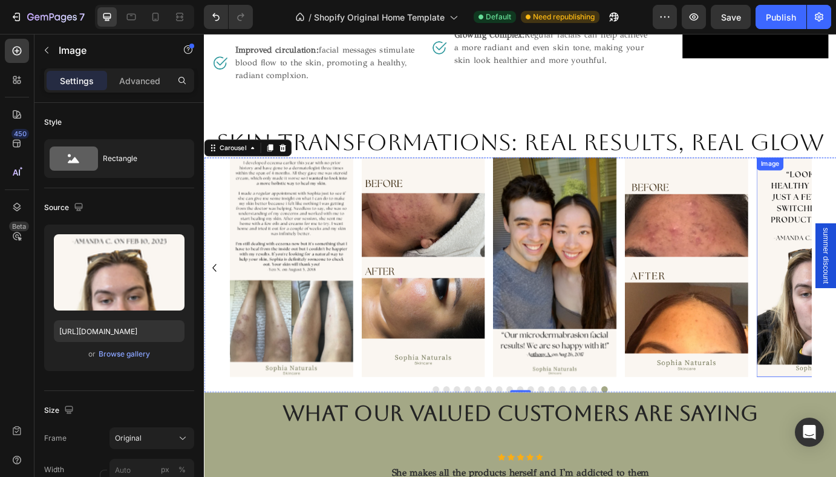
click at [468, 438] on button "Dot" at bounding box center [470, 441] width 7 height 7
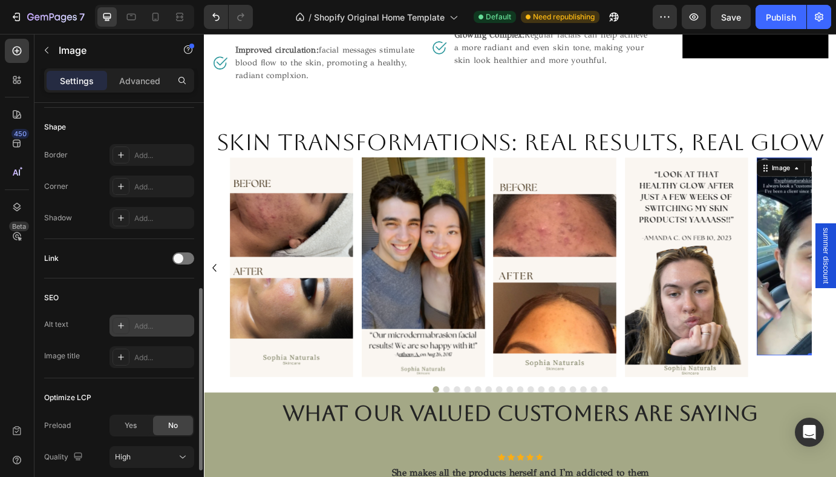
scroll to position [415, 0]
click at [153, 321] on div "Add..." at bounding box center [162, 325] width 57 height 11
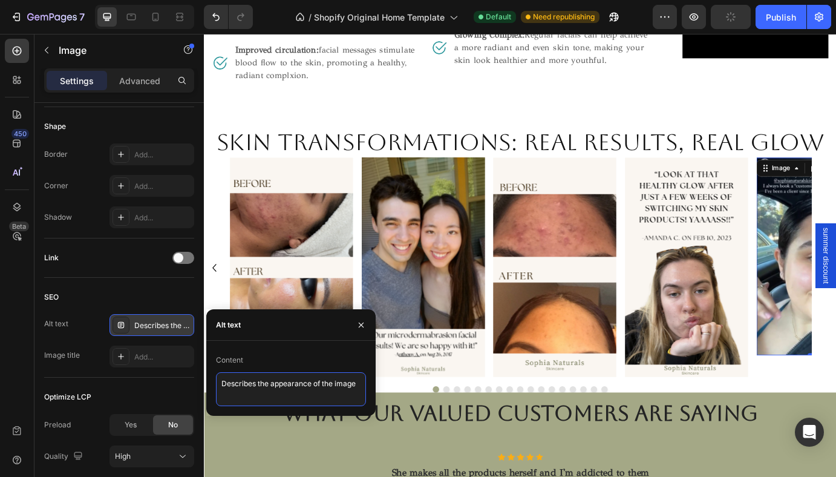
drag, startPoint x: 222, startPoint y: 383, endPoint x: 367, endPoint y: 383, distance: 145.3
click at [367, 383] on div "Content Describes the appearance of the image" at bounding box center [290, 378] width 169 height 56
paste textarea "This client experienced an incredible skin transformation after customized orga…"
type textarea "This client experienced an incredible skin transformation after customized orga…"
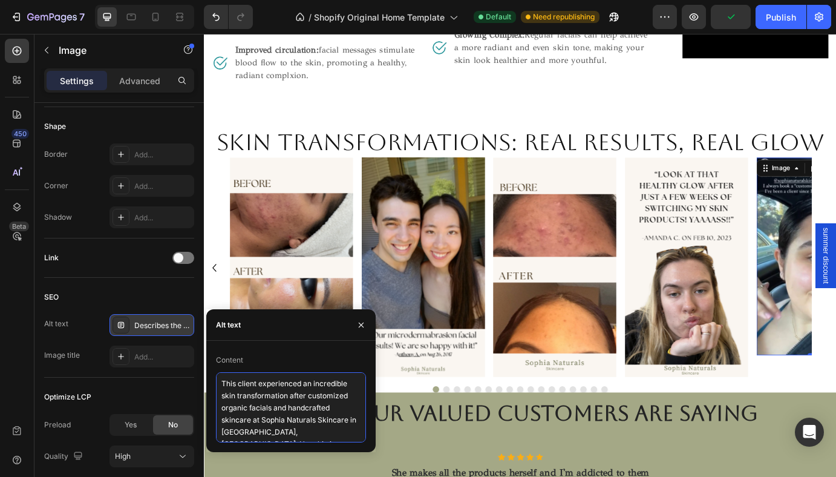
scroll to position [55, 0]
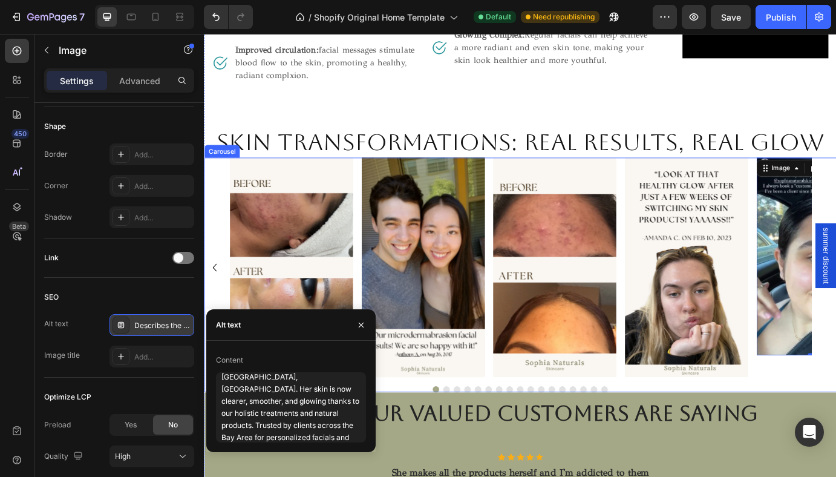
click at [484, 421] on div "Image Image Image Image Image 0 Image Image Image Image Image Image Image Image…" at bounding box center [567, 310] width 726 height 269
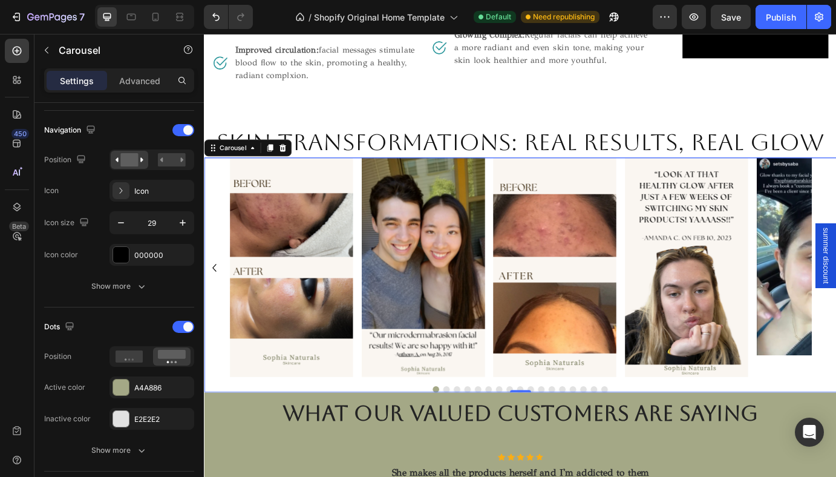
scroll to position [0, 0]
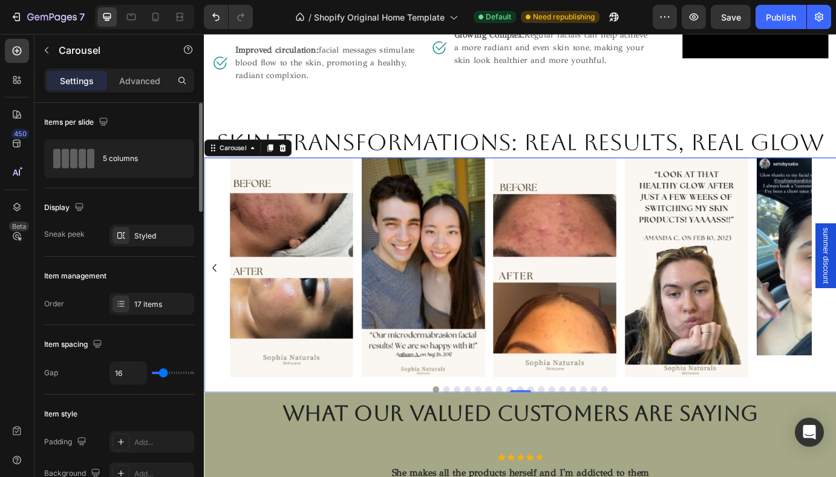
click at [484, 438] on button "Dot" at bounding box center [482, 441] width 7 height 7
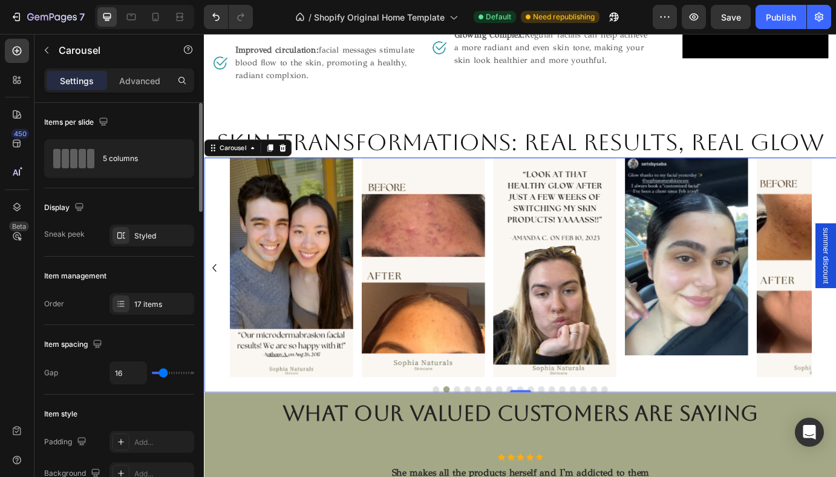
click at [484, 438] on button "Dot" at bounding box center [482, 441] width 7 height 7
click at [493, 438] on button "Dot" at bounding box center [494, 441] width 7 height 7
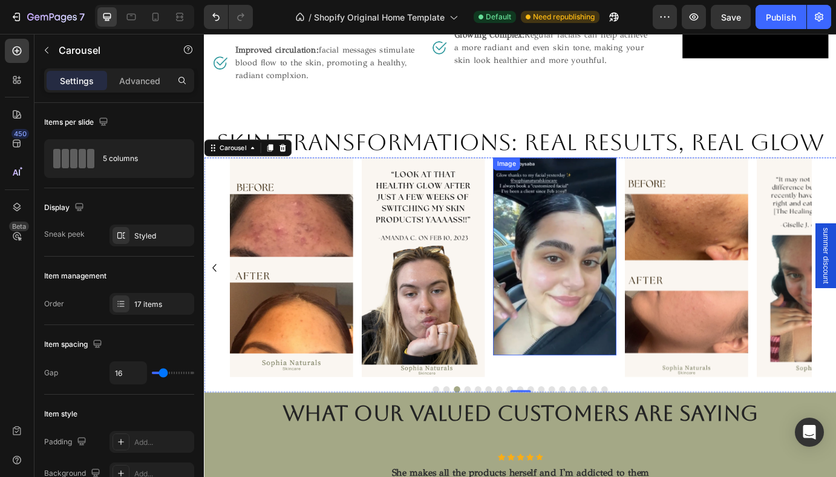
click at [549, 327] on img at bounding box center [607, 289] width 142 height 227
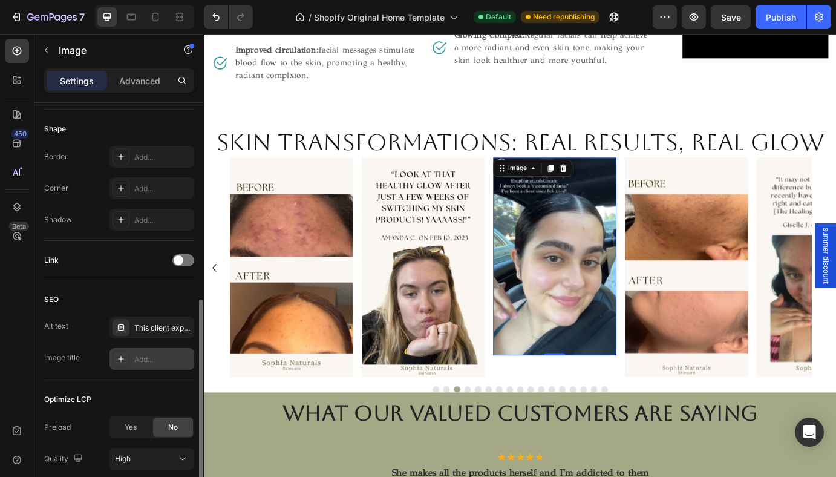
scroll to position [424, 0]
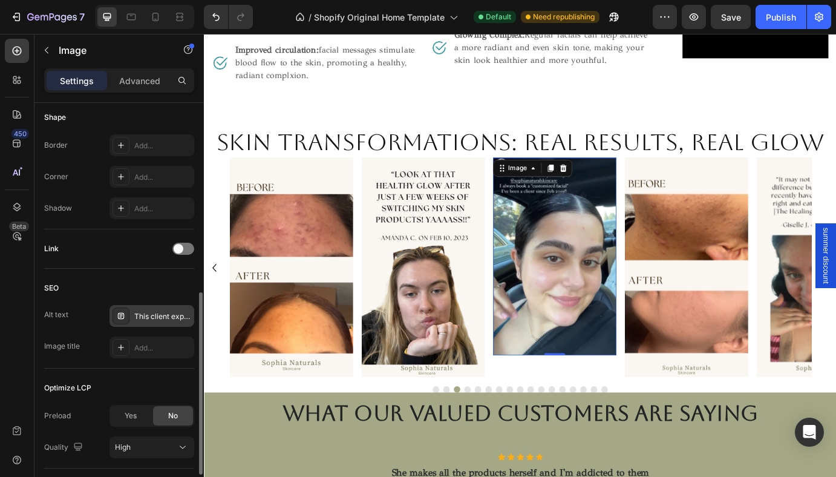
click at [157, 317] on div "This client experienced an incredible skin transformation after customized orga…" at bounding box center [162, 316] width 57 height 11
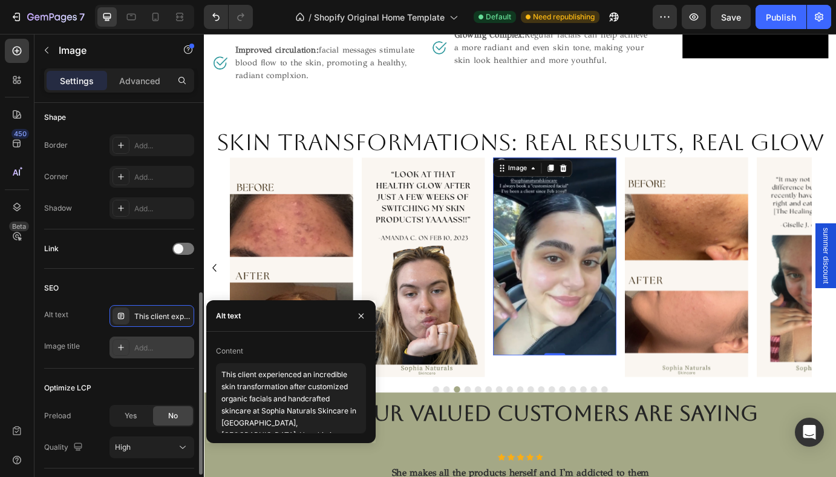
click at [157, 350] on div "Add..." at bounding box center [162, 348] width 57 height 11
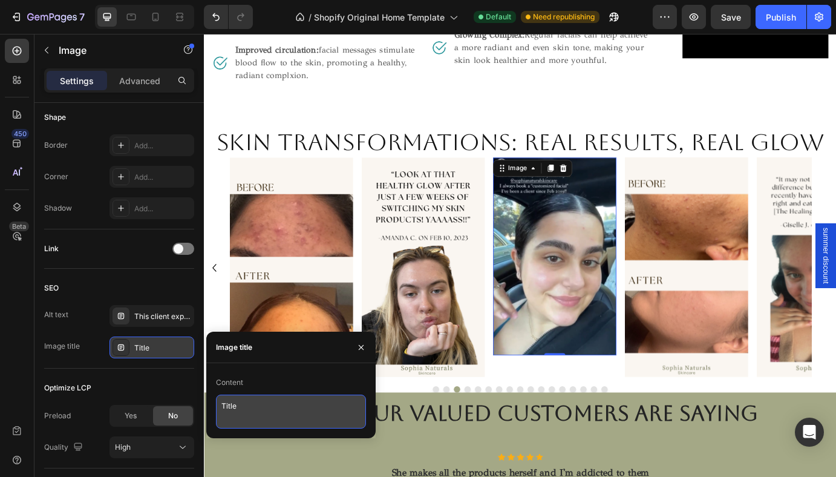
click at [245, 409] on textarea "Title" at bounding box center [291, 412] width 150 height 34
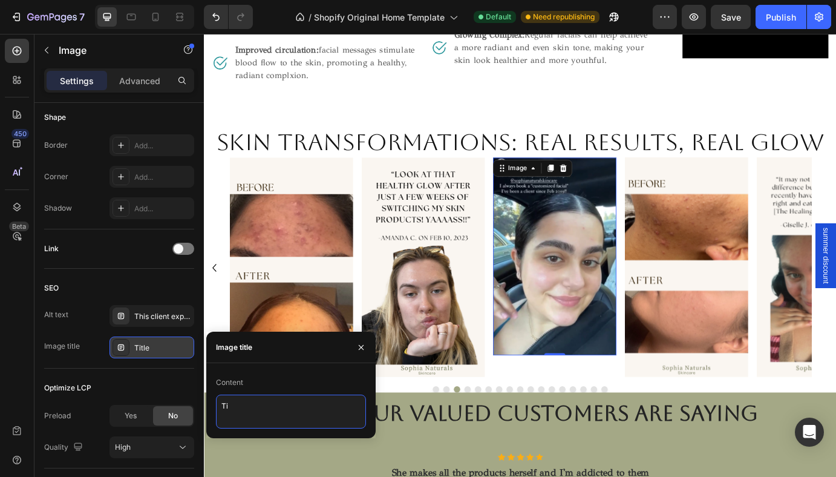
type textarea "T"
type textarea "Client review of glowing skin. been a customer since [DATE]. gets facials regul…"
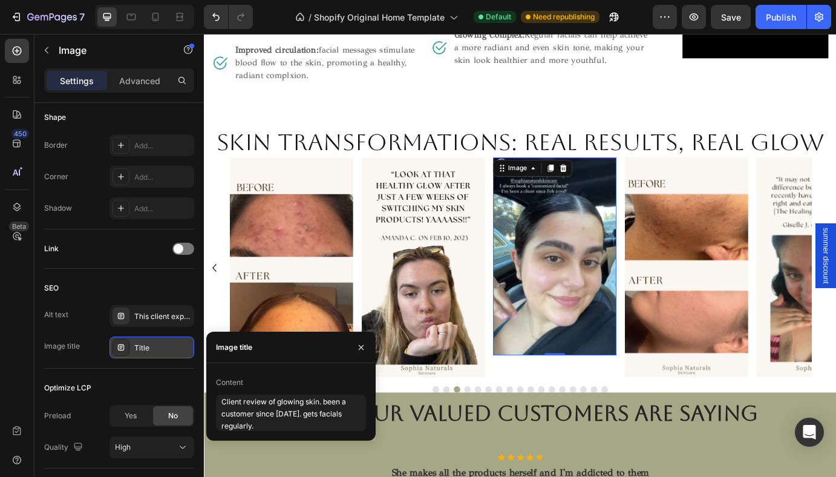
click at [728, 266] on img at bounding box center [758, 302] width 142 height 252
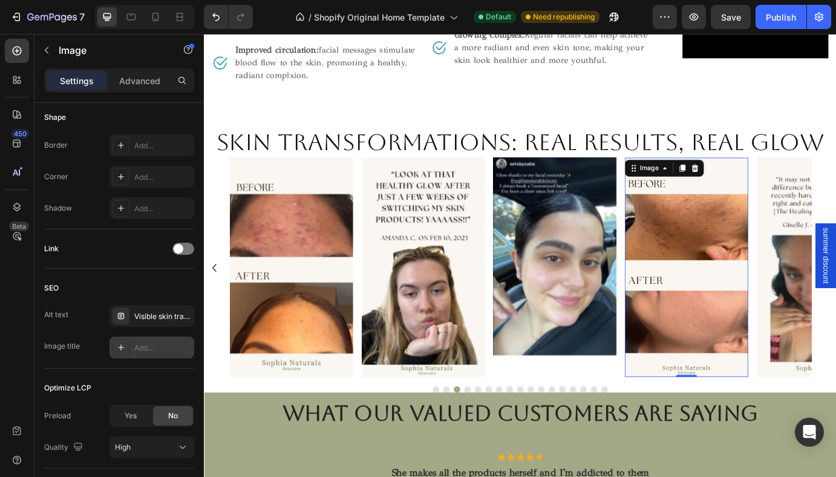
click at [169, 350] on div "Add..." at bounding box center [162, 348] width 57 height 11
type textarea "Title"
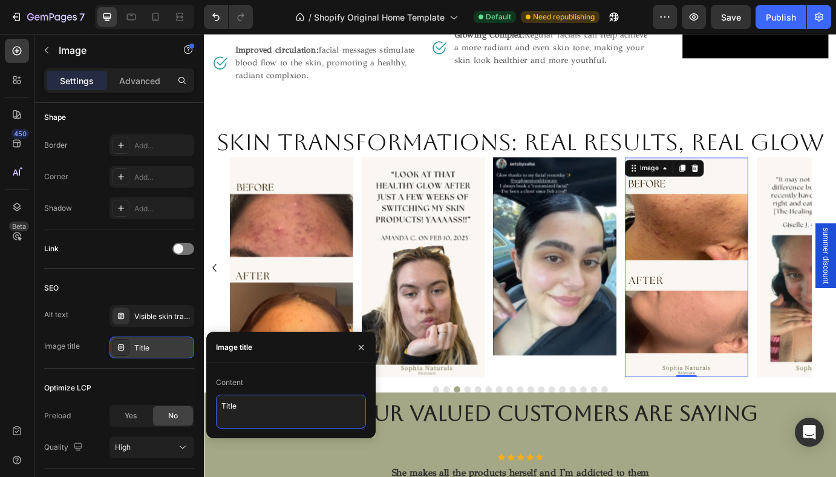
drag, startPoint x: 273, startPoint y: 412, endPoint x: 215, endPoint y: 411, distance: 57.5
click at [215, 411] on div "Content Title" at bounding box center [290, 401] width 169 height 56
type textarea "Skin transformation after a couple of facials."
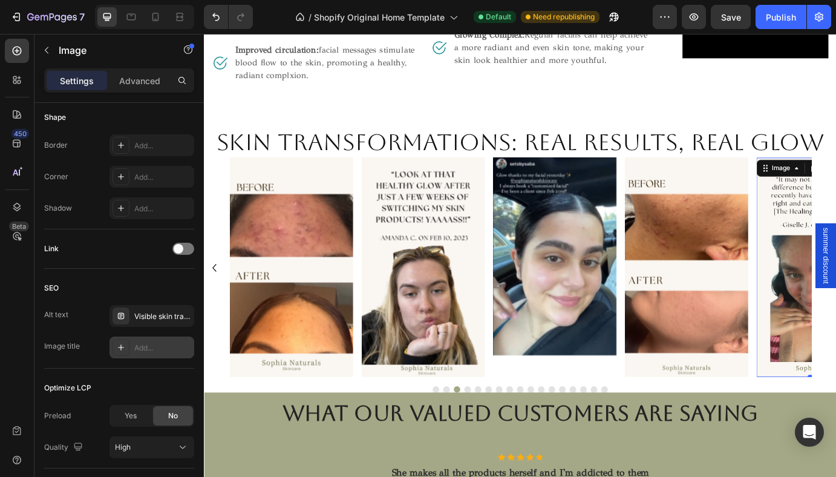
click at [177, 346] on div "Add..." at bounding box center [162, 348] width 57 height 11
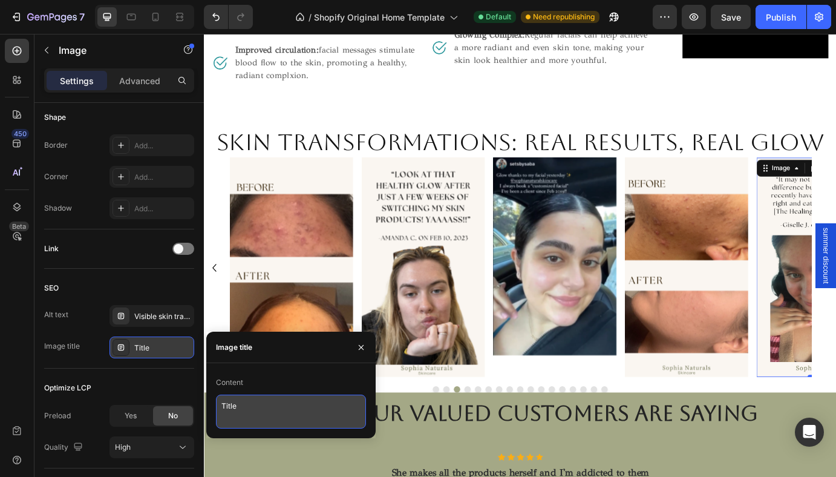
click at [267, 412] on textarea "Title" at bounding box center [291, 412] width 150 height 34
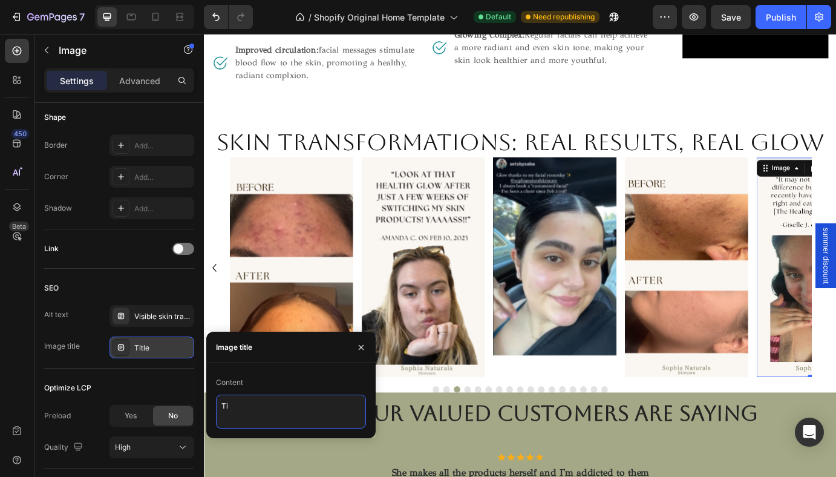
type textarea "T"
type textarea "Client review after using healing cream, notices skin difference."
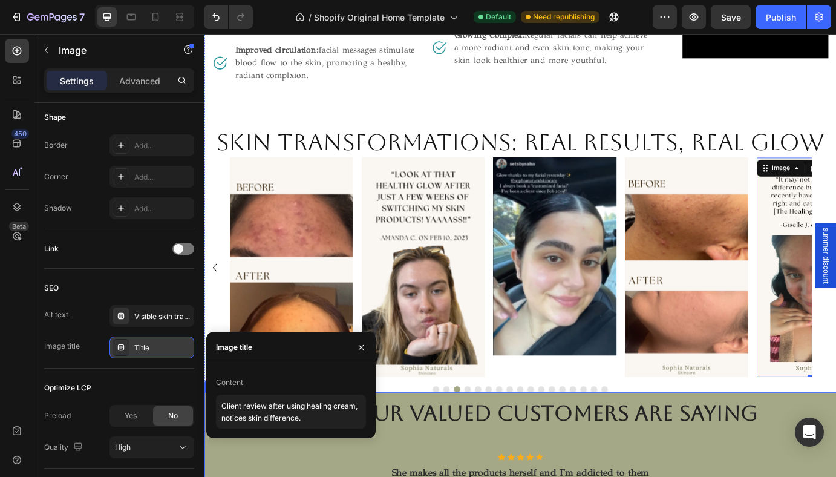
click at [506, 438] on button "Dot" at bounding box center [506, 441] width 7 height 7
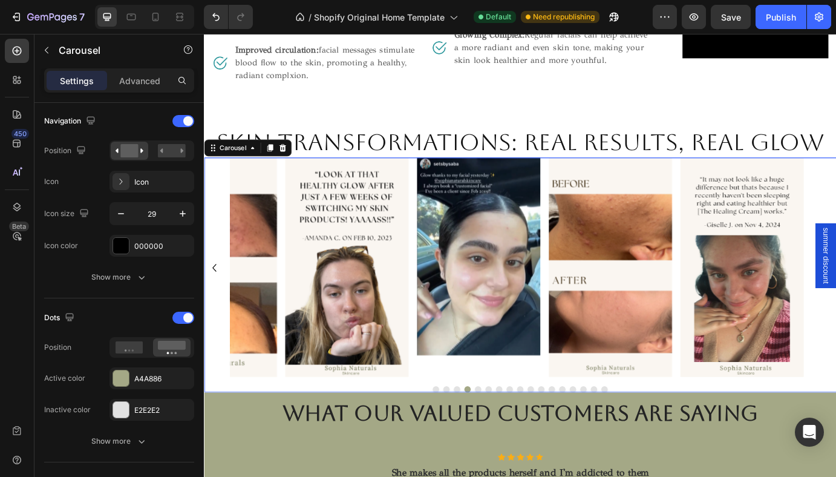
scroll to position [0, 0]
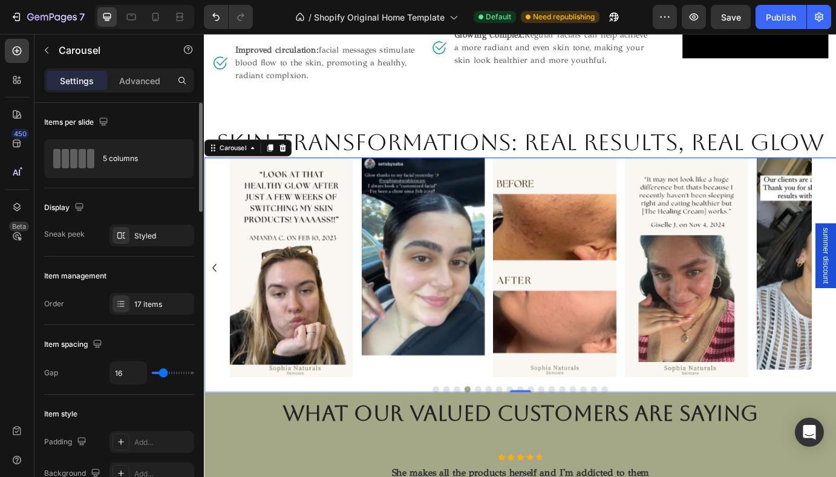
click at [522, 438] on button "Dot" at bounding box center [518, 441] width 7 height 7
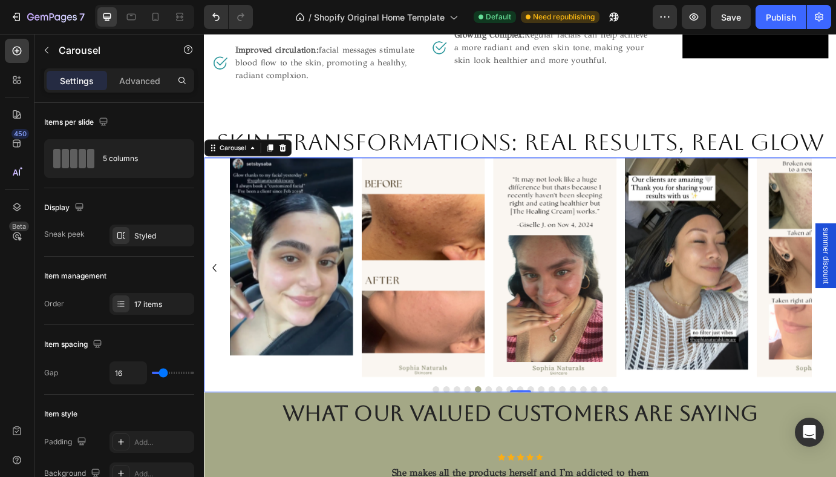
click at [685, 332] on div "Image Image Image Image Image Image Image Image Image Image Image Image Image I…" at bounding box center [567, 302] width 668 height 252
click at [728, 324] on img at bounding box center [758, 297] width 142 height 243
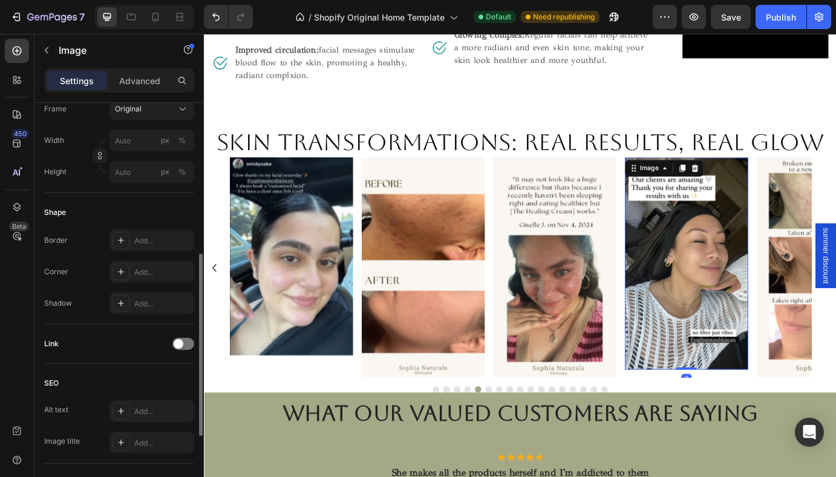
scroll to position [332, 0]
click at [162, 404] on div "Add..." at bounding box center [162, 409] width 57 height 11
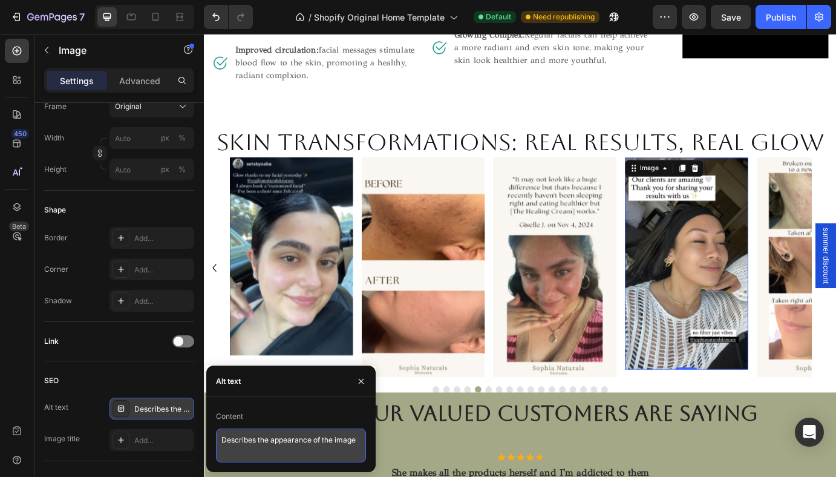
click at [236, 441] on textarea "Describes the appearance of the image" at bounding box center [291, 446] width 150 height 34
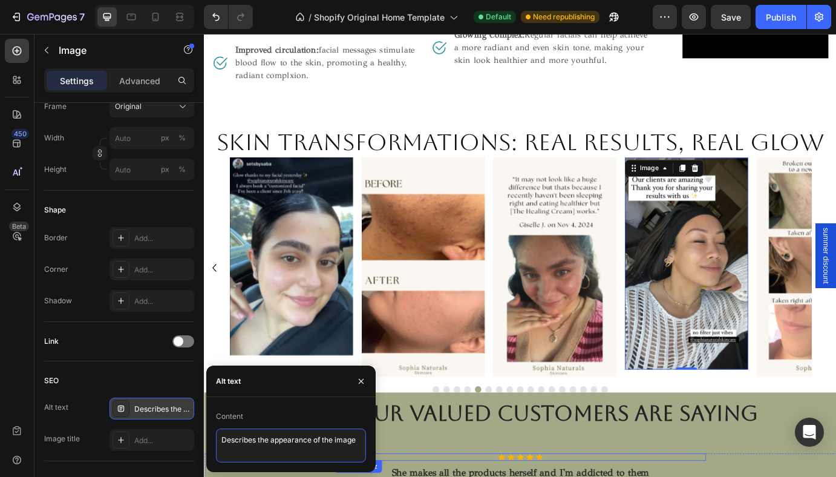
drag, startPoint x: 427, startPoint y: 474, endPoint x: 424, endPoint y: 500, distance: 26.3
paste textarea "This client experienced an incredible skin transformation after customized orga…"
type textarea "This client experienced an incredible skin transformation after customized orga…"
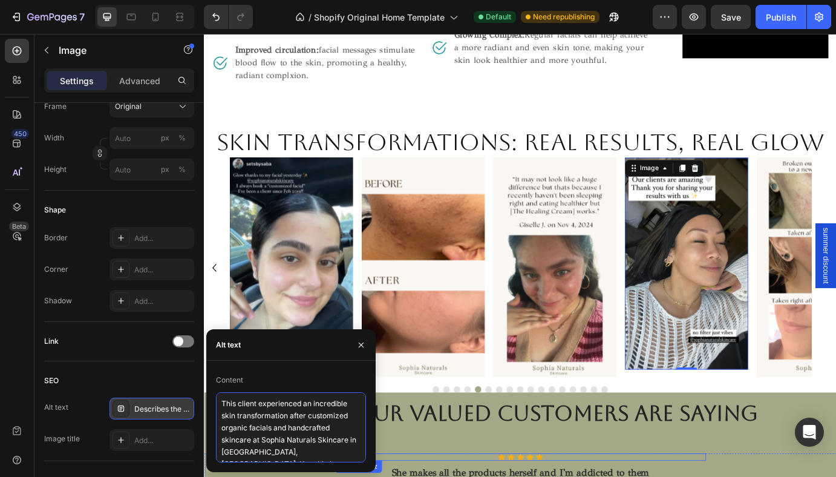
scroll to position [55, 0]
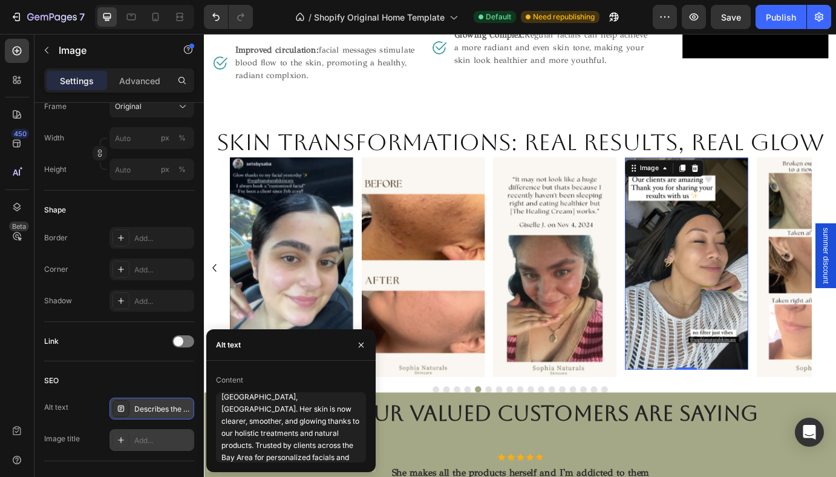
click at [176, 438] on div "Add..." at bounding box center [162, 440] width 57 height 11
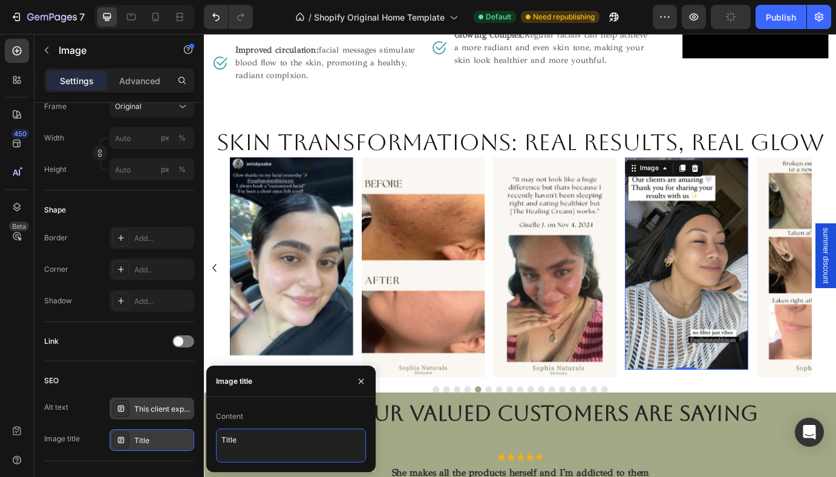
click at [267, 430] on textarea "Title" at bounding box center [291, 446] width 150 height 34
drag, startPoint x: 267, startPoint y: 440, endPoint x: 220, endPoint y: 440, distance: 47.2
click at [220, 440] on textarea "Title" at bounding box center [291, 446] width 150 height 34
type textarea "Client posted her bare face on social media. happy with her facial results."
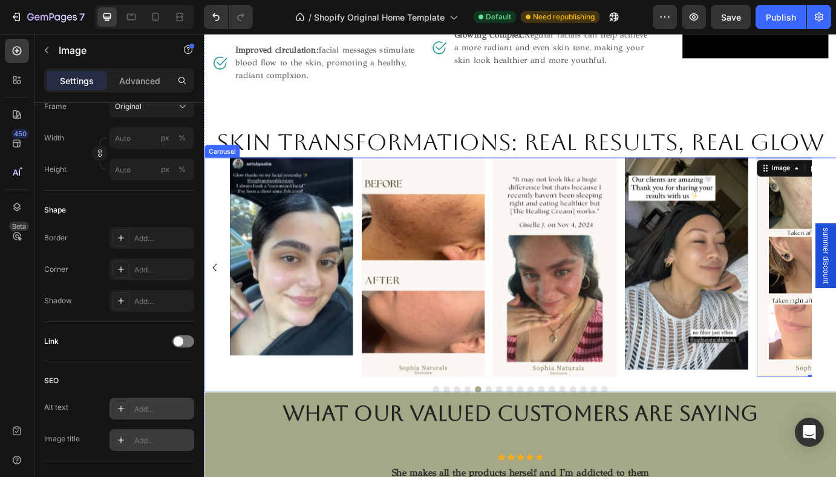
click at [545, 438] on button "Dot" at bounding box center [542, 441] width 7 height 7
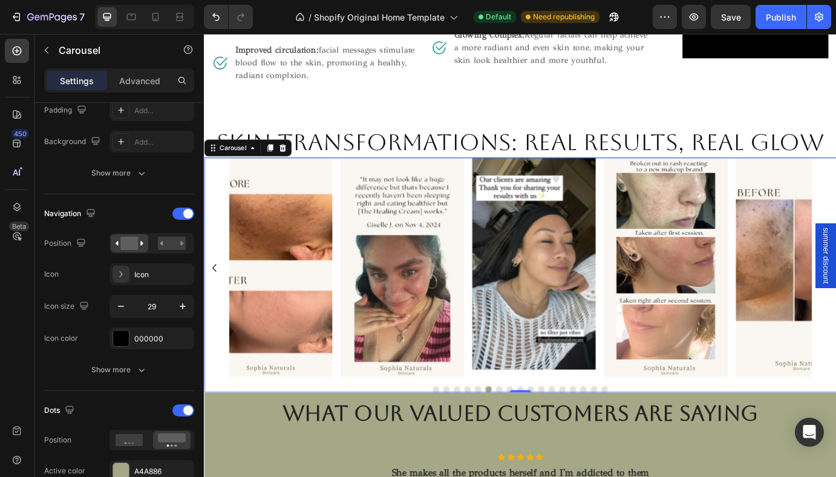
scroll to position [0, 0]
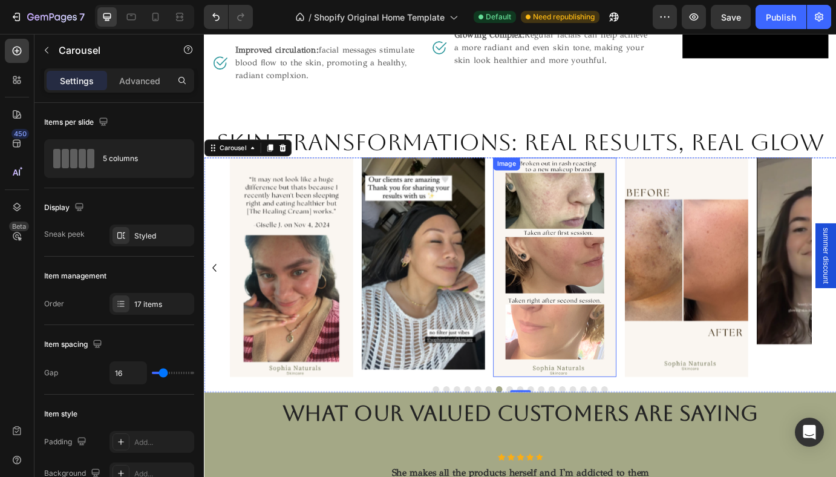
click at [590, 312] on img at bounding box center [607, 302] width 142 height 252
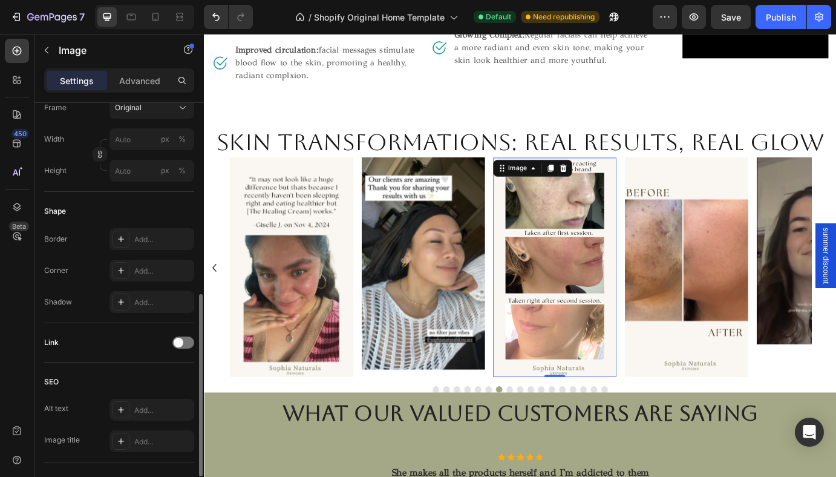
scroll to position [365, 0]
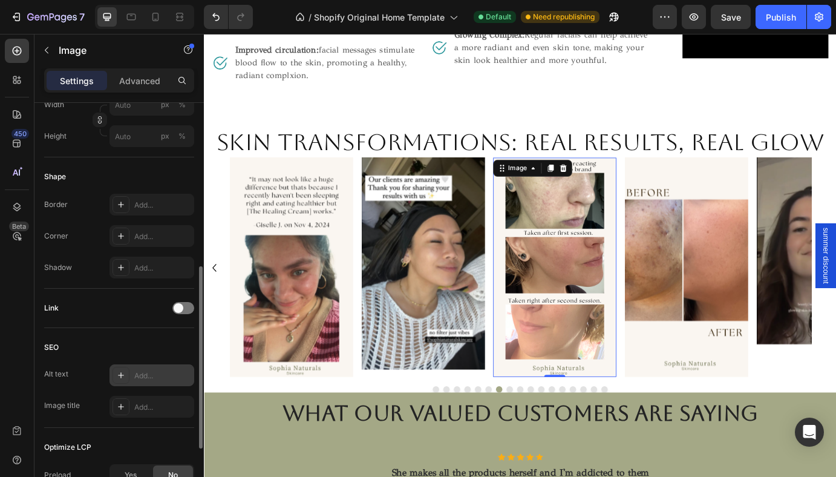
click at [156, 375] on div "Add..." at bounding box center [162, 375] width 57 height 11
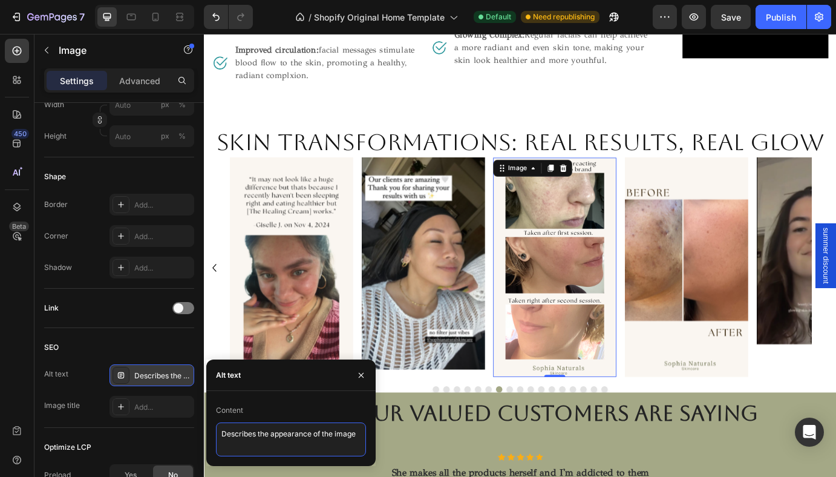
click at [271, 442] on textarea "Describes the appearance of the image" at bounding box center [291, 439] width 150 height 34
drag, startPoint x: 221, startPoint y: 433, endPoint x: 369, endPoint y: 438, distance: 148.4
click at [369, 438] on div "Content Describes the appearance of the image" at bounding box center [290, 429] width 169 height 56
paste textarea "This client experienced an incredible skin transformation after customized orga…"
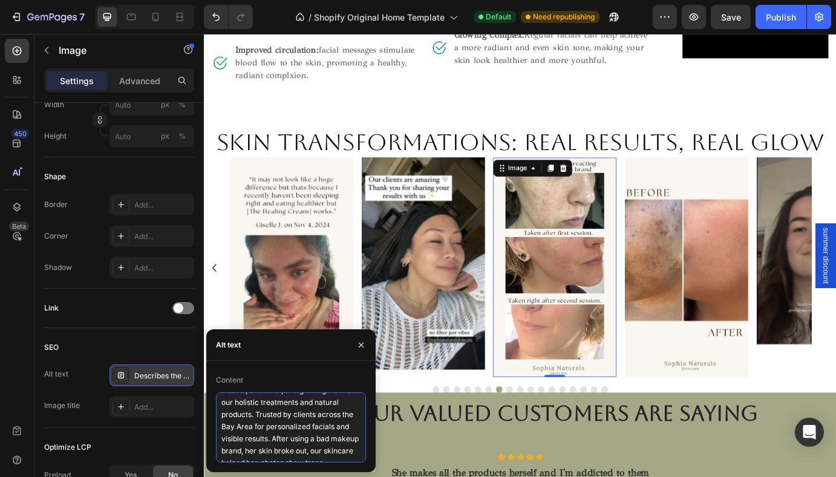
scroll to position [91, 0]
type textarea "This client experienced an incredible skin transformation after customized orga…"
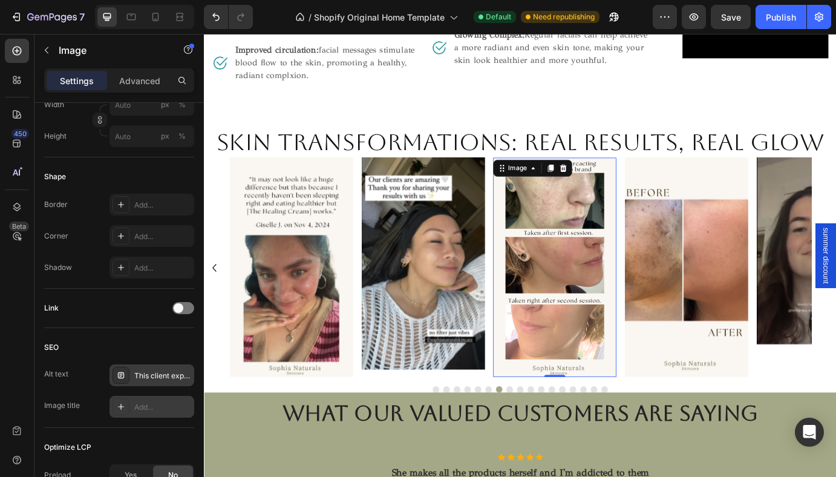
click at [162, 412] on div "Add..." at bounding box center [162, 407] width 57 height 11
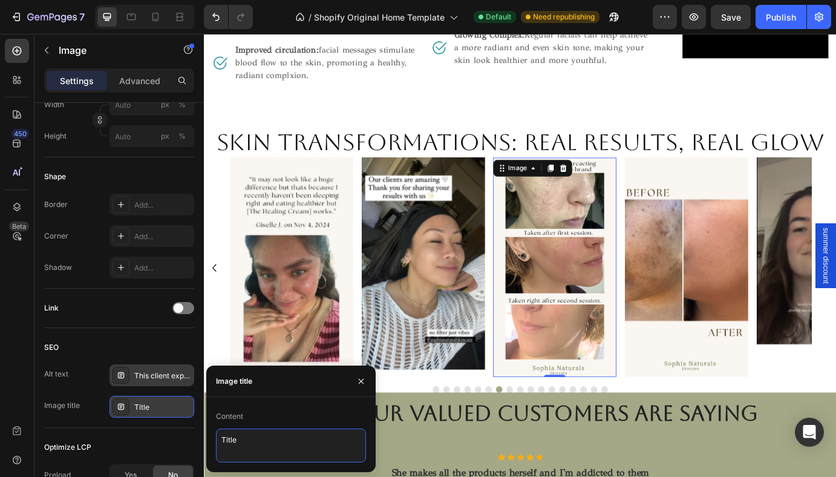
click at [275, 449] on textarea "Title" at bounding box center [291, 446] width 150 height 34
type textarea "T"
type textarea "Clinet shows her before and after results after a couple of facials."
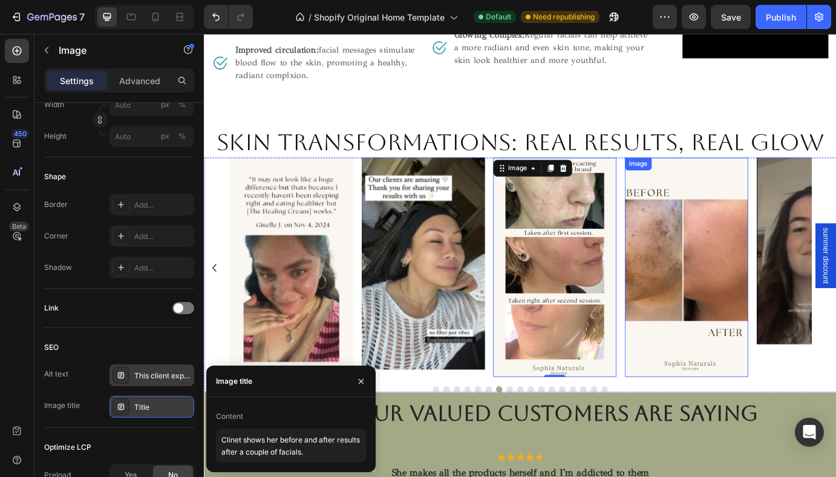
click at [766, 267] on img at bounding box center [758, 302] width 142 height 252
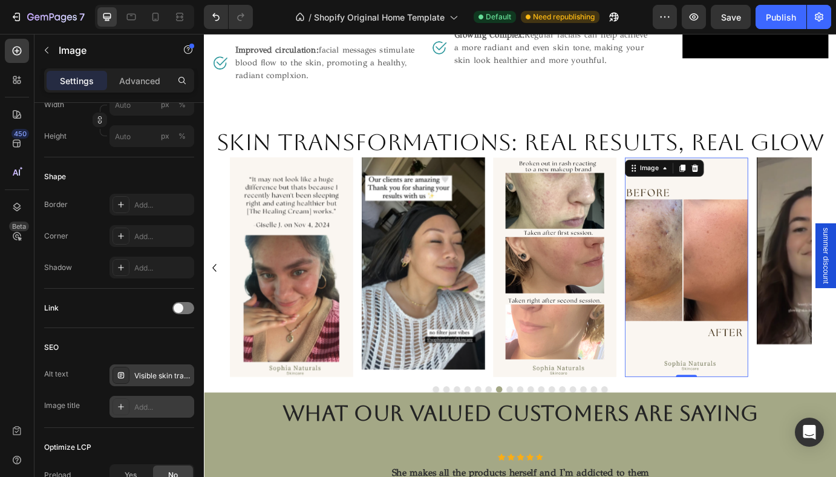
click at [162, 408] on div "Add..." at bounding box center [162, 407] width 57 height 11
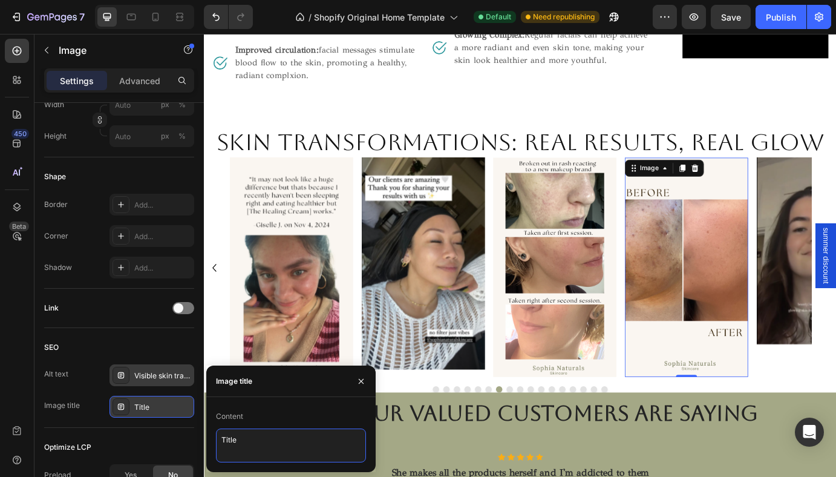
click at [272, 441] on textarea "Title" at bounding box center [291, 446] width 150 height 34
type textarea "T"
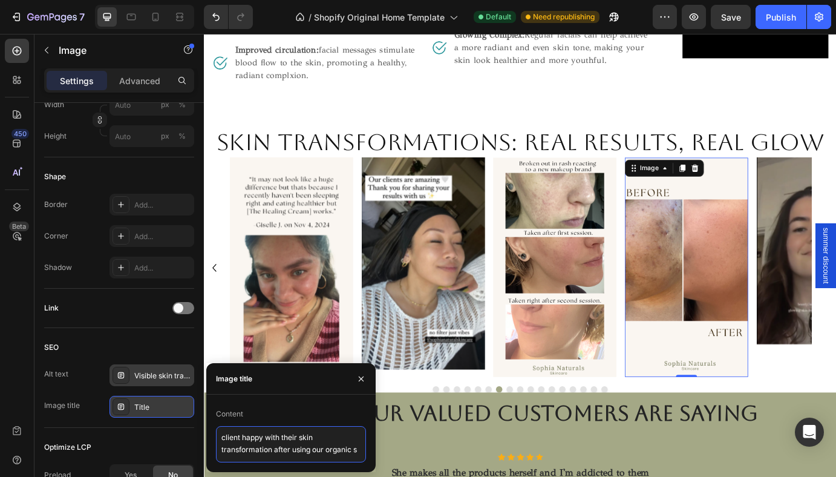
scroll to position [4, 0]
type textarea "client happy with their skin transformation after using our organic skincare pr…"
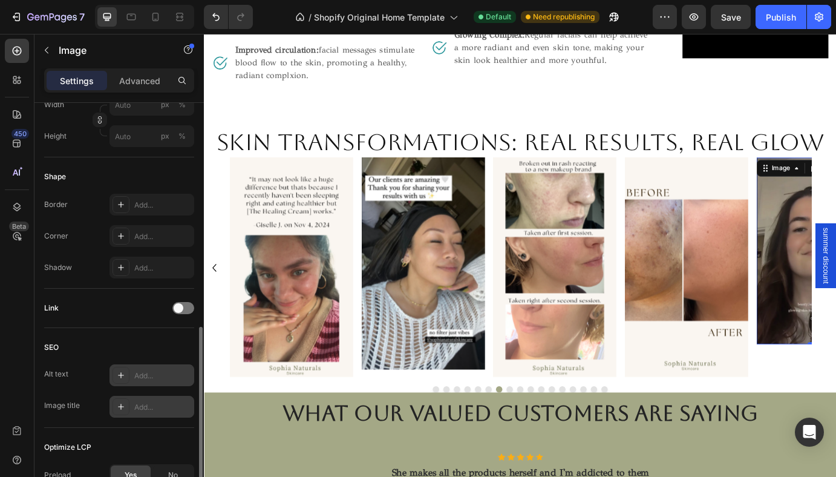
scroll to position [474, 0]
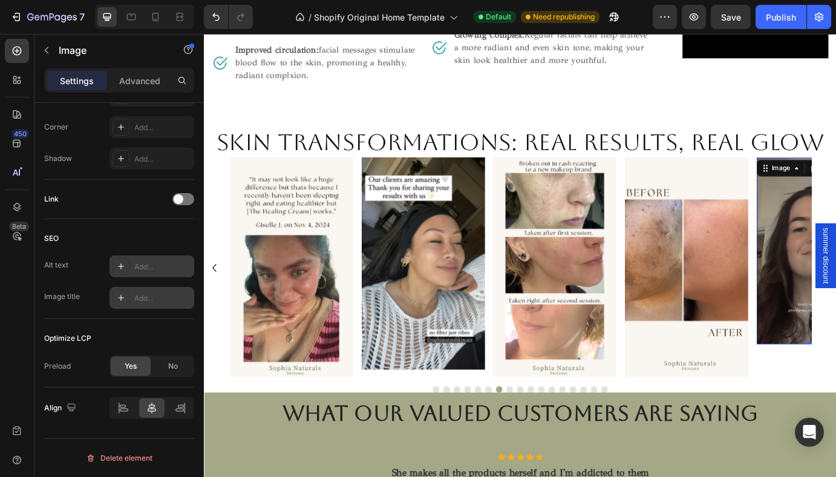
click at [148, 268] on div "Add..." at bounding box center [162, 266] width 57 height 11
type textarea "Describes the appearance of the image"
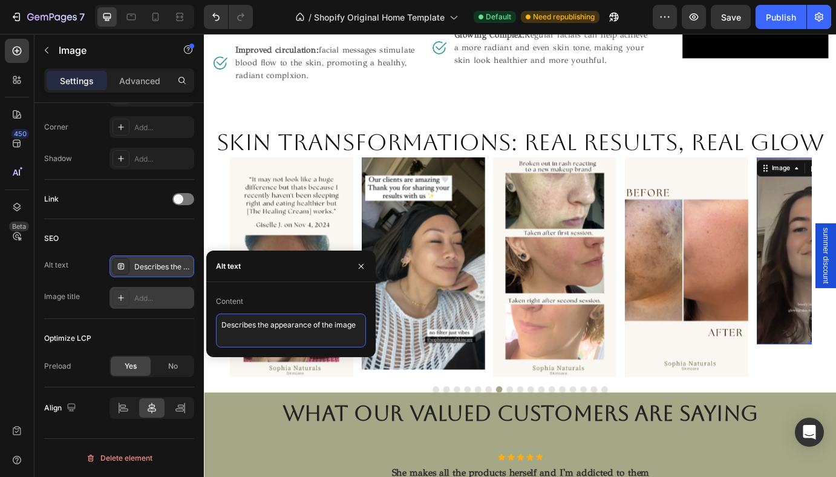
drag, startPoint x: 358, startPoint y: 323, endPoint x: 221, endPoint y: 320, distance: 137.4
click at [222, 320] on textarea "Describes the appearance of the image" at bounding box center [291, 331] width 150 height 34
paste textarea "This client experienced an incredible skin transformation after customized orga…"
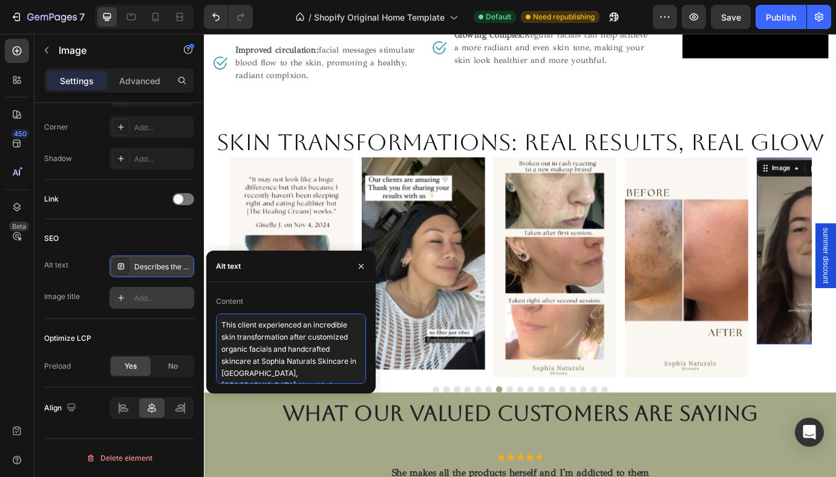
scroll to position [55, 0]
type textarea "This client experienced an incredible skin transformation after customized orga…"
click at [157, 291] on div "Add..." at bounding box center [152, 298] width 85 height 22
type textarea "Title"
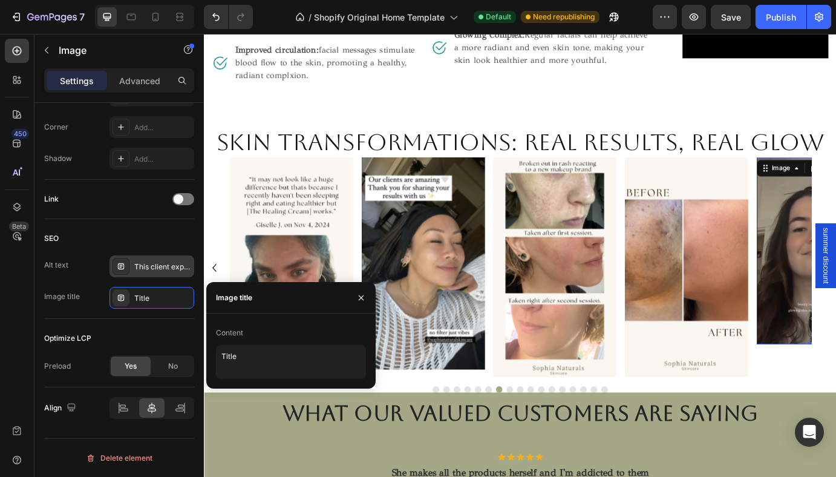
click at [153, 275] on div "This client experienced an incredible skin transformation after customized orga…" at bounding box center [152, 266] width 85 height 22
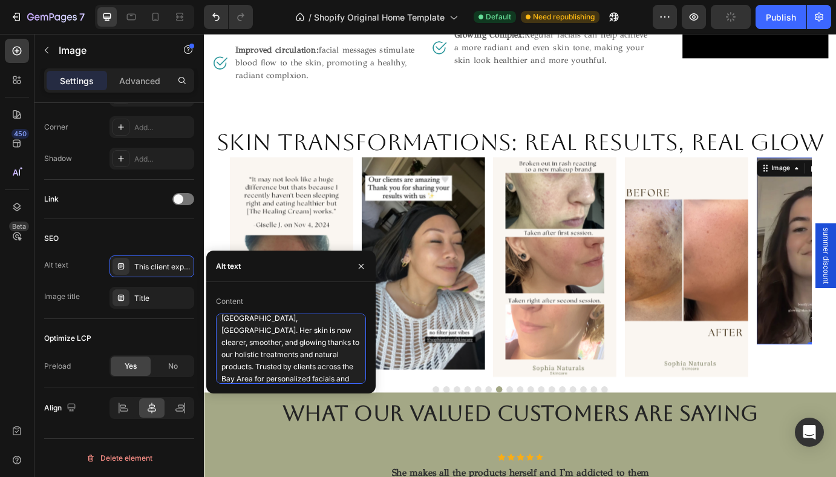
drag, startPoint x: 271, startPoint y: 320, endPoint x: 231, endPoint y: 320, distance: 39.3
click at [231, 320] on textarea "This client experienced an incredible skin transformation after customized orga…" at bounding box center [291, 349] width 150 height 70
type textarea "This client experienced an incredible skin transformation after customized orga…"
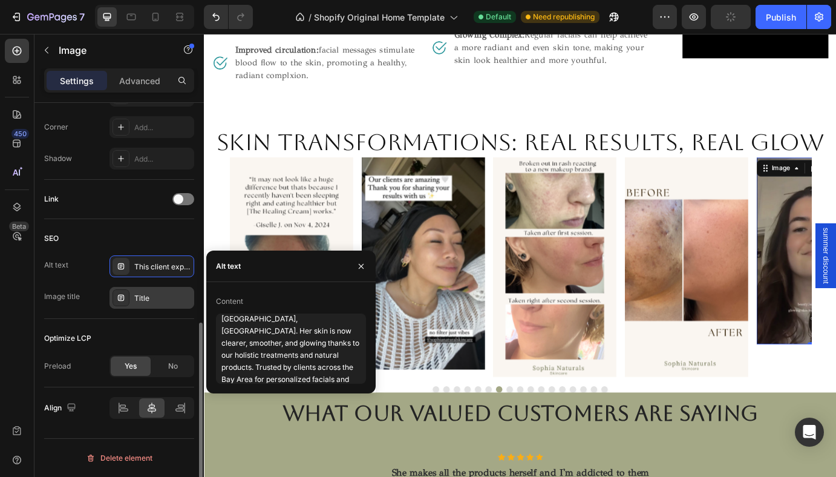
click at [160, 299] on div "Title" at bounding box center [162, 298] width 57 height 11
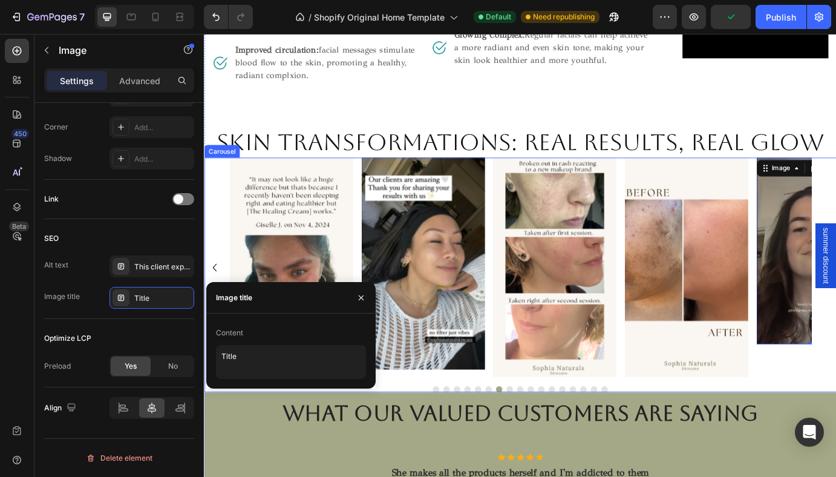
click at [554, 438] on button "Dot" at bounding box center [554, 441] width 7 height 7
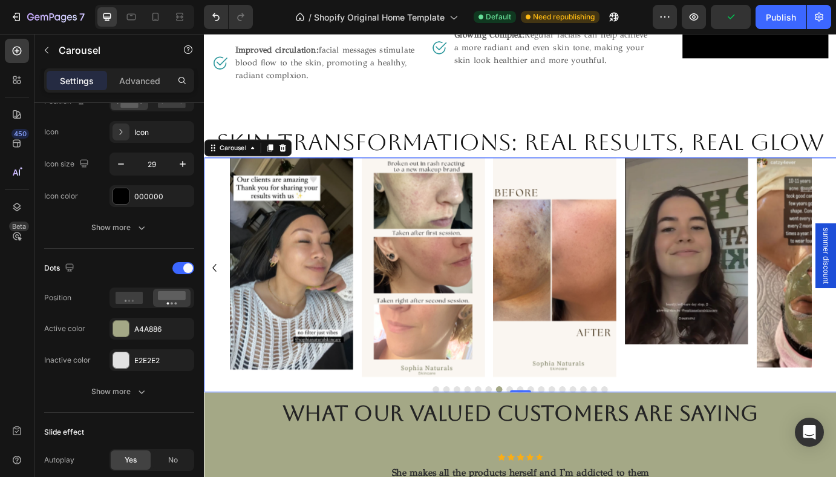
scroll to position [0, 0]
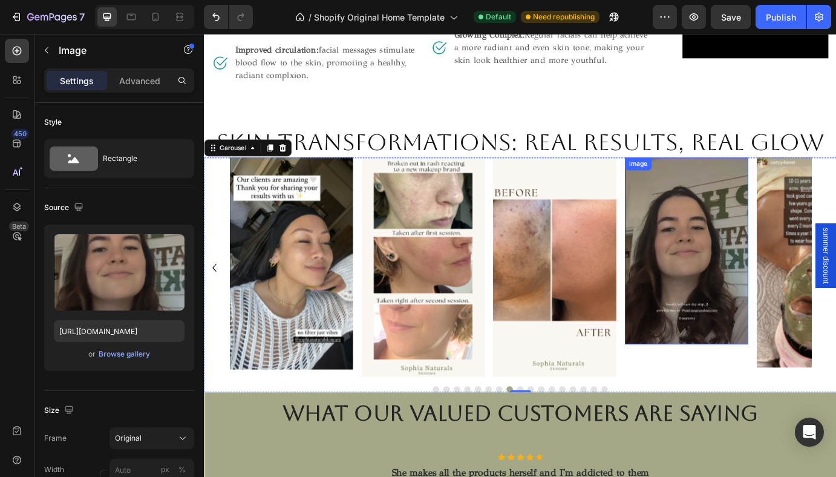
click at [723, 345] on img at bounding box center [758, 283] width 142 height 214
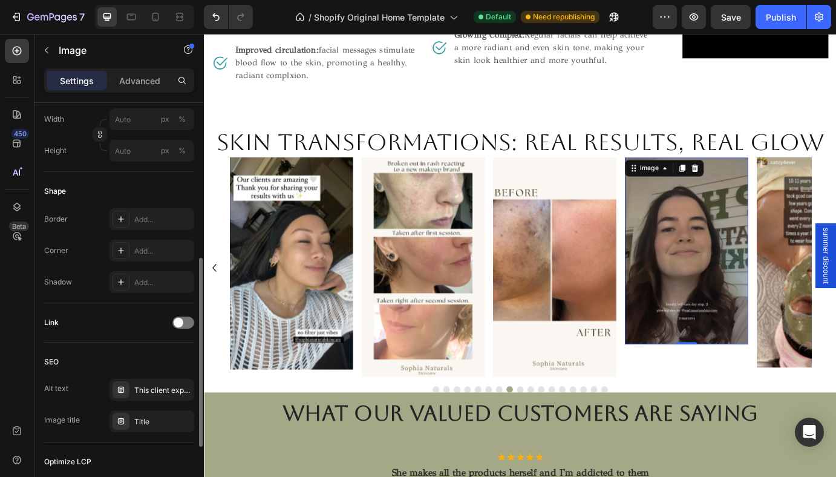
scroll to position [351, 0]
click at [142, 414] on div "Title" at bounding box center [152, 421] width 85 height 22
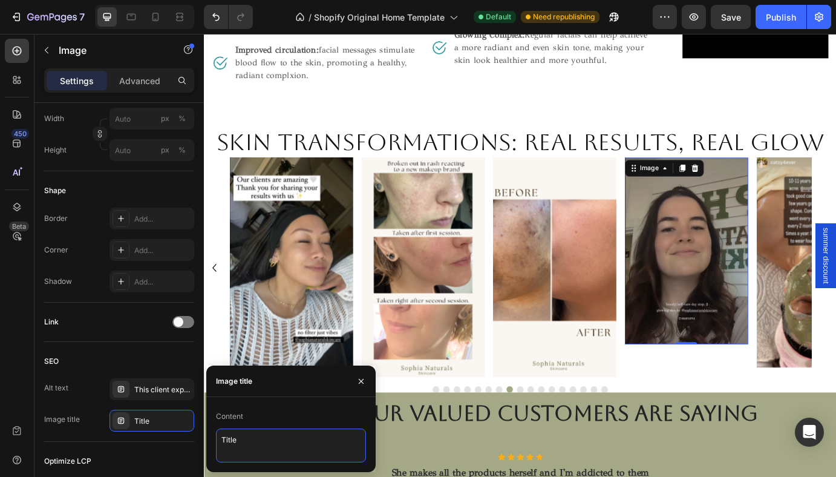
drag, startPoint x: 269, startPoint y: 441, endPoint x: 215, endPoint y: 438, distance: 53.9
click at [215, 438] on div "Content Title" at bounding box center [290, 435] width 169 height 56
type textarea "client happy with her beauty and self care day with us."
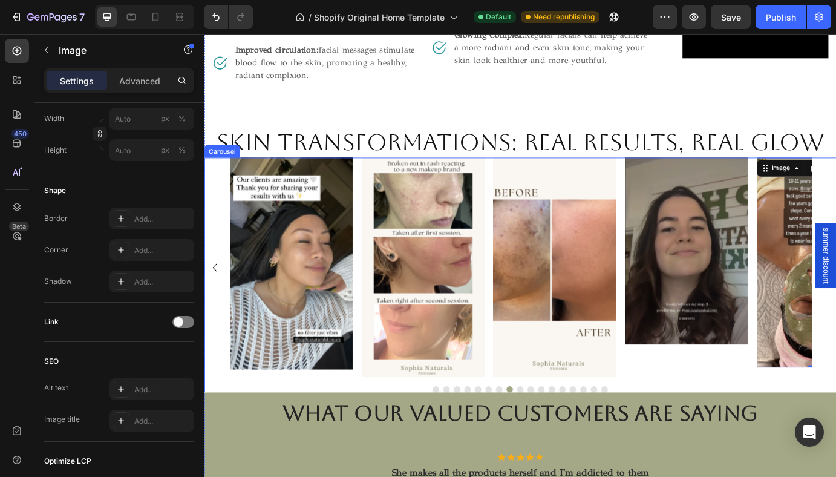
click at [568, 427] on div "Image Image Image Image Image Image Image Image Image Image Image Image 0 Image…" at bounding box center [567, 310] width 726 height 269
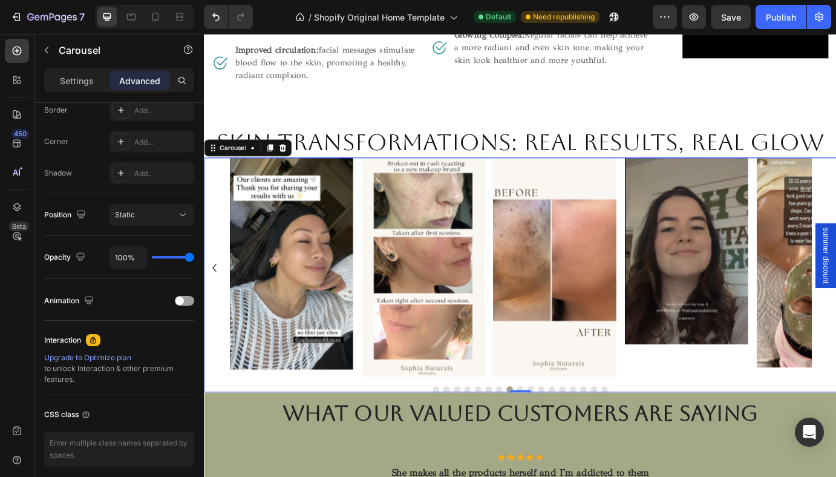
scroll to position [0, 0]
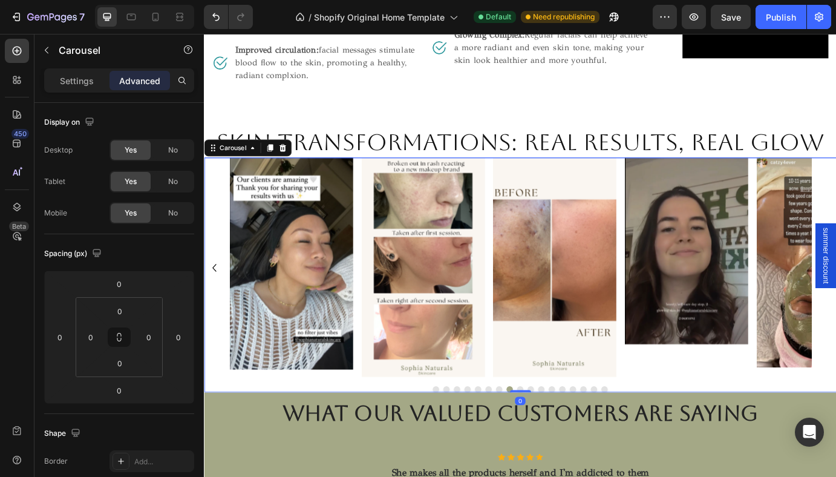
click at [584, 438] on div at bounding box center [567, 441] width 726 height 7
click at [580, 438] on button "Dot" at bounding box center [579, 441] width 7 height 7
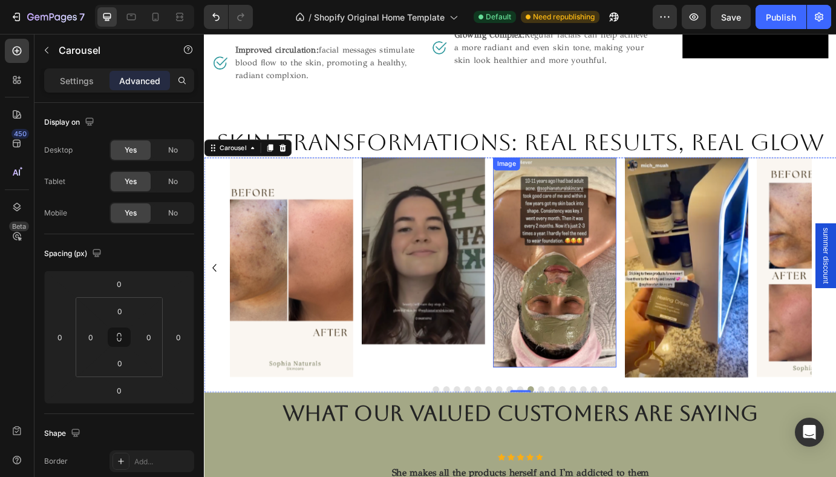
click at [610, 342] on img at bounding box center [607, 296] width 142 height 241
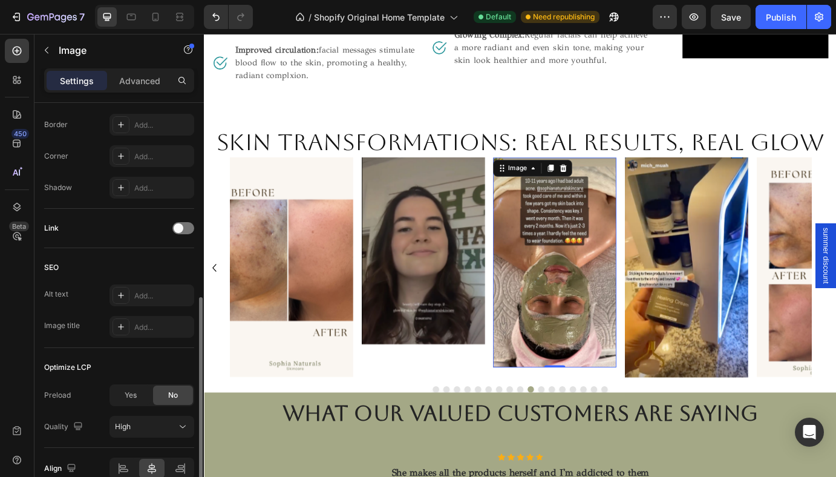
scroll to position [505, 0]
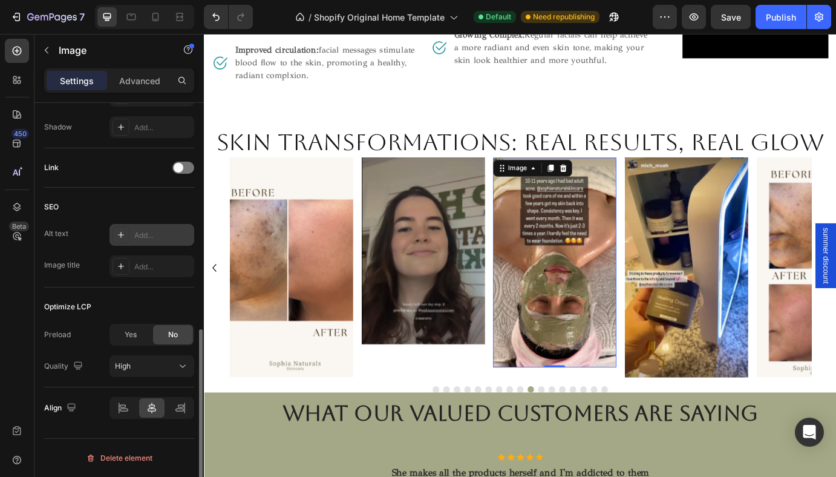
click at [151, 237] on div "Add..." at bounding box center [162, 235] width 57 height 11
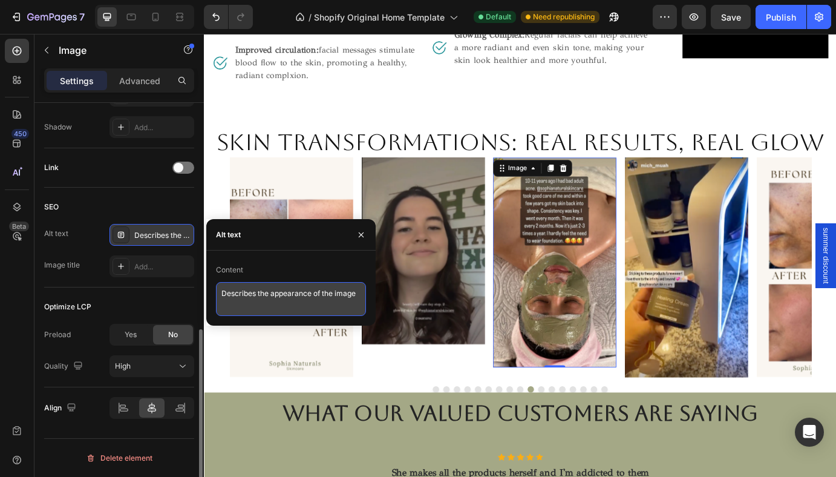
click at [293, 295] on textarea "Describes the appearance of the image" at bounding box center [291, 299] width 150 height 34
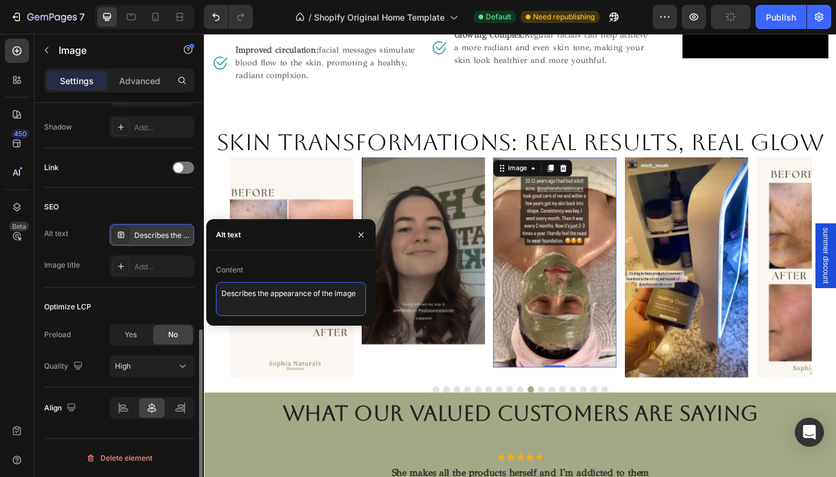
drag, startPoint x: 358, startPoint y: 296, endPoint x: 216, endPoint y: 295, distance: 142.2
click at [216, 295] on textarea "Describes the appearance of the image" at bounding box center [291, 299] width 150 height 34
type textarea "\"
paste textarea "This client experienced an incredible skin transformation after customized orga…"
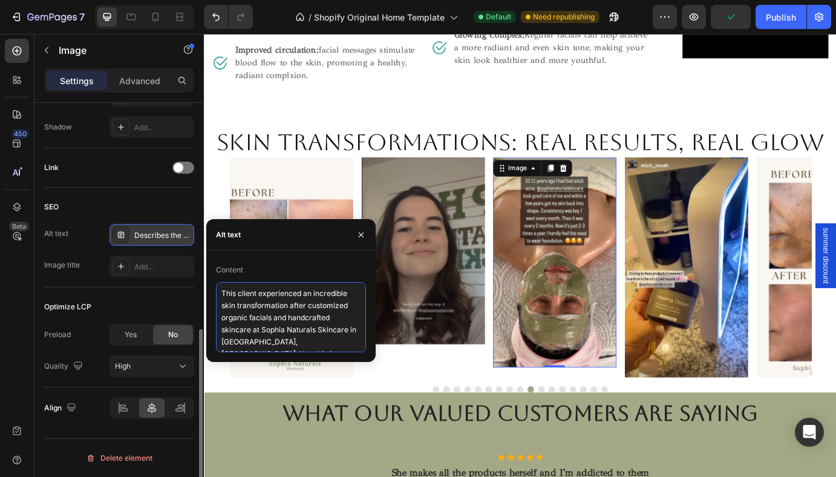
scroll to position [55, 0]
drag, startPoint x: 255, startPoint y: 323, endPoint x: 317, endPoint y: 350, distance: 67.7
click at [317, 350] on textarea "This client experienced an incredible skin transformation after customized orga…" at bounding box center [291, 317] width 150 height 70
type textarea "This client experienced an incredible skin transformation after customized orga…"
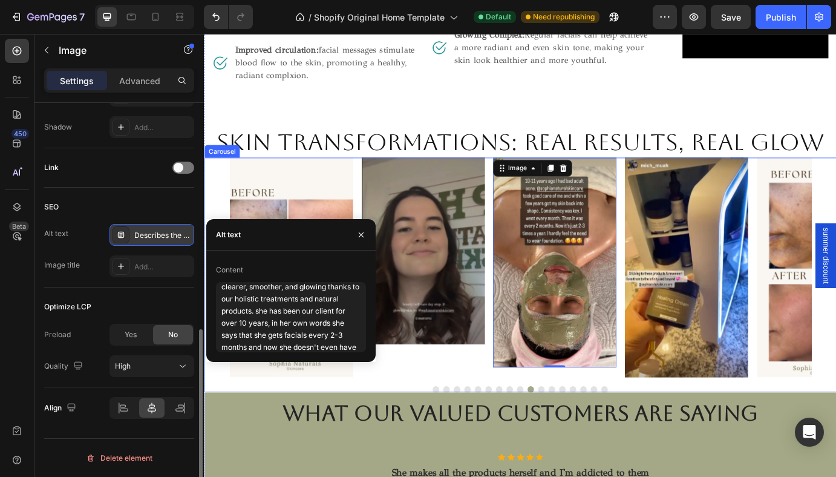
click at [318, 420] on div "Image Image Image Image Image Image Image Image Image Image Image Image 0 Image…" at bounding box center [567, 310] width 726 height 269
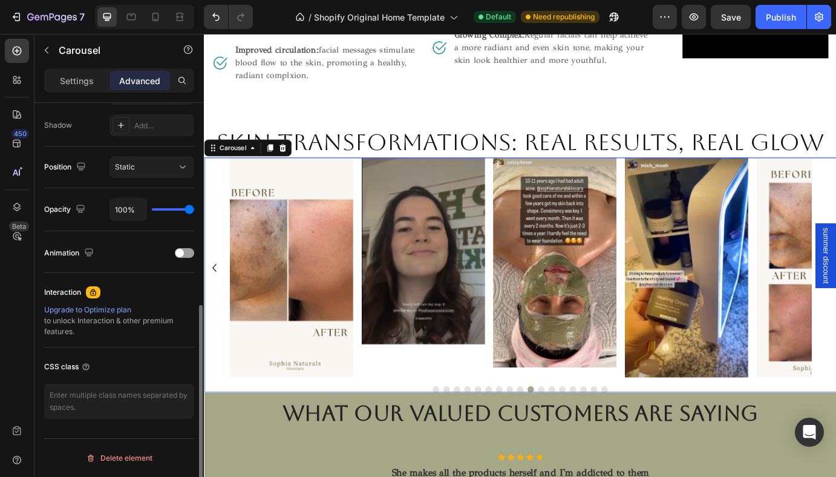
scroll to position [0, 0]
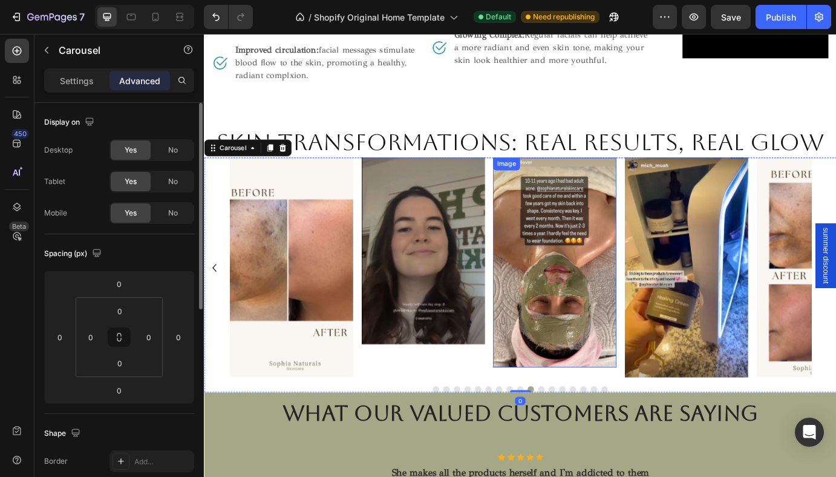
click at [658, 307] on img at bounding box center [607, 296] width 142 height 241
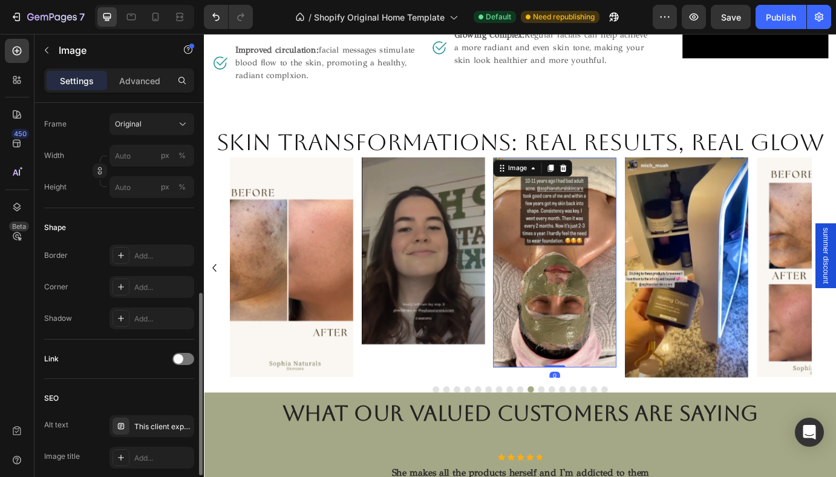
scroll to position [505, 0]
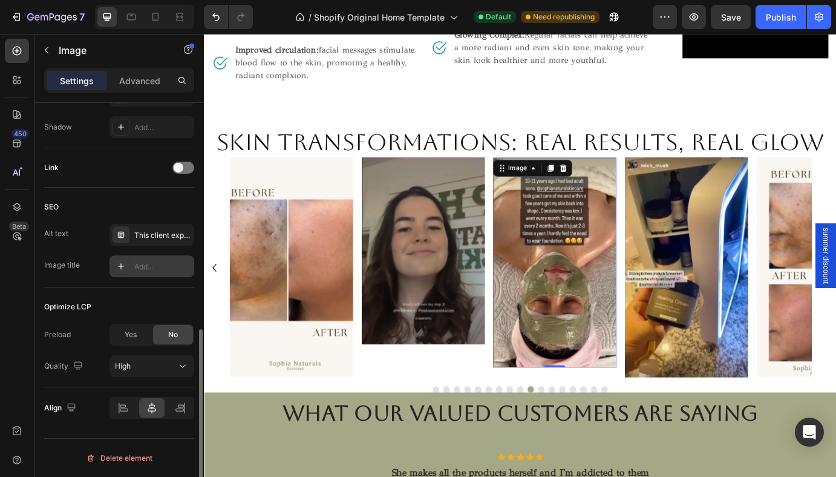
click at [156, 269] on div "Add..." at bounding box center [162, 266] width 57 height 11
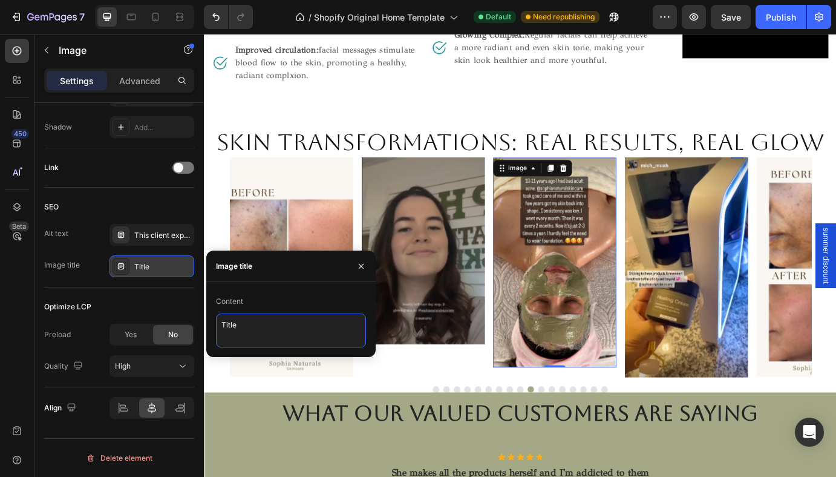
drag, startPoint x: 248, startPoint y: 335, endPoint x: 207, endPoint y: 327, distance: 41.4
click at [208, 329] on div "Content Title" at bounding box center [290, 320] width 169 height 56
type textarea "no more makeup after having monthly facials reviewed by client of 10+ years."
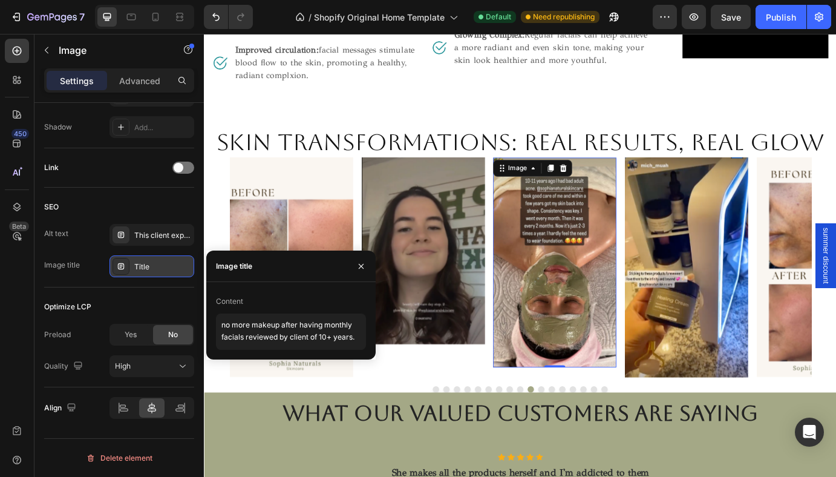
click at [747, 281] on img at bounding box center [758, 302] width 142 height 252
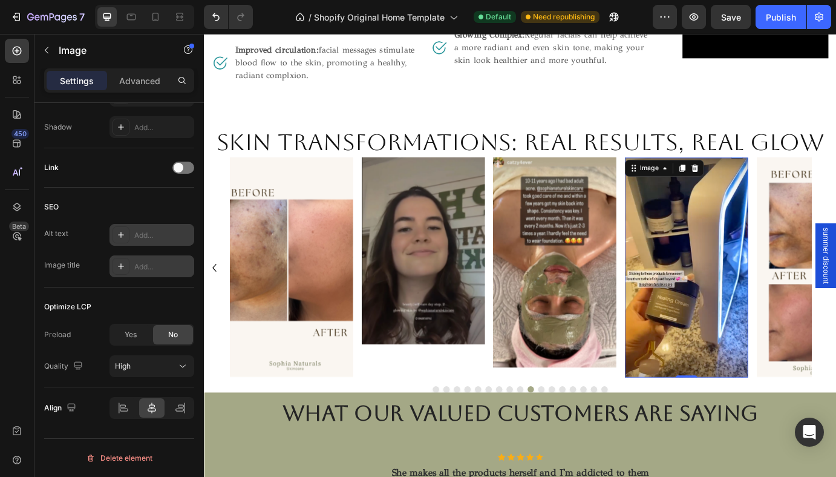
click at [150, 241] on div "Add..." at bounding box center [152, 235] width 85 height 22
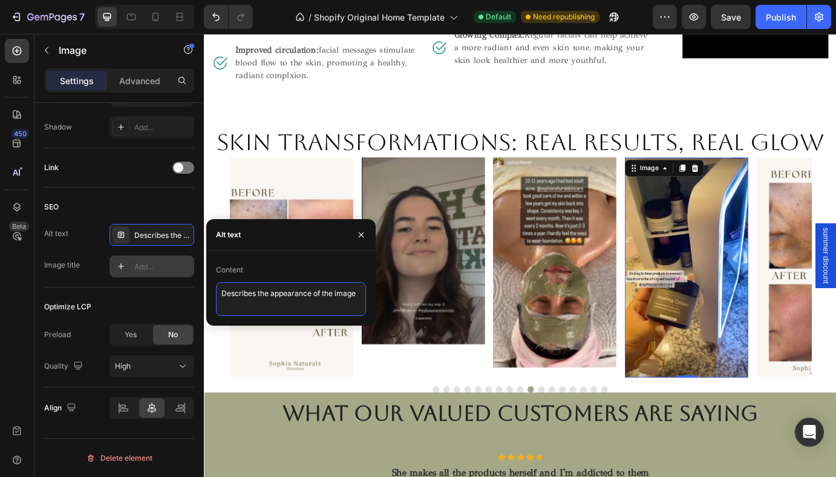
drag, startPoint x: 358, startPoint y: 295, endPoint x: 217, endPoint y: 293, distance: 140.4
click at [217, 293] on textarea "Describes the appearance of the image" at bounding box center [291, 299] width 150 height 34
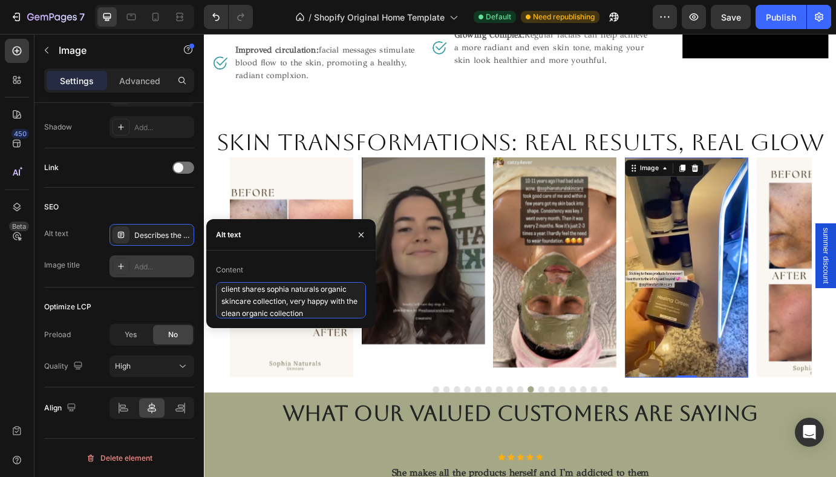
type textarea "client shares sophia naturals organic skincare collection, very happy with the …"
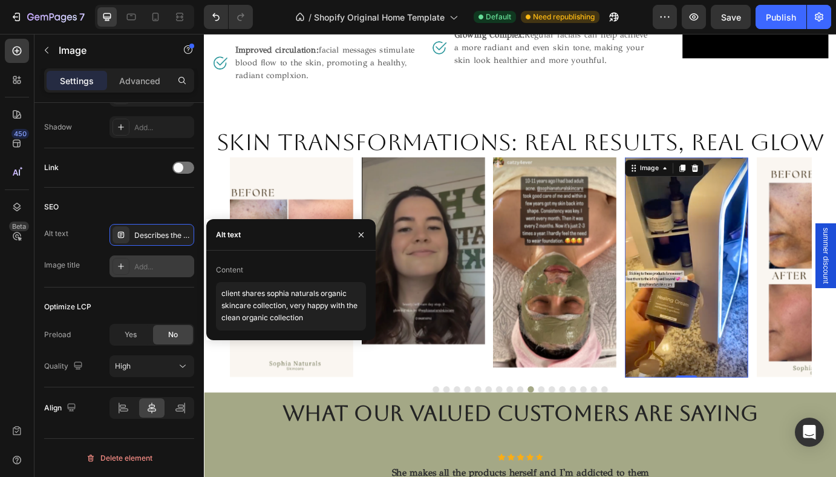
click at [158, 277] on div "Add..." at bounding box center [152, 266] width 85 height 22
type textarea "Title"
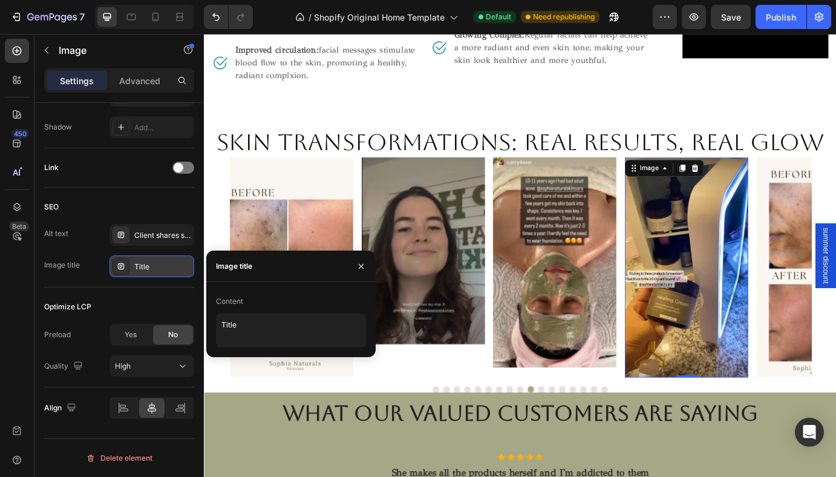
scroll to position [0, 0]
drag, startPoint x: 250, startPoint y: 324, endPoint x: 217, endPoint y: 324, distance: 33.3
click at [217, 324] on textarea "Title" at bounding box center [291, 331] width 150 height 34
type textarea "sophia naturals skincare collection"
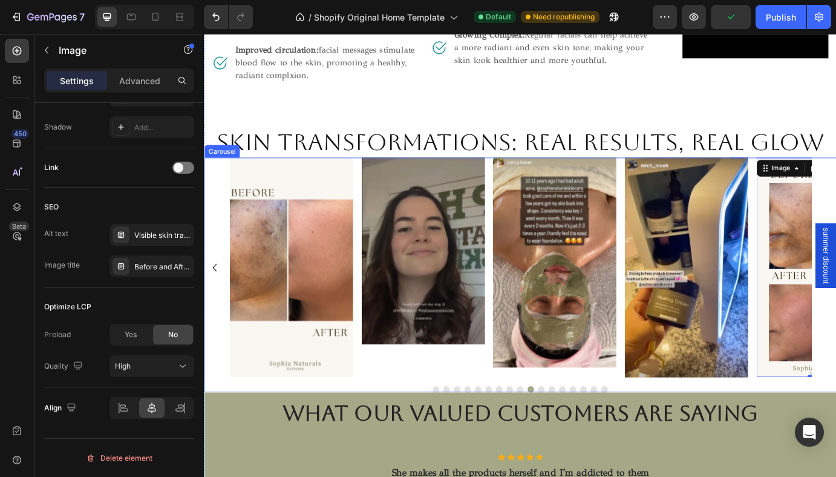
click at [593, 438] on button "Dot" at bounding box center [591, 441] width 7 height 7
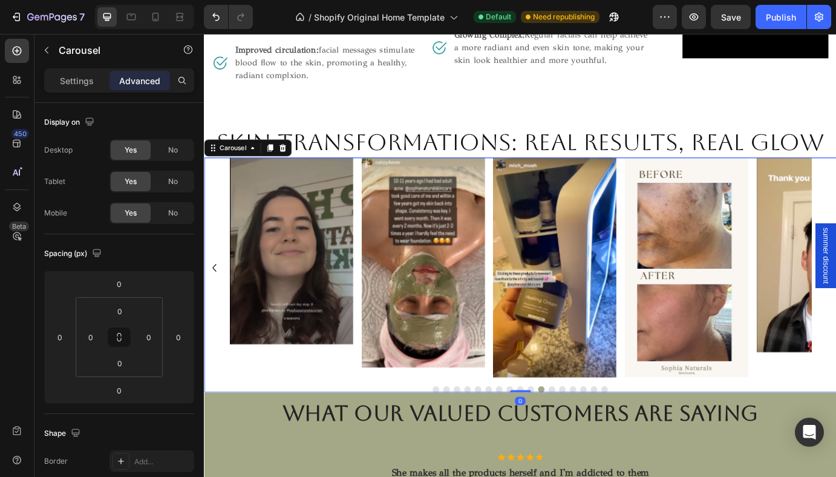
click at [601, 438] on button "Dot" at bounding box center [603, 441] width 7 height 7
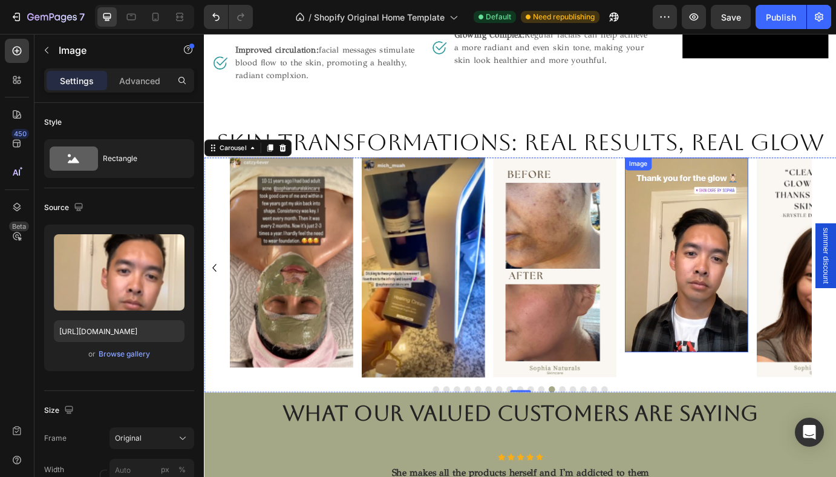
click at [735, 301] on img at bounding box center [758, 287] width 142 height 223
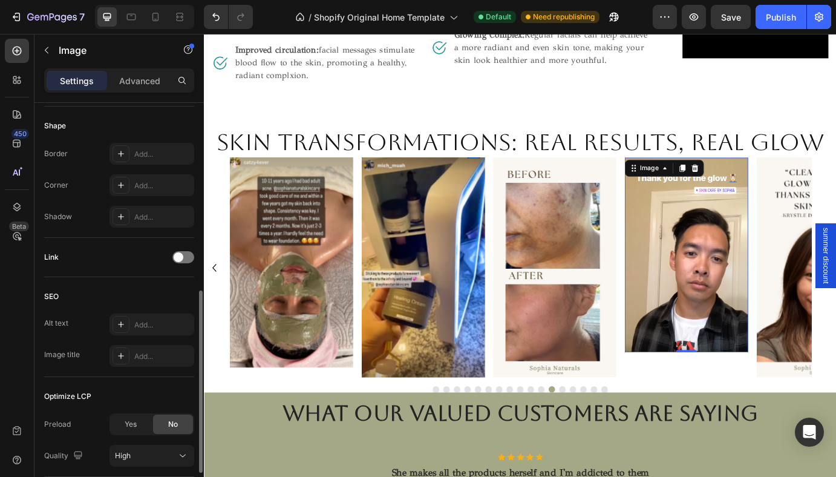
scroll to position [505, 0]
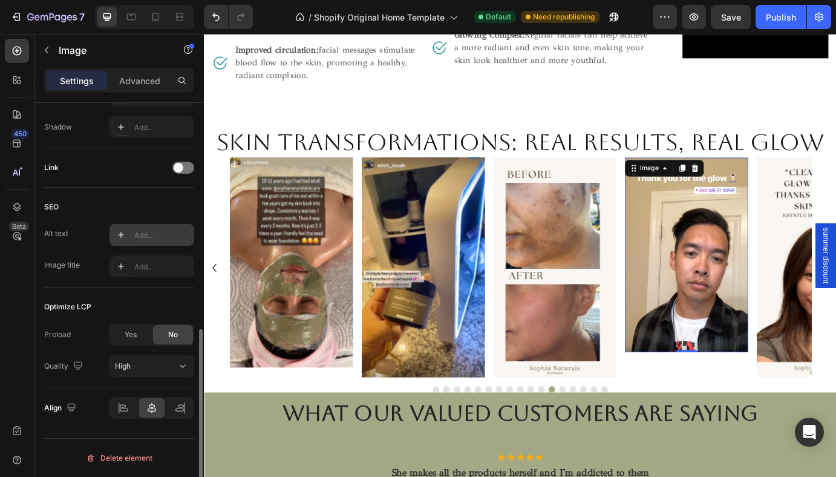
click at [143, 238] on div "Add..." at bounding box center [162, 235] width 57 height 11
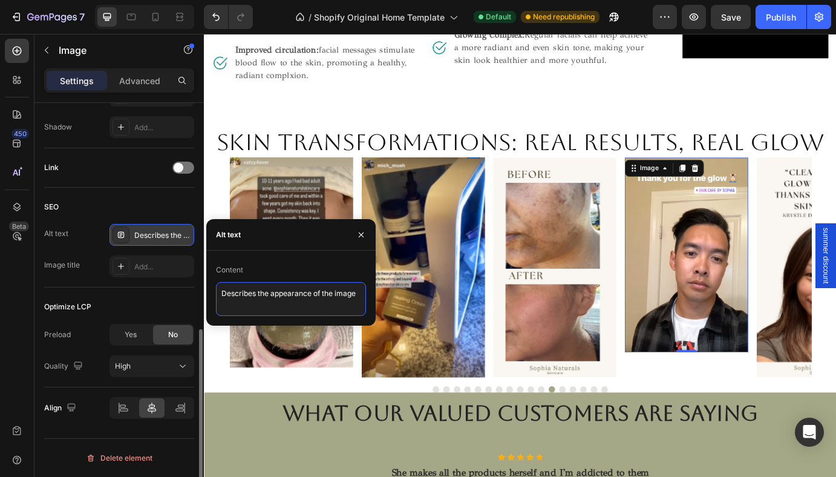
drag, startPoint x: 221, startPoint y: 291, endPoint x: 353, endPoint y: 289, distance: 132.6
click at [353, 289] on textarea "Describes the appearance of the image" at bounding box center [291, 299] width 150 height 34
type textarea "e"
paste textarea "This client experienced an incredible skin transformation after customized orga…"
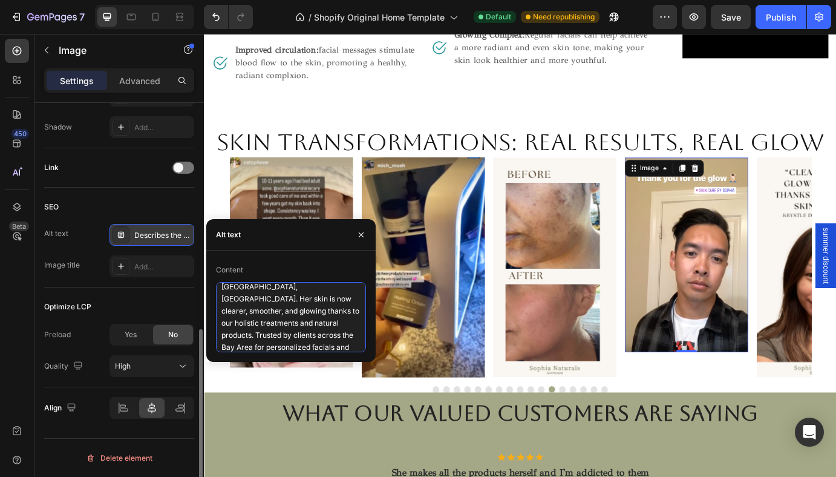
scroll to position [0, 0]
click at [239, 296] on textarea "This client experienced an incredible skin transformation after customized orga…" at bounding box center [291, 317] width 150 height 70
drag, startPoint x: 291, startPoint y: 310, endPoint x: 345, endPoint y: 311, distance: 54.5
click at [345, 311] on textarea "This [DEMOGRAPHIC_DATA] client experienced an incredible skin transformation af…" at bounding box center [291, 317] width 150 height 70
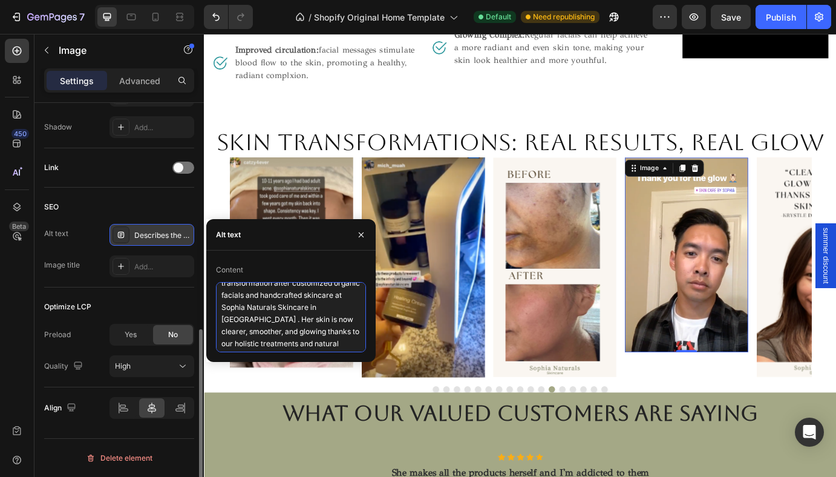
scroll to position [37, 0]
click at [233, 320] on textarea "This [DEMOGRAPHIC_DATA] client experienced an incredible skin transformation af…" at bounding box center [291, 317] width 150 height 70
type textarea "This [DEMOGRAPHIC_DATA] client experienced an incredible skin transformation af…"
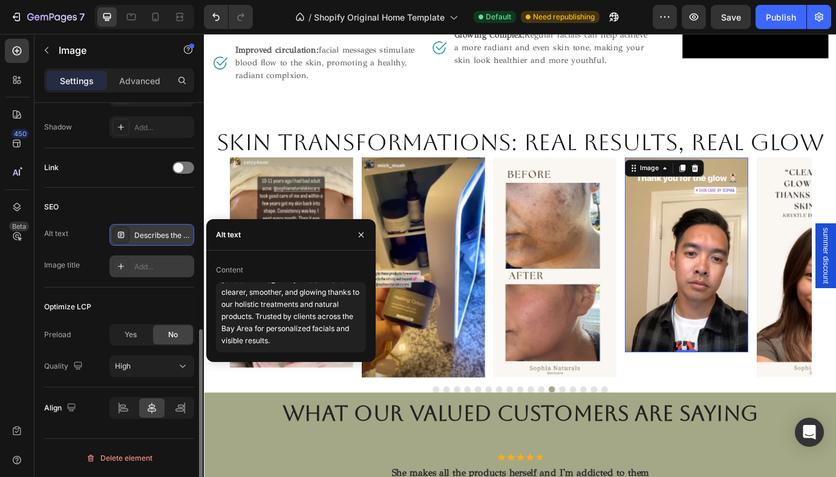
click at [150, 268] on div "Add..." at bounding box center [162, 266] width 57 height 11
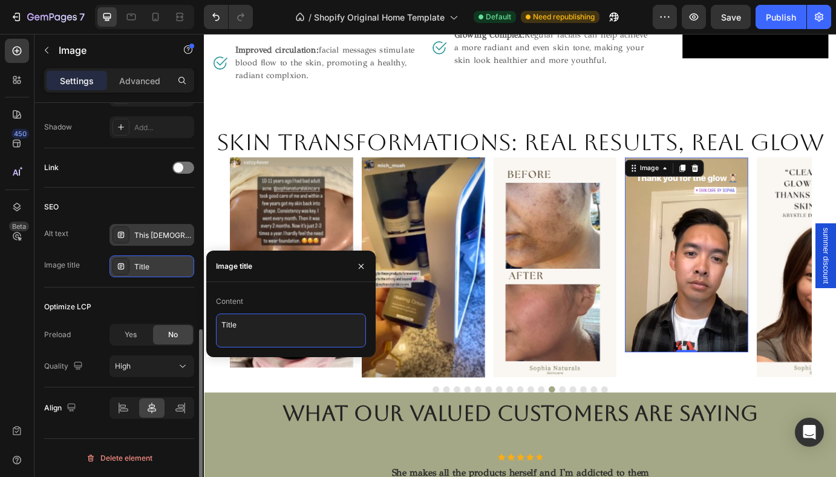
click at [254, 326] on textarea "Title" at bounding box center [291, 331] width 150 height 34
type textarea "T"
type textarea "[DEMOGRAPHIC_DATA] skincare, men get facials too."
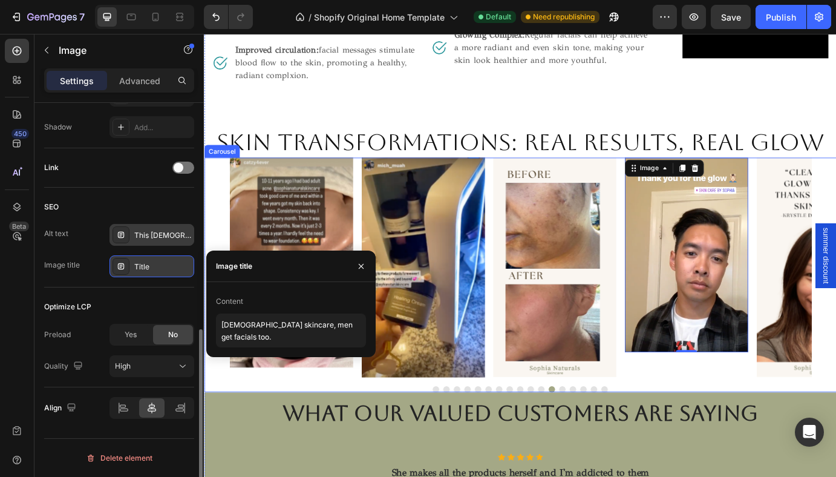
click at [614, 421] on div "Image Image Image Image Image Image Image Image Image Image Image Image Image I…" at bounding box center [567, 310] width 726 height 269
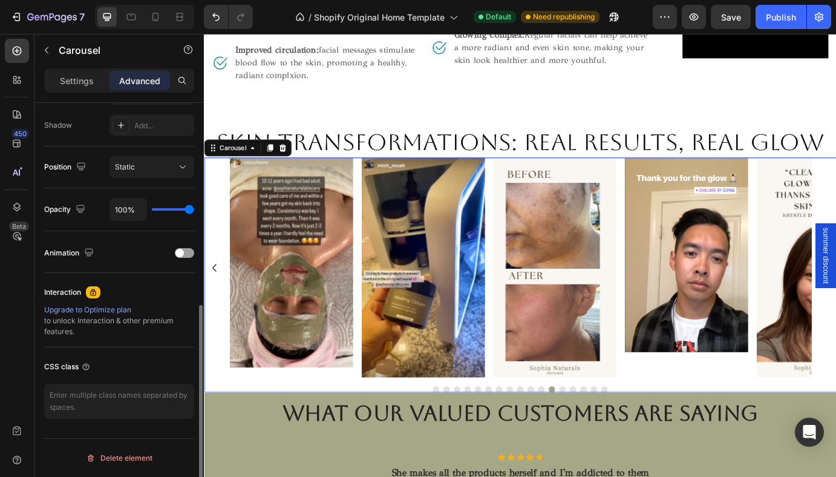
scroll to position [0, 0]
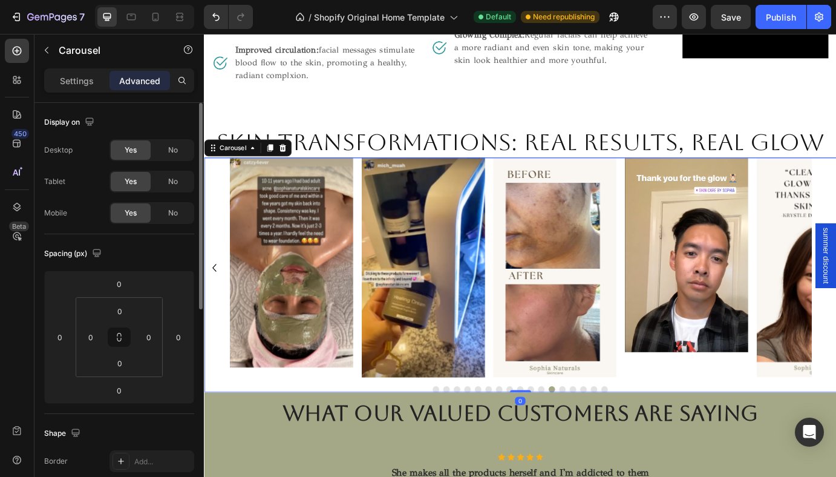
click at [616, 438] on button "Dot" at bounding box center [615, 441] width 7 height 7
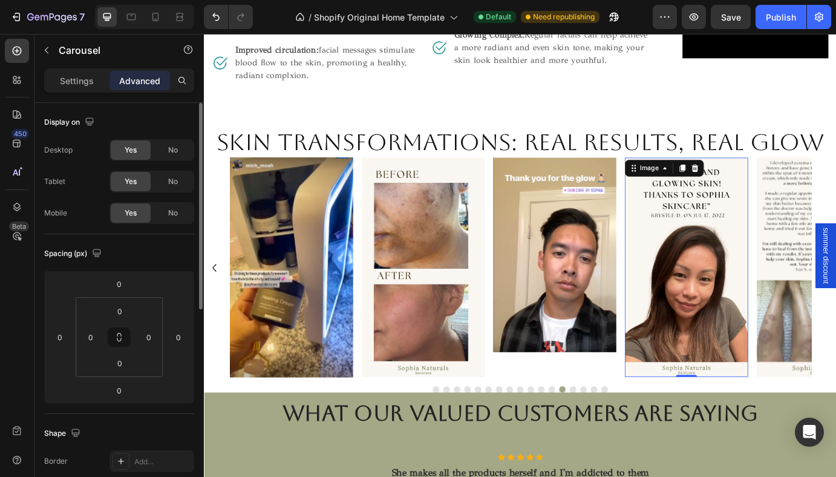
click at [721, 303] on img at bounding box center [758, 302] width 142 height 252
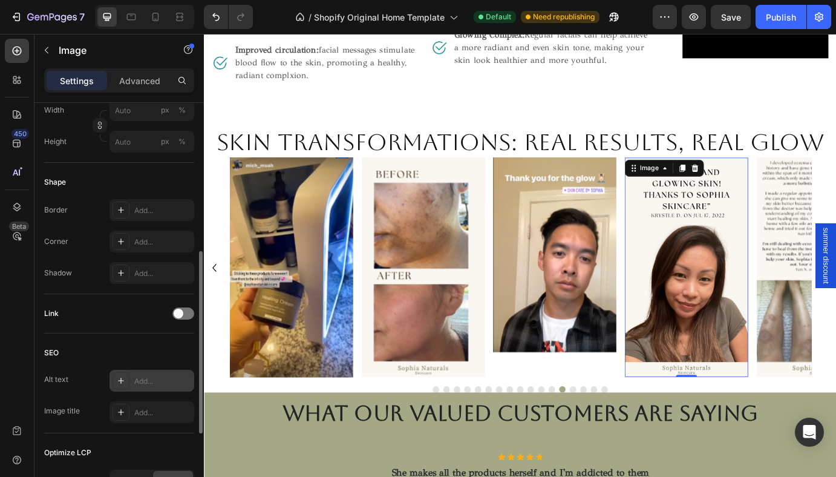
scroll to position [360, 0]
click at [141, 386] on div "Add..." at bounding box center [152, 380] width 85 height 22
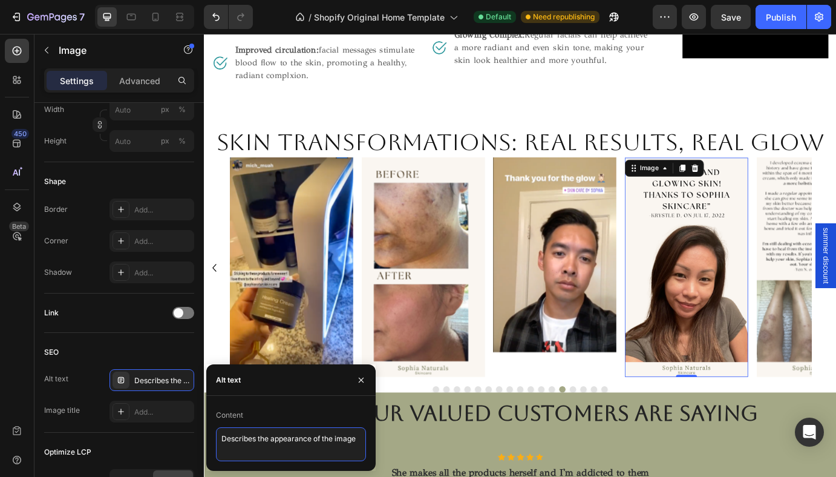
drag, startPoint x: 224, startPoint y: 438, endPoint x: 329, endPoint y: 438, distance: 105.3
click at [329, 438] on textarea "Describes the appearance of the image" at bounding box center [291, 444] width 150 height 34
type textarea "\"
paste textarea "This client experienced an incredible skin transformation after customized orga…"
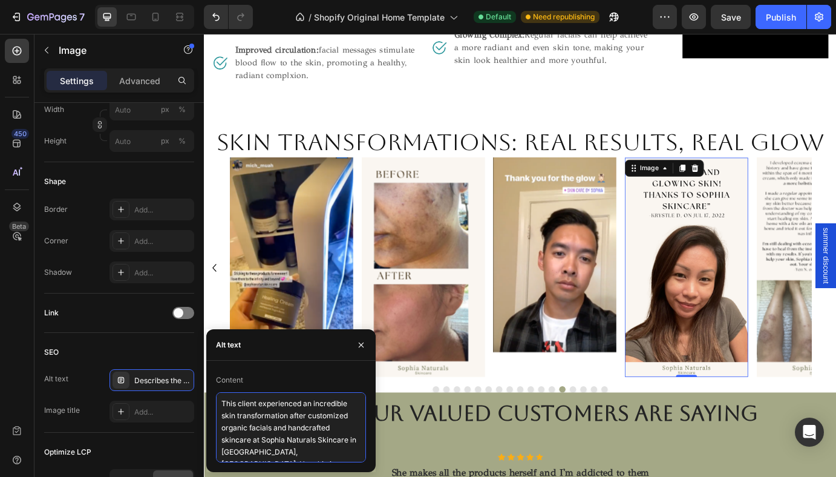
scroll to position [55, 0]
drag, startPoint x: 281, startPoint y: 401, endPoint x: 233, endPoint y: 398, distance: 47.9
click at [233, 398] on textarea "This client experienced an incredible skin transformation after customized orga…" at bounding box center [291, 427] width 150 height 70
type textarea "This client experienced an incredible skin transformation after customized orga…"
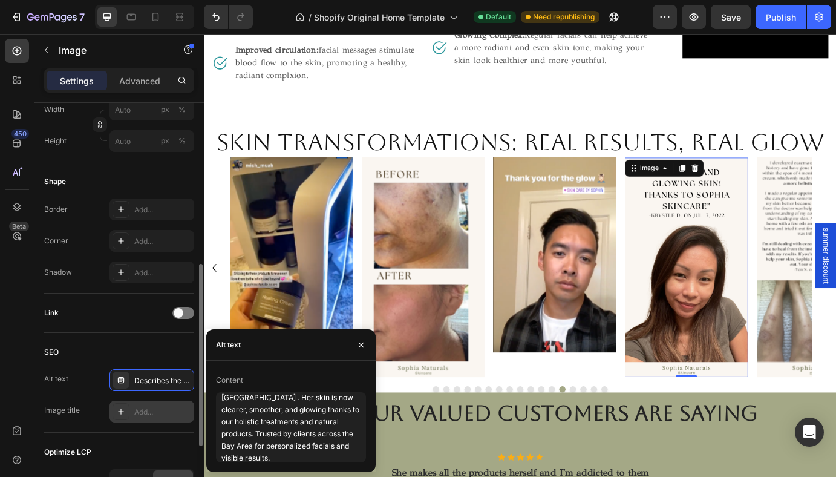
click at [166, 416] on div "Add..." at bounding box center [162, 412] width 57 height 11
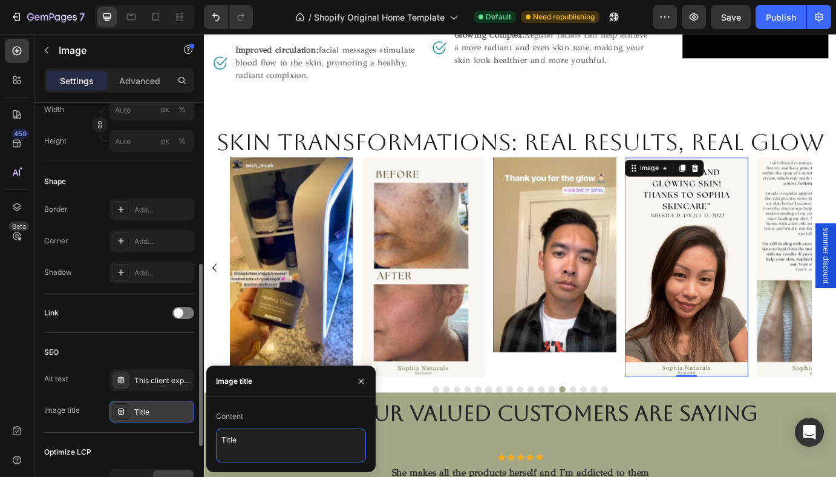
click at [278, 444] on textarea "Title" at bounding box center [291, 446] width 150 height 34
drag, startPoint x: 278, startPoint y: 443, endPoint x: 218, endPoint y: 442, distance: 59.3
click at [218, 442] on textarea "Title" at bounding box center [291, 446] width 150 height 34
type textarea "Happy client shares she has glowing skin."
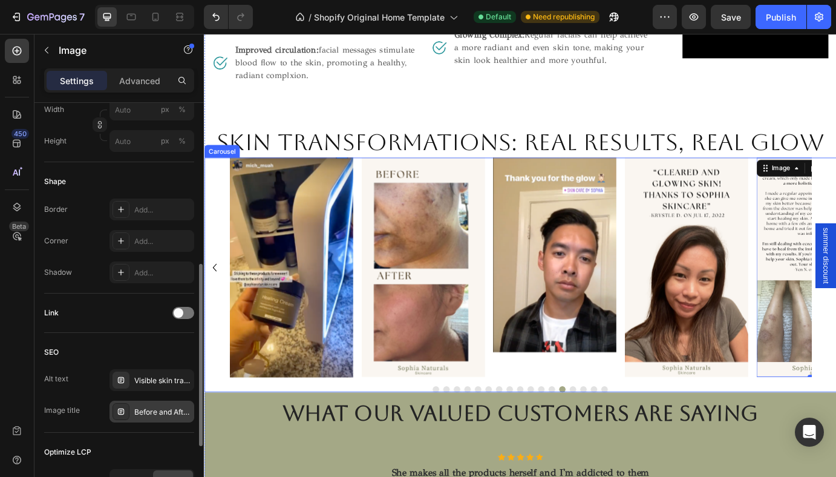
click at [629, 438] on button "Dot" at bounding box center [627, 441] width 7 height 7
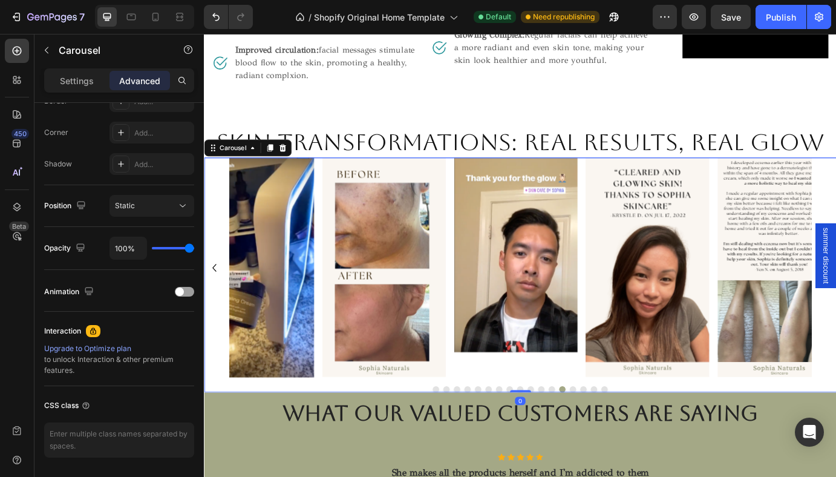
scroll to position [0, 0]
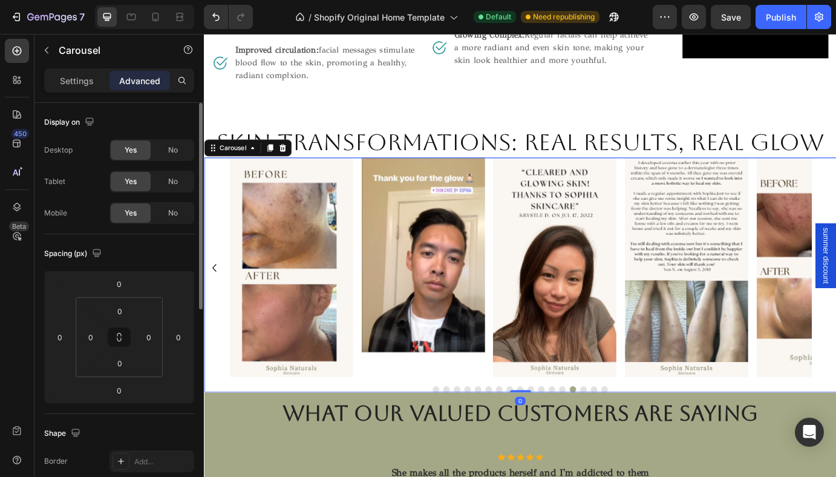
click at [645, 438] on div at bounding box center [567, 441] width 726 height 7
click at [639, 438] on button "Dot" at bounding box center [639, 441] width 7 height 7
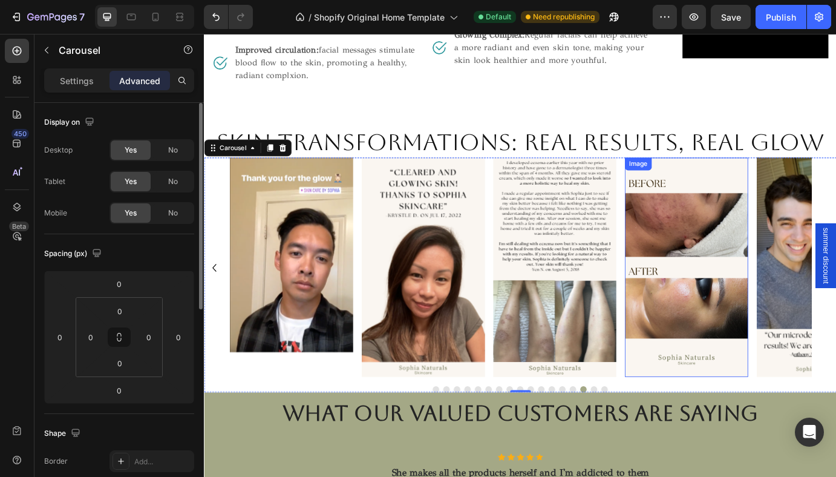
click at [766, 287] on img at bounding box center [758, 302] width 142 height 252
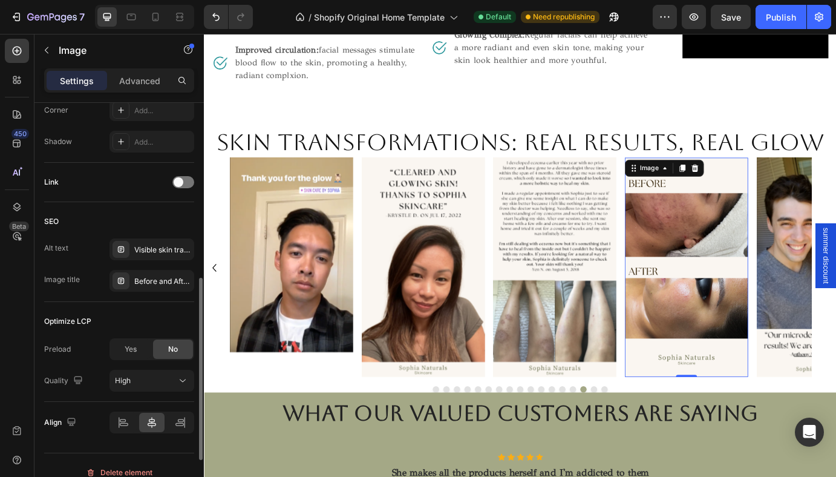
scroll to position [505, 0]
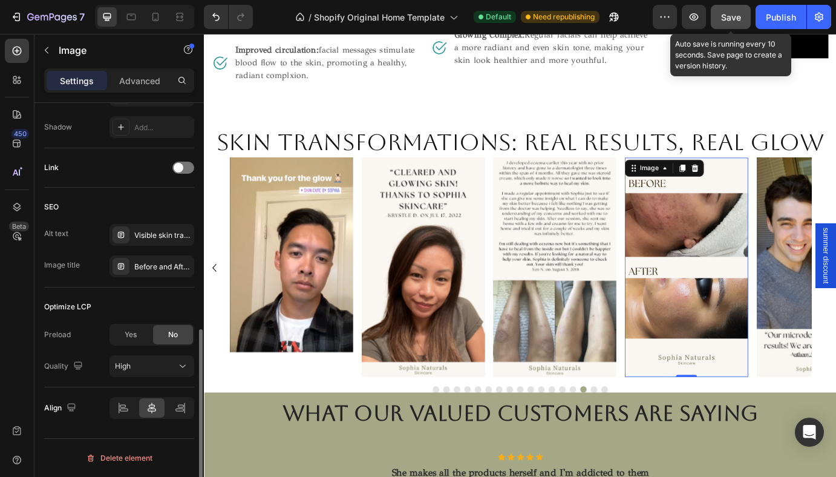
click at [723, 16] on span "Save" at bounding box center [731, 17] width 20 height 10
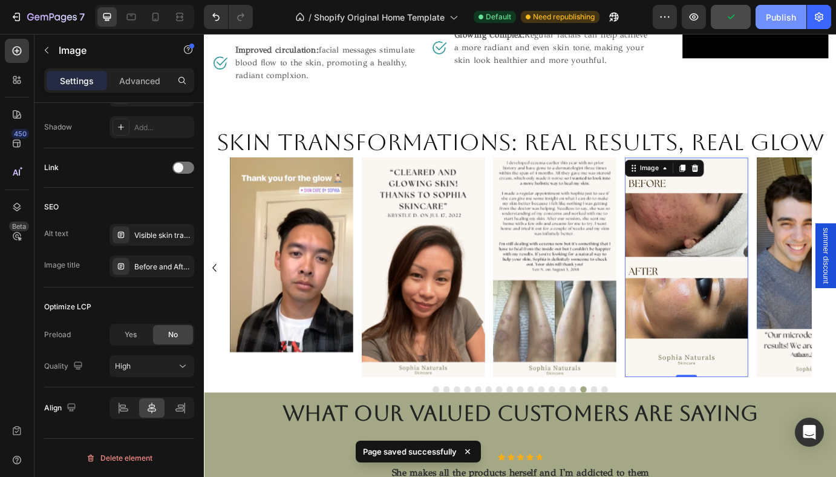
click at [777, 15] on div "Publish" at bounding box center [781, 17] width 30 height 13
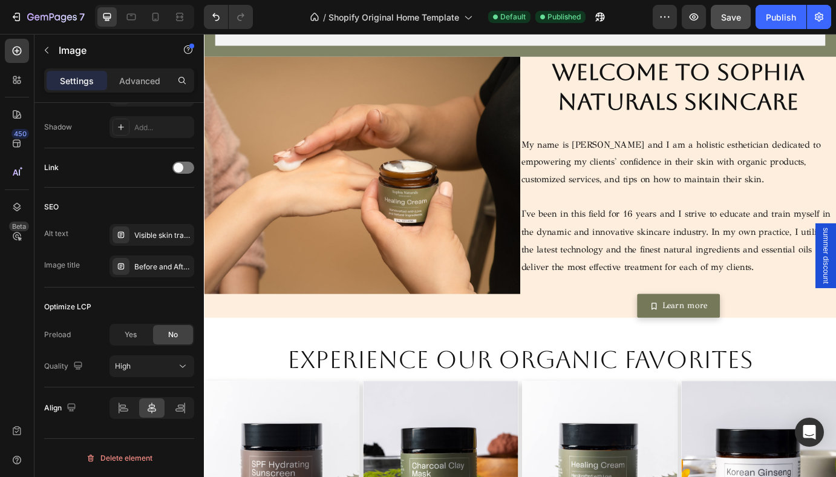
scroll to position [0, 0]
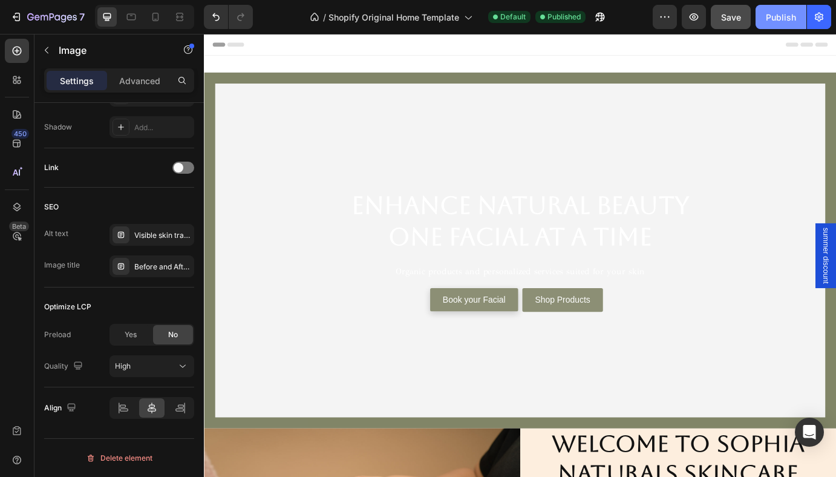
click at [798, 13] on button "Publish" at bounding box center [781, 17] width 51 height 24
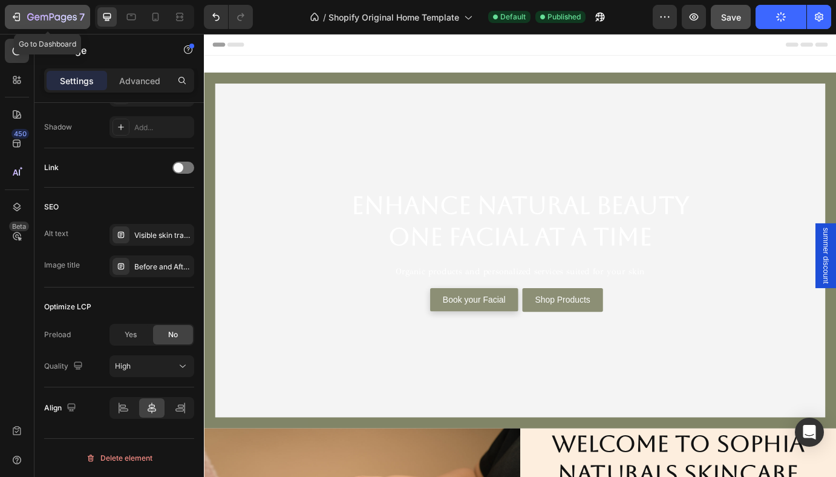
click at [44, 16] on icon "button" at bounding box center [44, 17] width 7 height 5
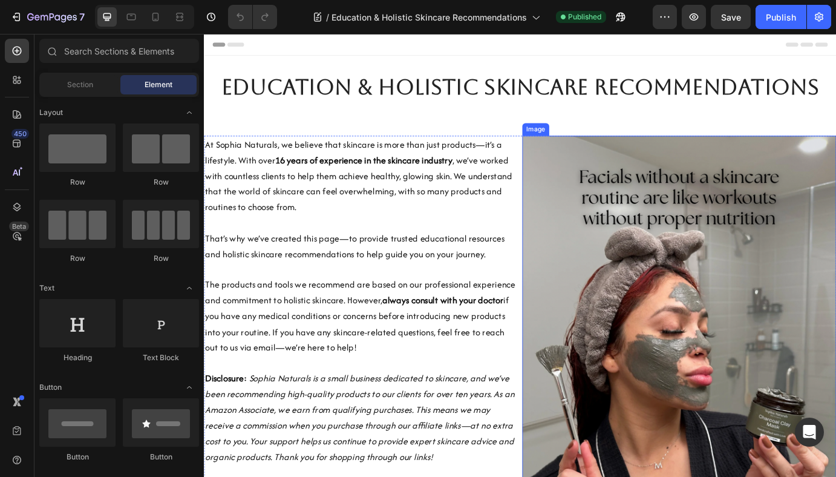
click at [706, 315] on img at bounding box center [750, 376] width 361 height 451
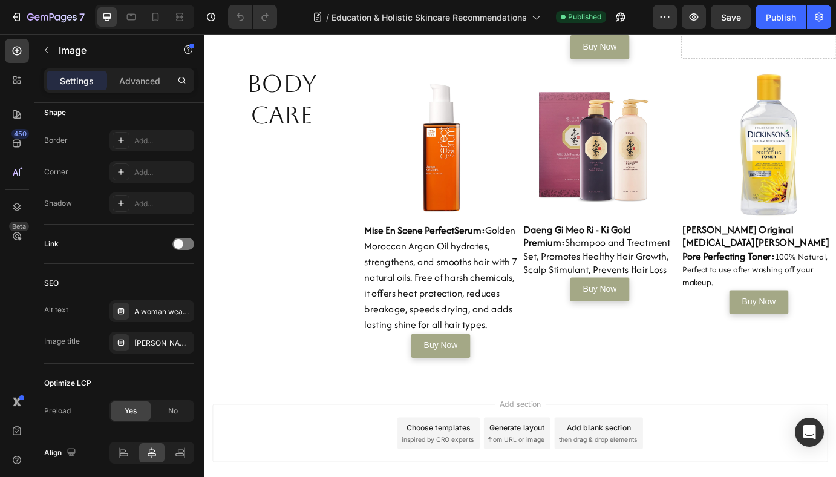
scroll to position [1717, 0]
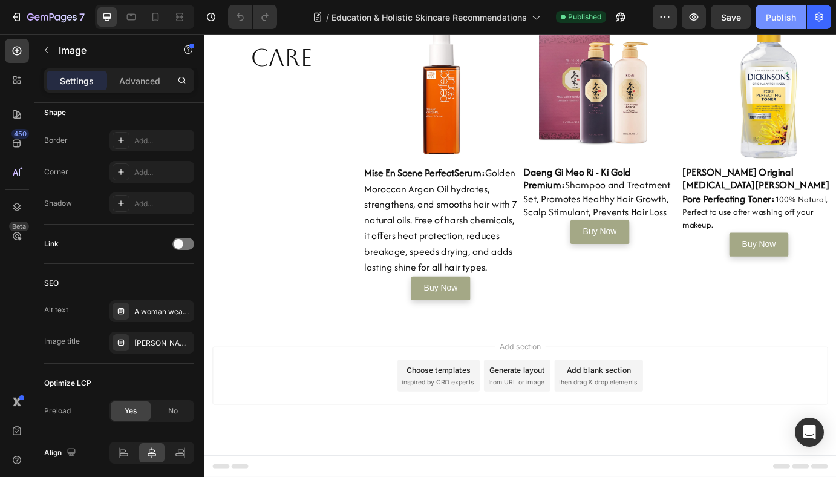
click at [786, 19] on div "Publish" at bounding box center [781, 17] width 30 height 13
click at [706, 103] on img at bounding box center [659, 95] width 178 height 178
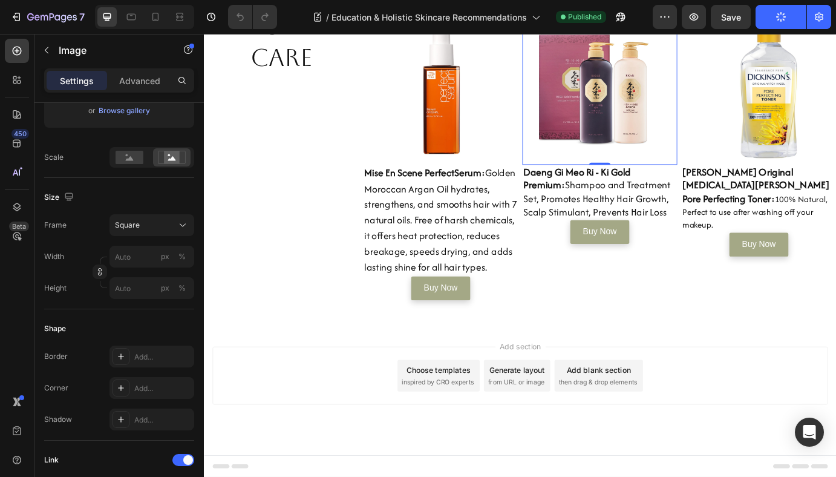
scroll to position [0, 0]
